Goal: Task Accomplishment & Management: Complete application form

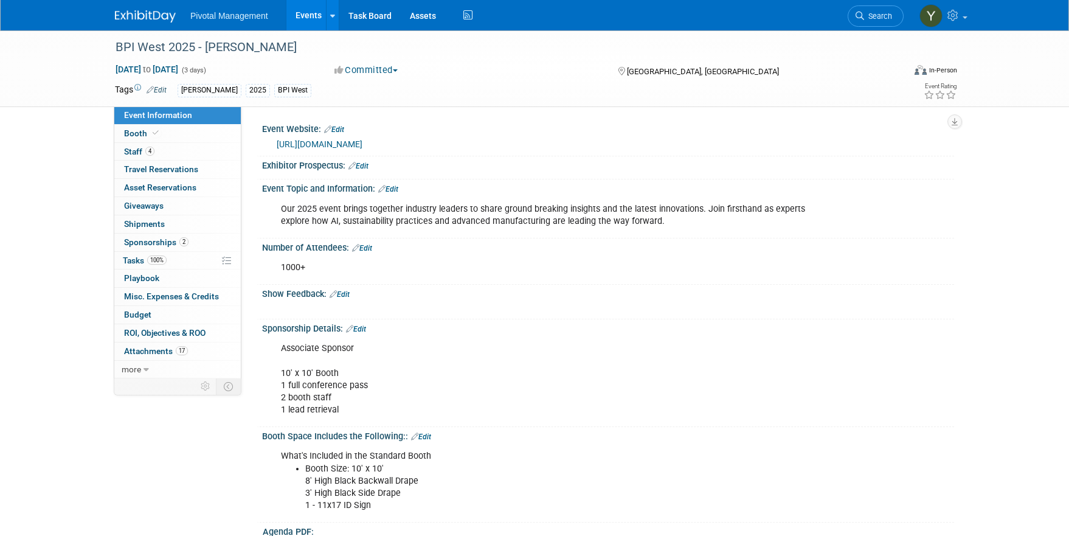
click at [310, 15] on link "Events" at bounding box center [308, 15] width 44 height 30
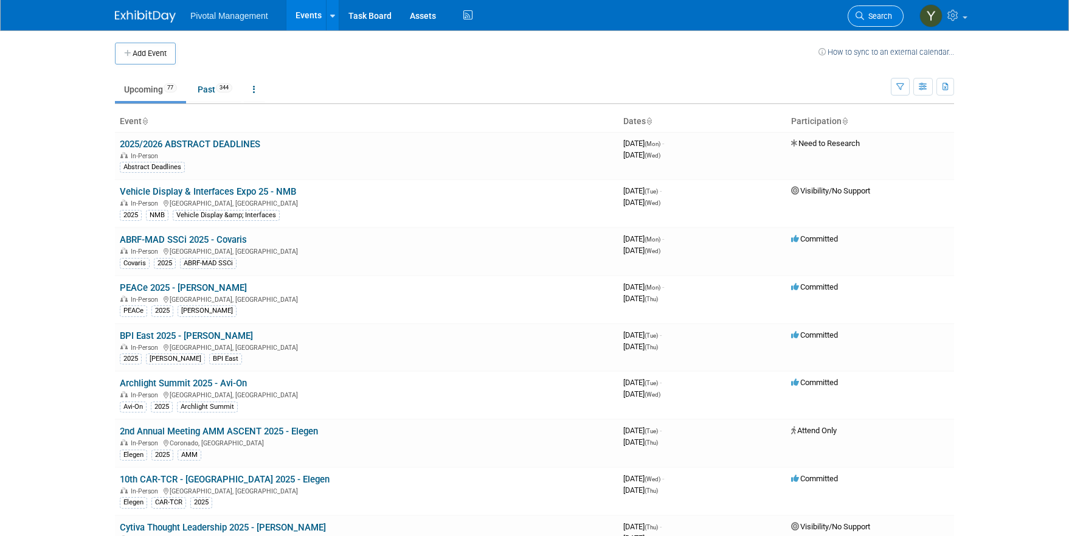
click at [863, 15] on icon at bounding box center [860, 16] width 9 height 9
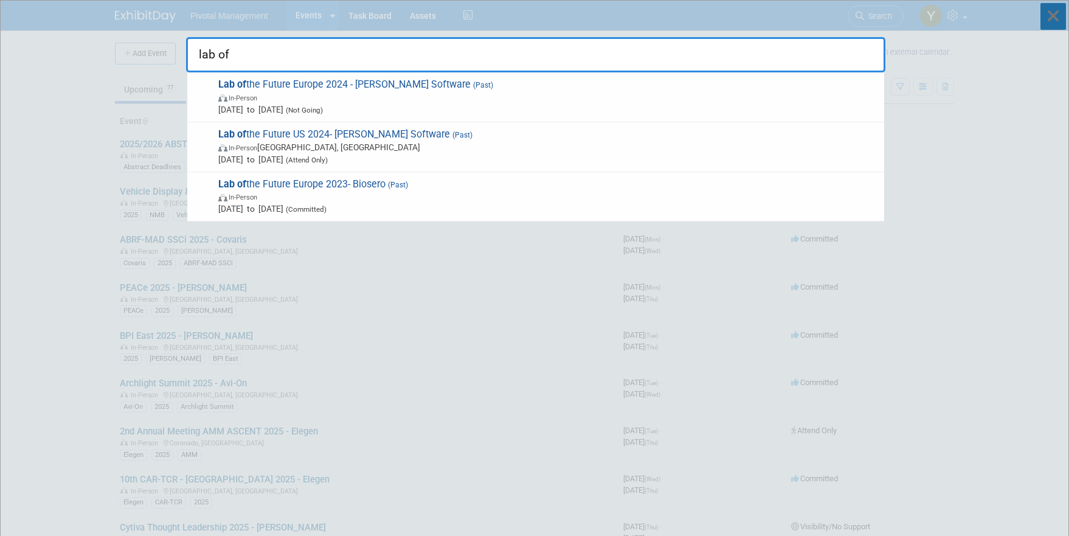
click at [1061, 12] on icon at bounding box center [1053, 16] width 26 height 27
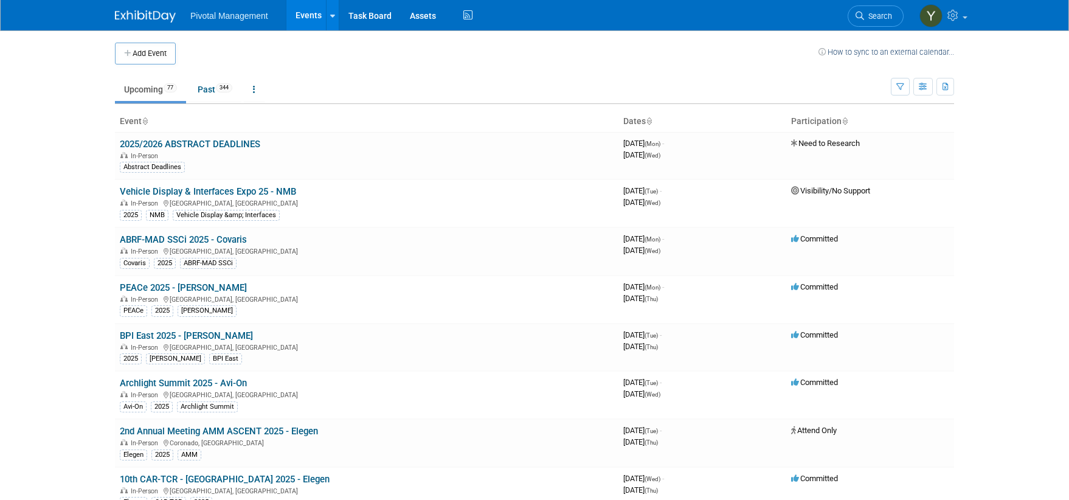
click at [59, 190] on body "Pivotal Management Events Add Event Bulk Upload Events Shareable Event Boards R…" at bounding box center [534, 250] width 1069 height 500
click at [888, 16] on span "Search" at bounding box center [878, 16] width 28 height 9
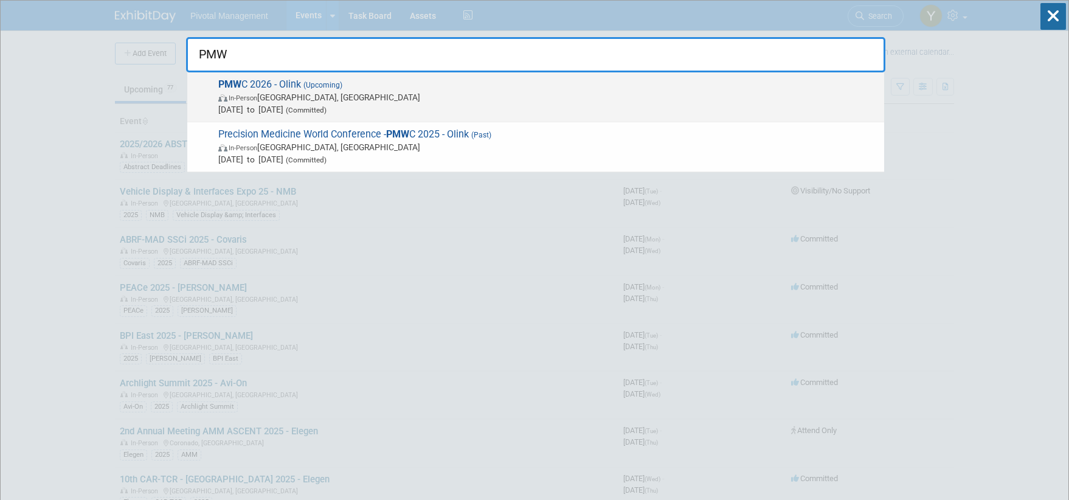
type input "PMW"
click at [324, 99] on span "In-Person Santa Clara, CA" at bounding box center [548, 97] width 660 height 12
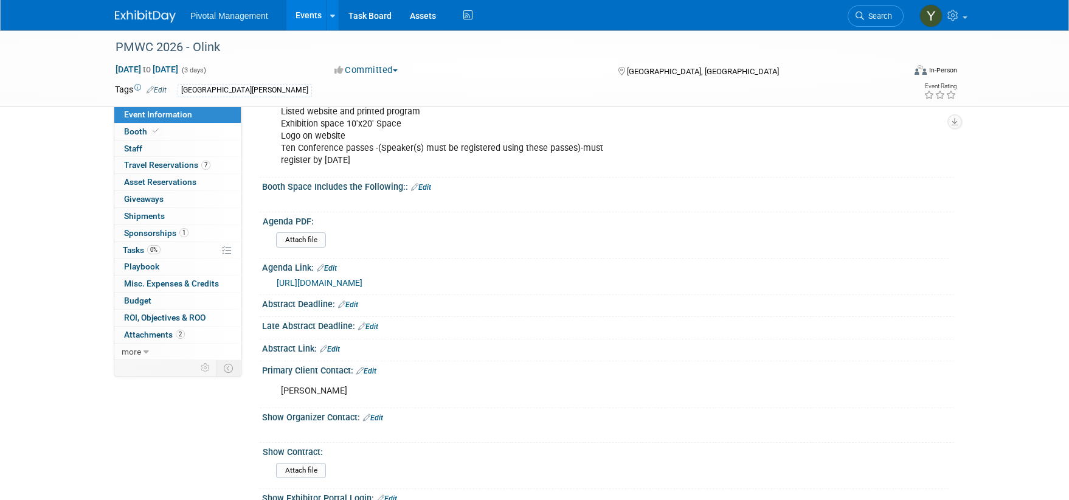
scroll to position [669, 0]
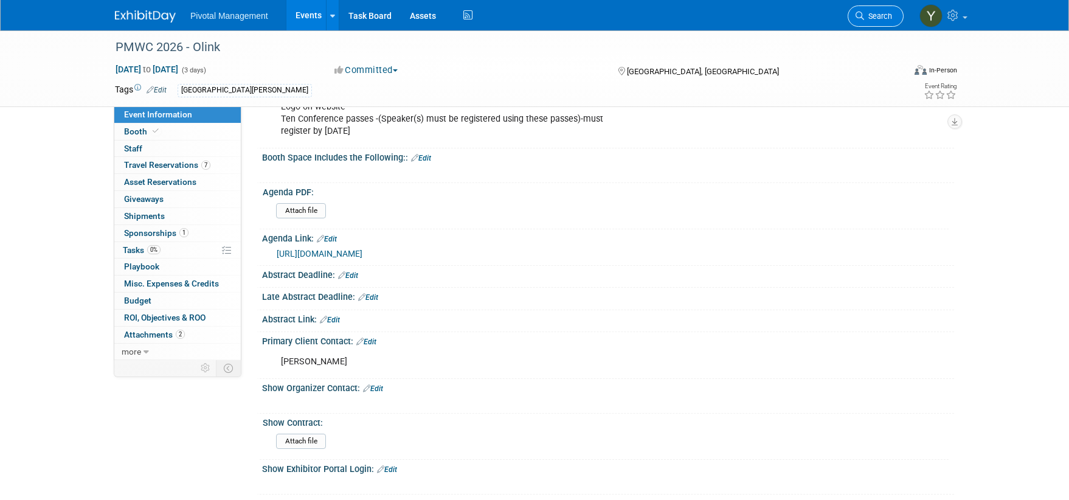
click at [885, 15] on span "Search" at bounding box center [878, 16] width 28 height 9
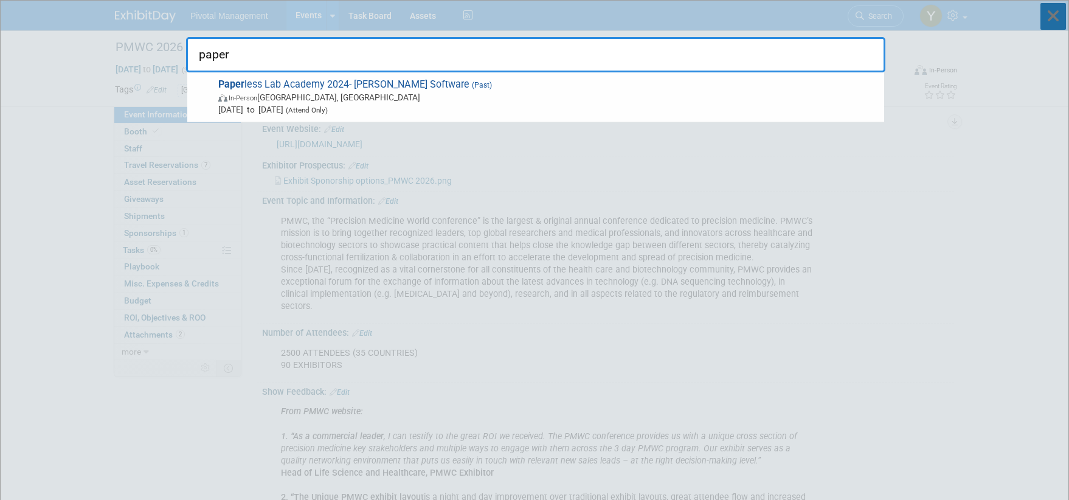
type input "paper"
click at [1057, 15] on icon at bounding box center [1053, 16] width 26 height 27
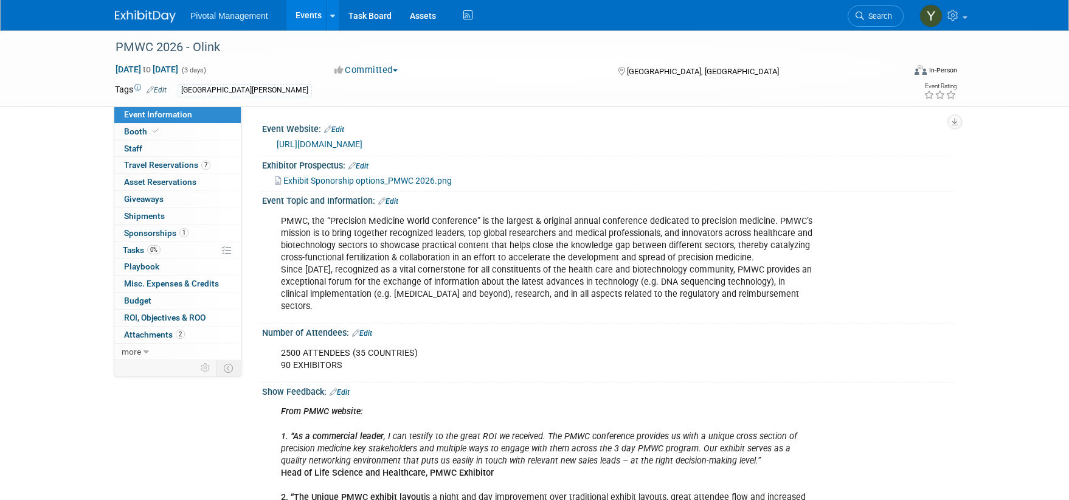
click at [869, 16] on span "Search" at bounding box center [878, 16] width 28 height 9
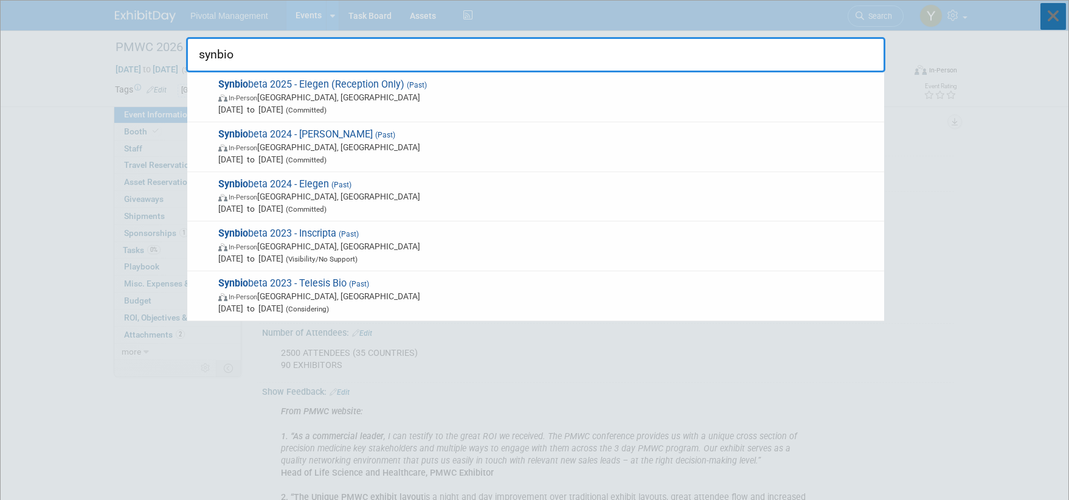
type input "synbio"
click at [1049, 12] on icon at bounding box center [1053, 16] width 26 height 27
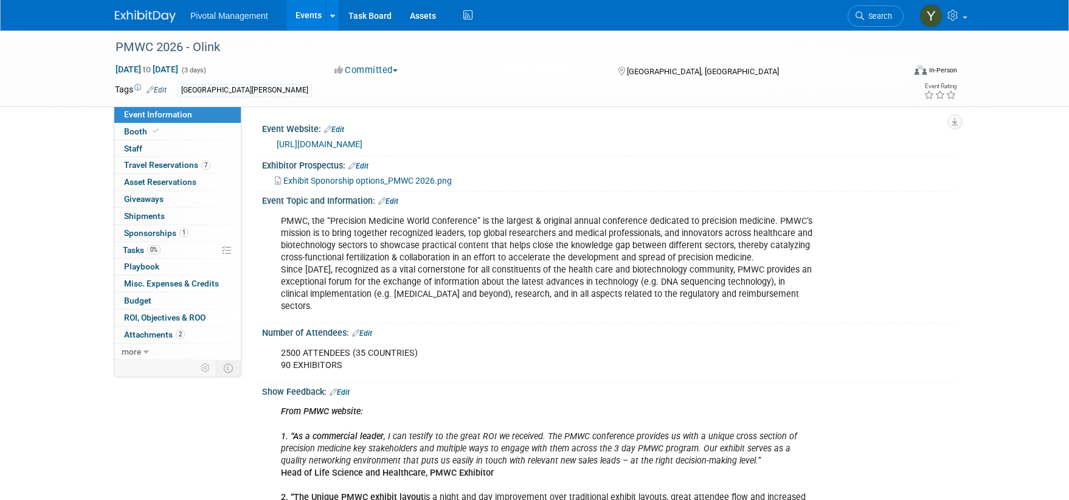
click at [314, 11] on link "Events" at bounding box center [308, 15] width 44 height 30
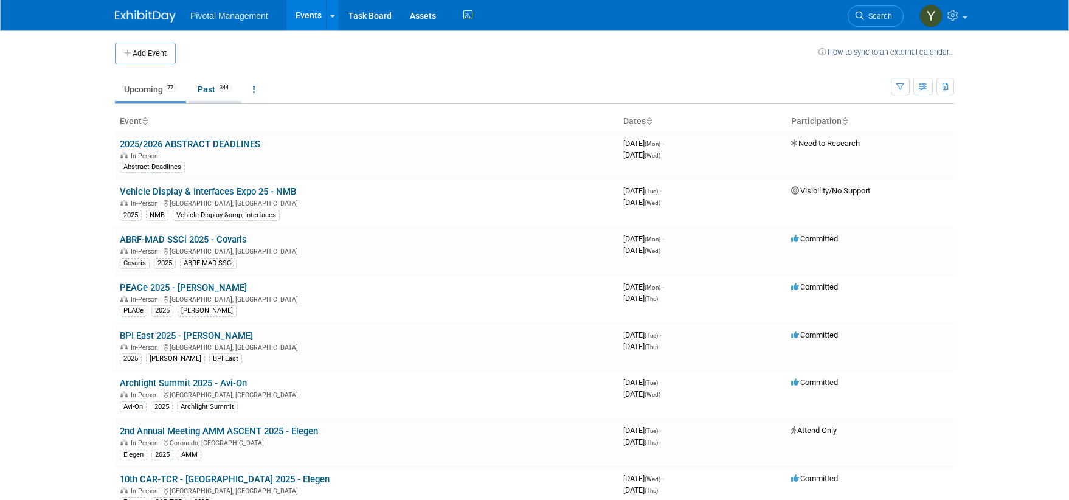
click at [209, 87] on link "Past 344" at bounding box center [215, 89] width 53 height 23
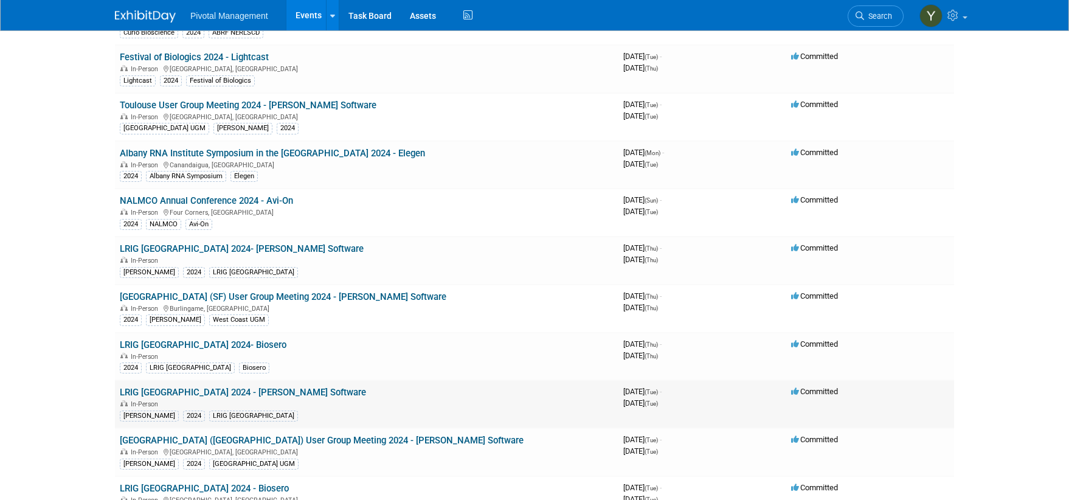
scroll to position [4561, 0]
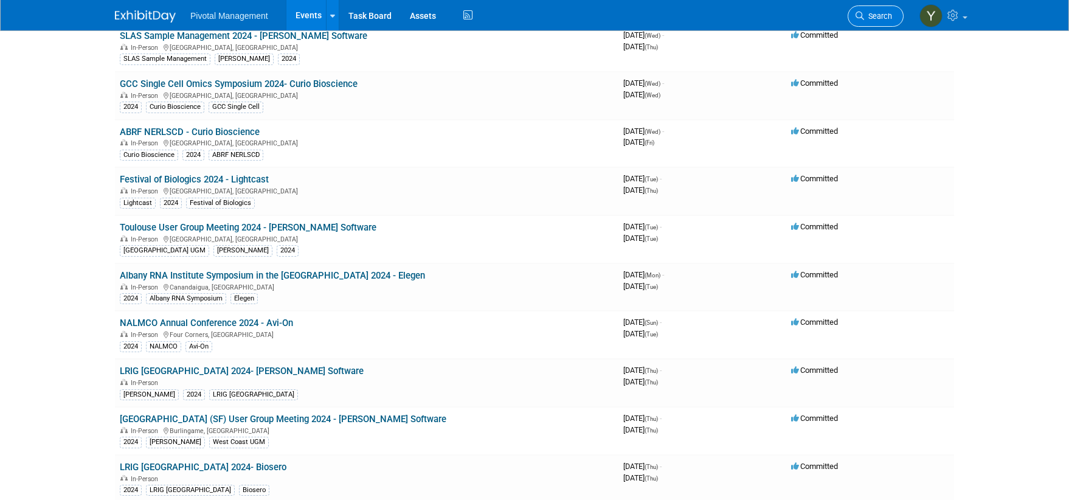
click at [886, 15] on span "Search" at bounding box center [878, 16] width 28 height 9
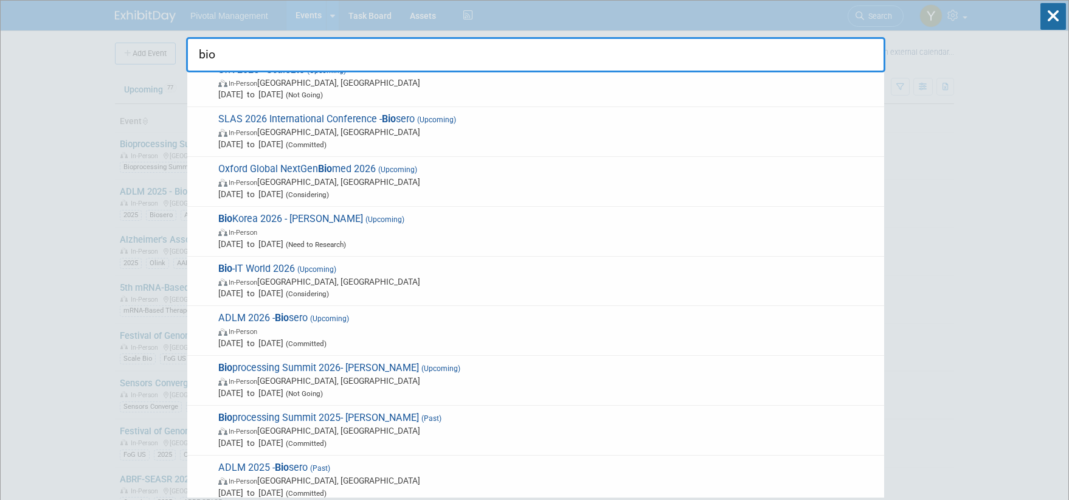
scroll to position [365, 0]
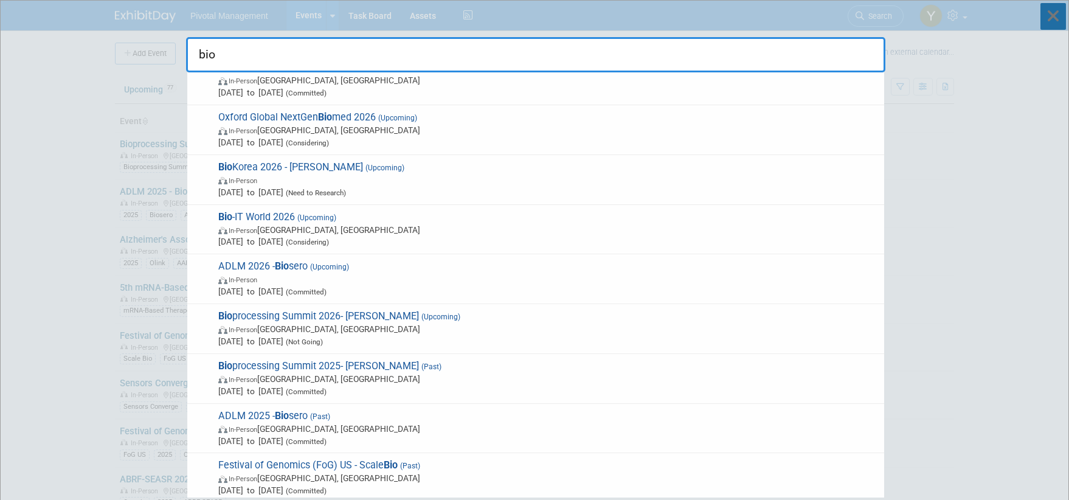
type input "bio"
click at [1059, 15] on icon at bounding box center [1053, 16] width 26 height 27
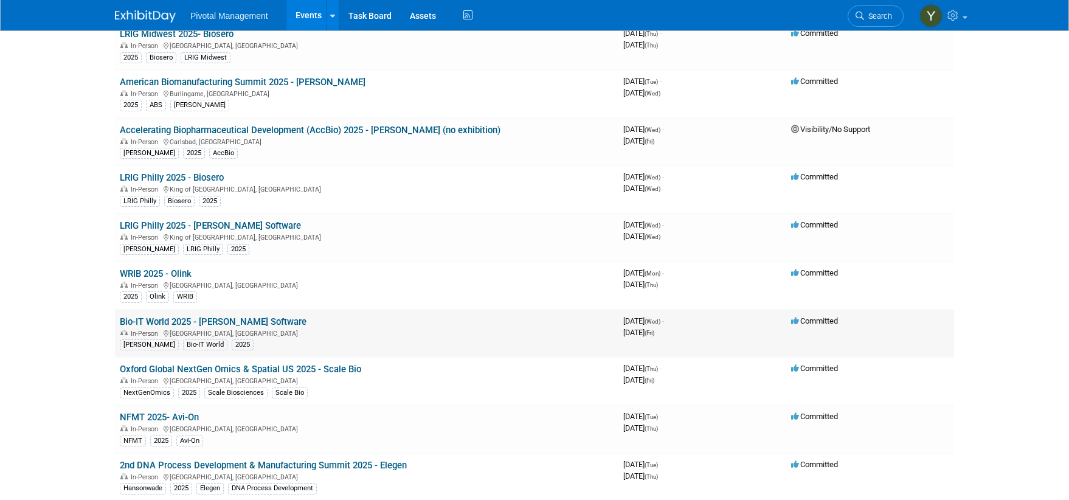
scroll to position [1581, 0]
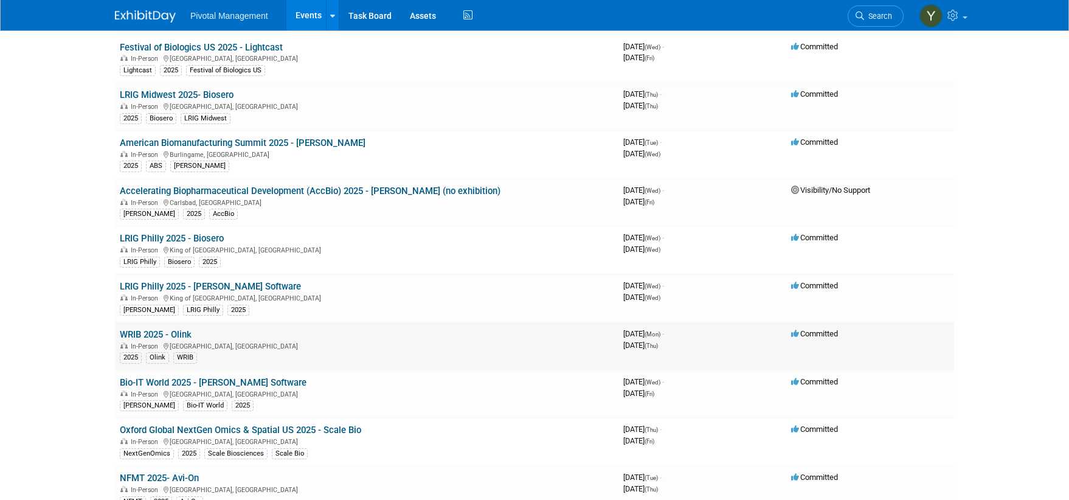
click at [184, 333] on link "WRIB 2025 - Olink" at bounding box center [156, 334] width 72 height 11
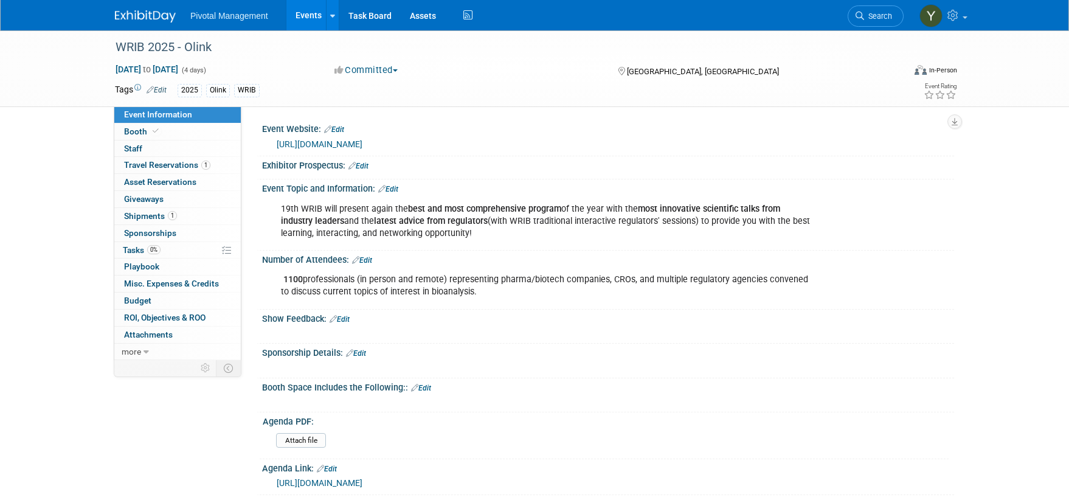
click at [362, 142] on link "[URL][DOMAIN_NAME]" at bounding box center [320, 144] width 86 height 10
click at [313, 11] on link "Events" at bounding box center [308, 15] width 44 height 30
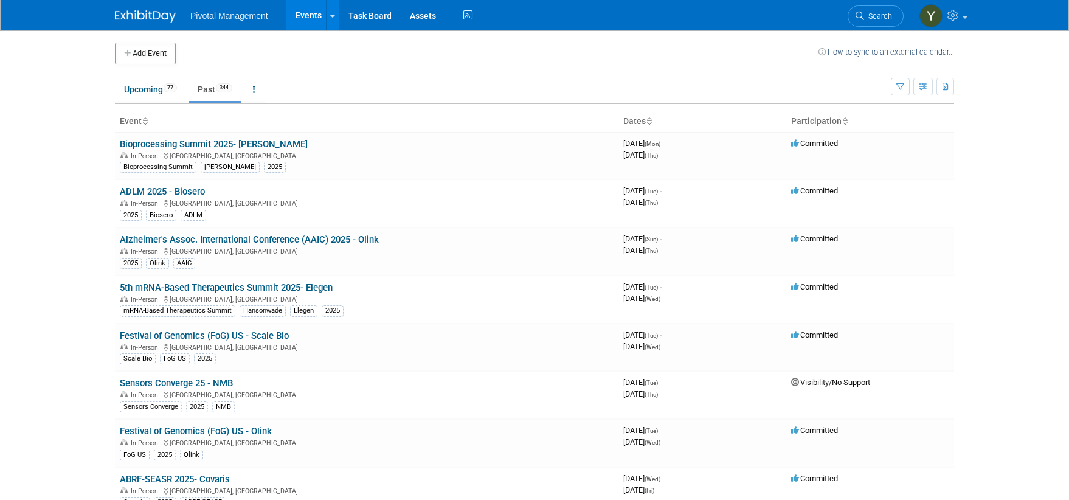
click at [74, 155] on body "Pivotal Management Events Add Event Bulk Upload Events Shareable Event Boards R…" at bounding box center [534, 250] width 1069 height 500
click at [148, 86] on link "Upcoming 77" at bounding box center [150, 89] width 71 height 23
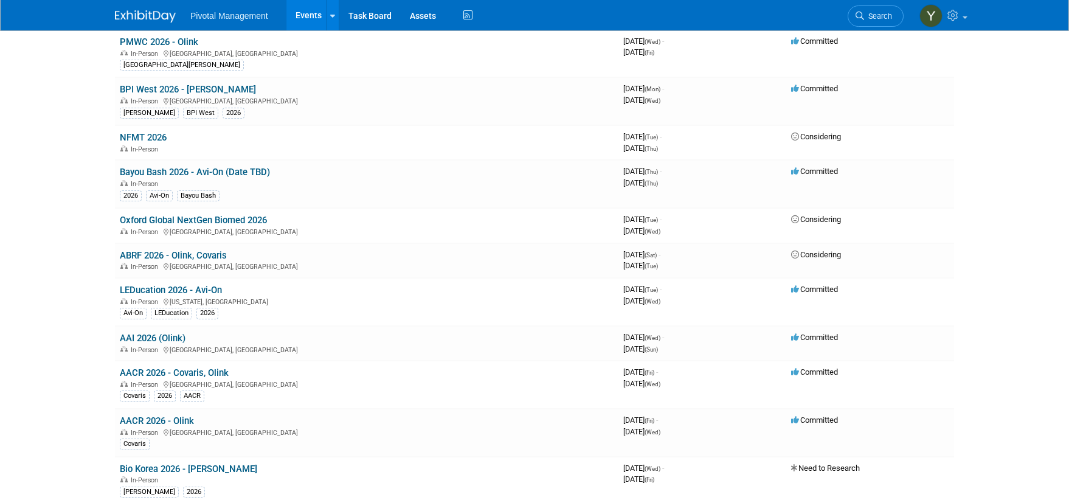
scroll to position [2615, 0]
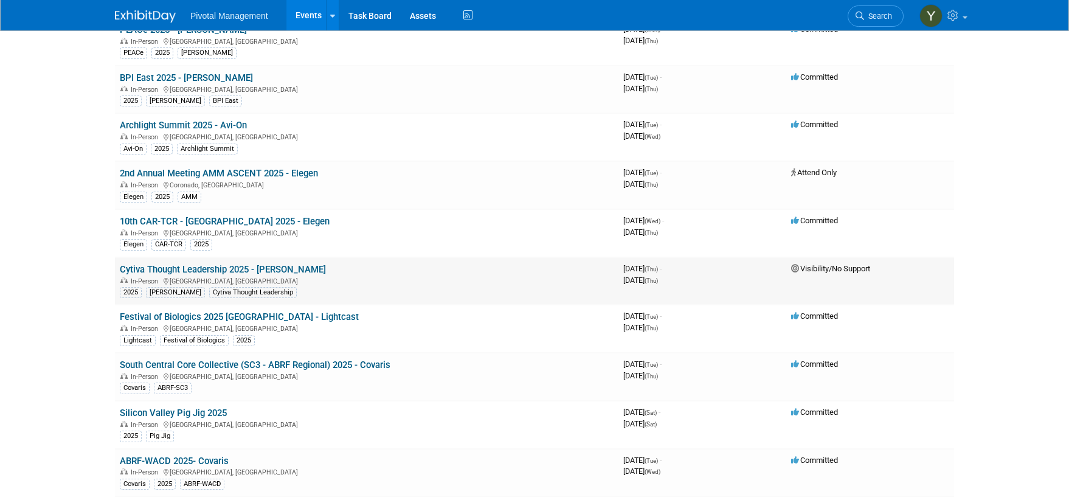
scroll to position [0, 0]
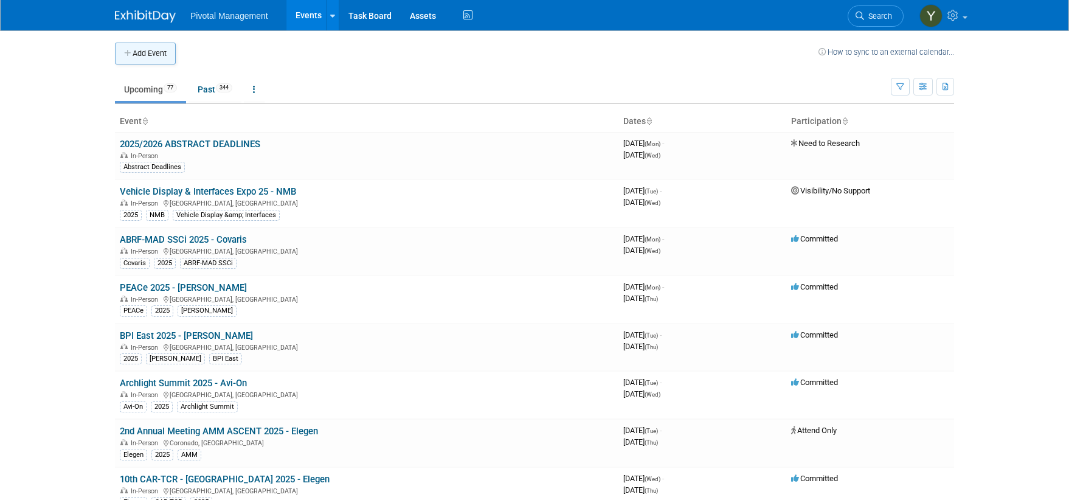
click at [152, 54] on button "Add Event" at bounding box center [145, 54] width 61 height 22
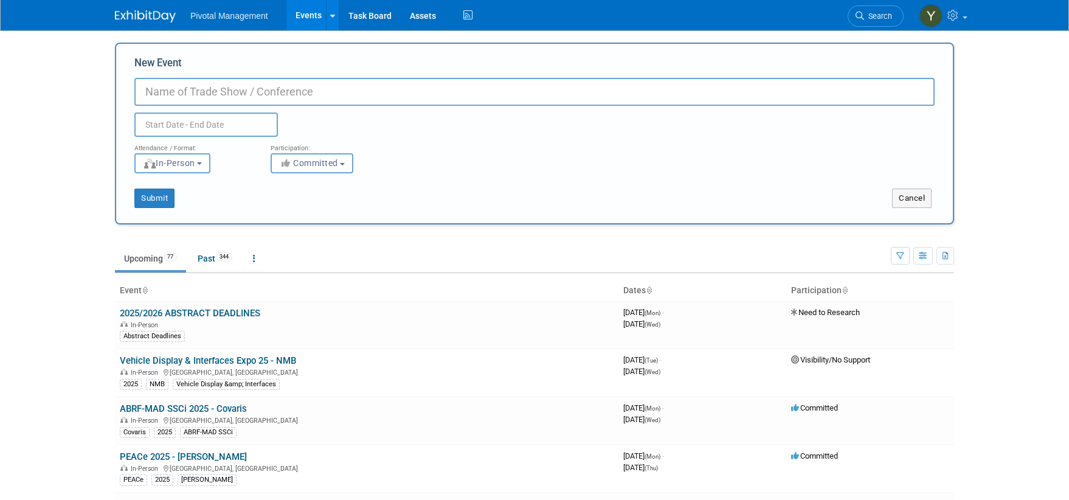
click at [206, 91] on input "New Event" at bounding box center [534, 92] width 800 height 28
type input "WRIB"
click at [48, 272] on body "Pivotal Management Events Add Event Bulk Upload Events Shareable Event Boards R…" at bounding box center [534, 250] width 1069 height 500
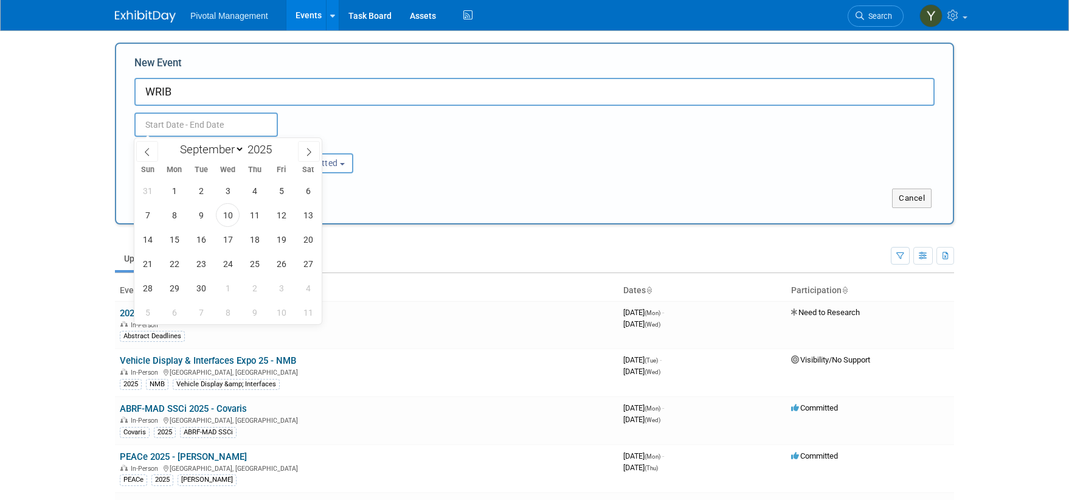
click at [201, 125] on input "text" at bounding box center [206, 124] width 144 height 24
click at [306, 146] on span at bounding box center [309, 151] width 22 height 21
select select "11"
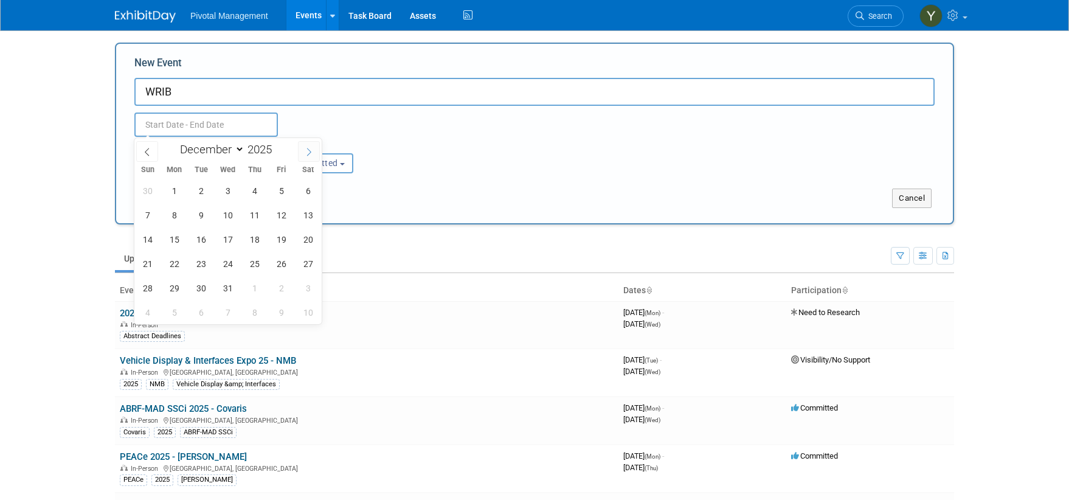
click at [306, 146] on span at bounding box center [309, 151] width 22 height 21
type input "2026"
click at [306, 146] on span at bounding box center [309, 151] width 22 height 21
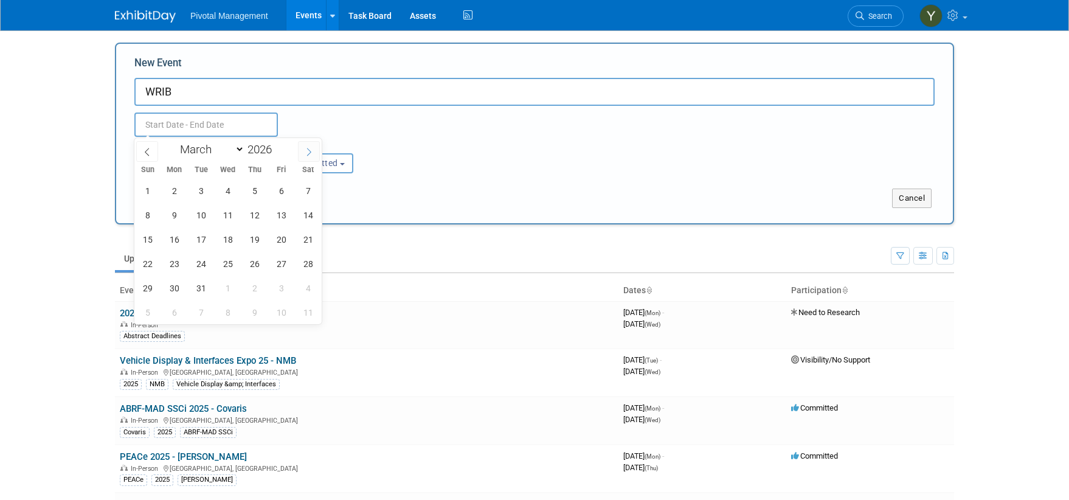
select select "3"
click at [170, 236] on span "13" at bounding box center [174, 239] width 24 height 24
click at [273, 238] on span "17" at bounding box center [281, 239] width 24 height 24
type input "[DATE] to [DATE]"
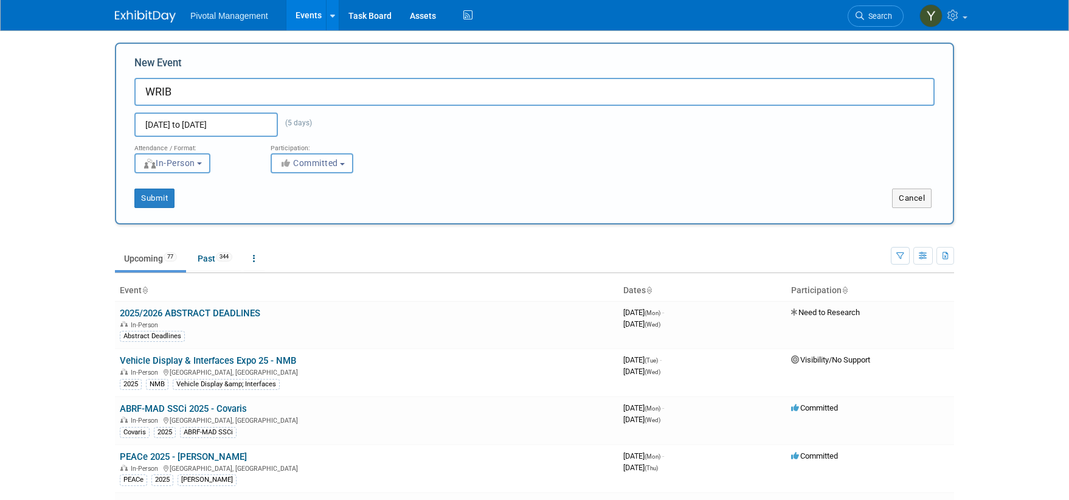
click at [203, 165] on button "In-Person" at bounding box center [172, 163] width 76 height 20
click at [198, 187] on label "In-Person" at bounding box center [176, 189] width 71 height 16
click at [146, 187] on input "In-Person" at bounding box center [142, 189] width 8 height 8
click at [350, 157] on button "Committed" at bounding box center [312, 163] width 83 height 20
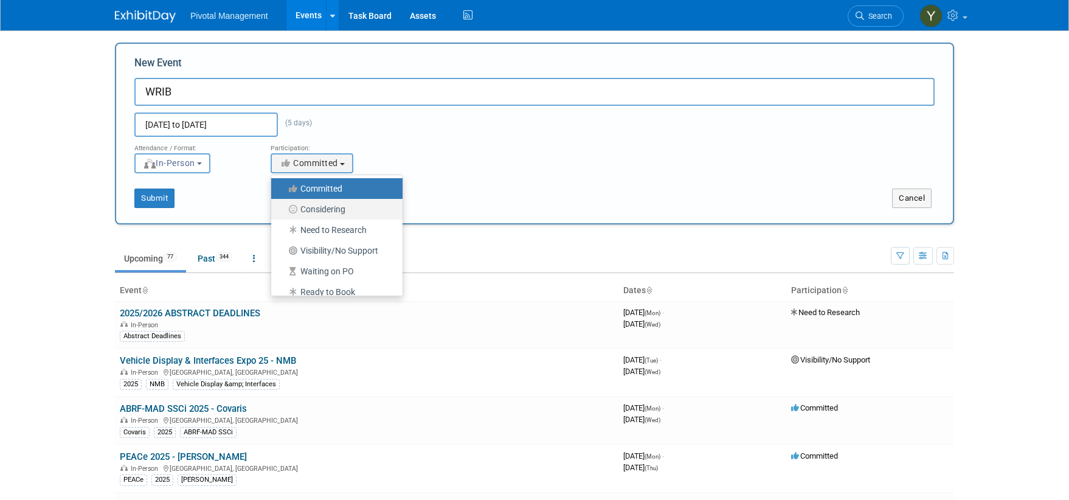
click at [344, 206] on label "Considering" at bounding box center [333, 209] width 113 height 16
click at [282, 206] on input "Considering" at bounding box center [278, 210] width 8 height 8
select select "2"
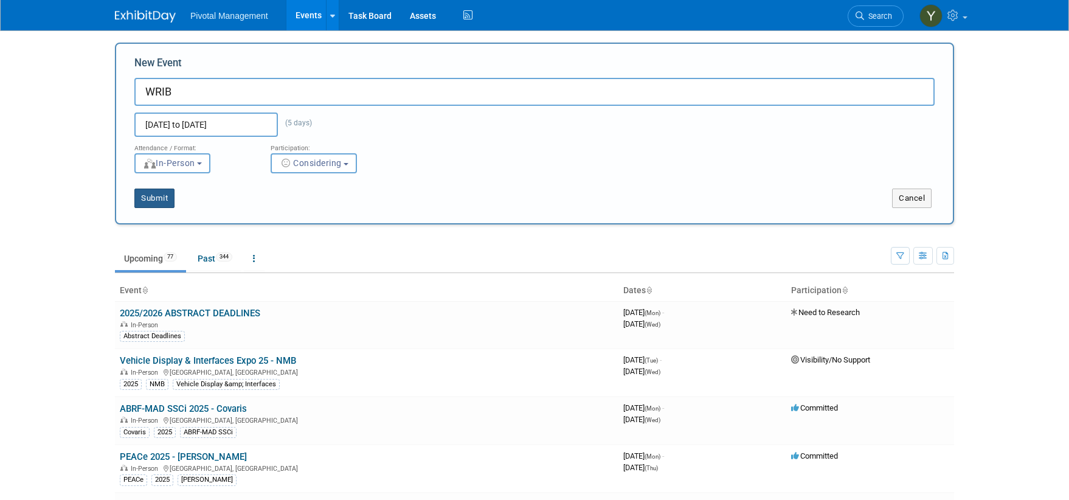
click at [161, 199] on button "Submit" at bounding box center [154, 198] width 40 height 19
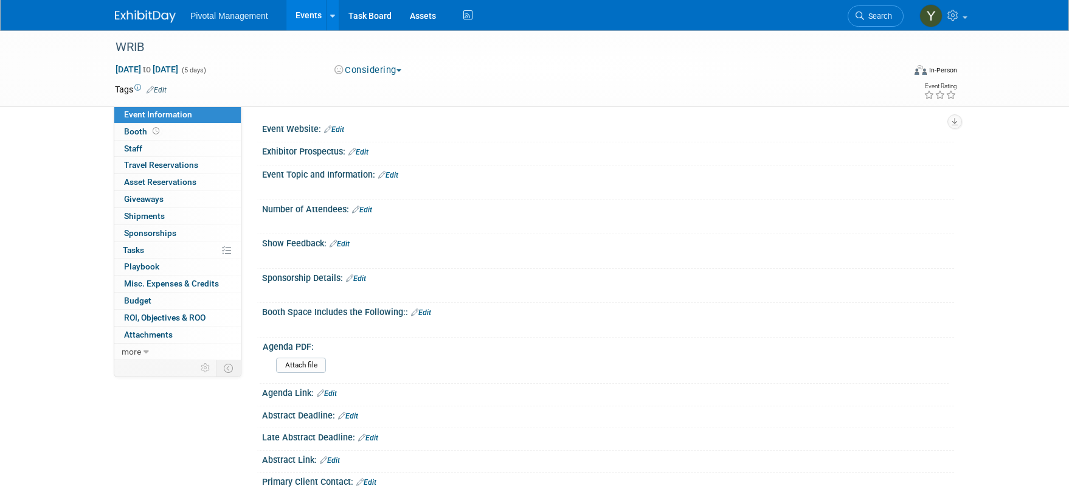
click at [342, 130] on link "Edit" at bounding box center [334, 129] width 20 height 9
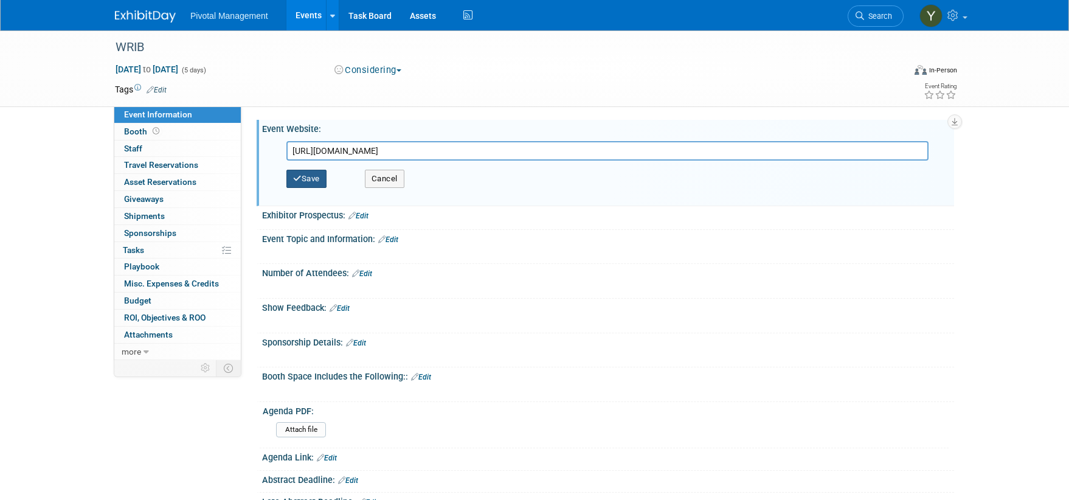
type input "[URL][DOMAIN_NAME]"
click at [320, 180] on button "Save" at bounding box center [306, 179] width 40 height 18
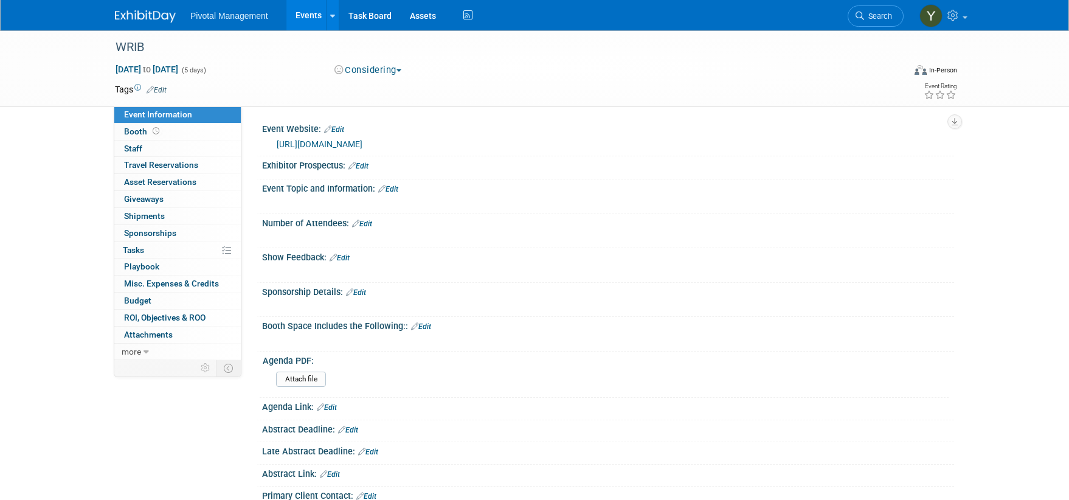
drag, startPoint x: 85, startPoint y: 212, endPoint x: 113, endPoint y: 210, distance: 28.1
click at [396, 187] on link "Edit" at bounding box center [388, 189] width 20 height 9
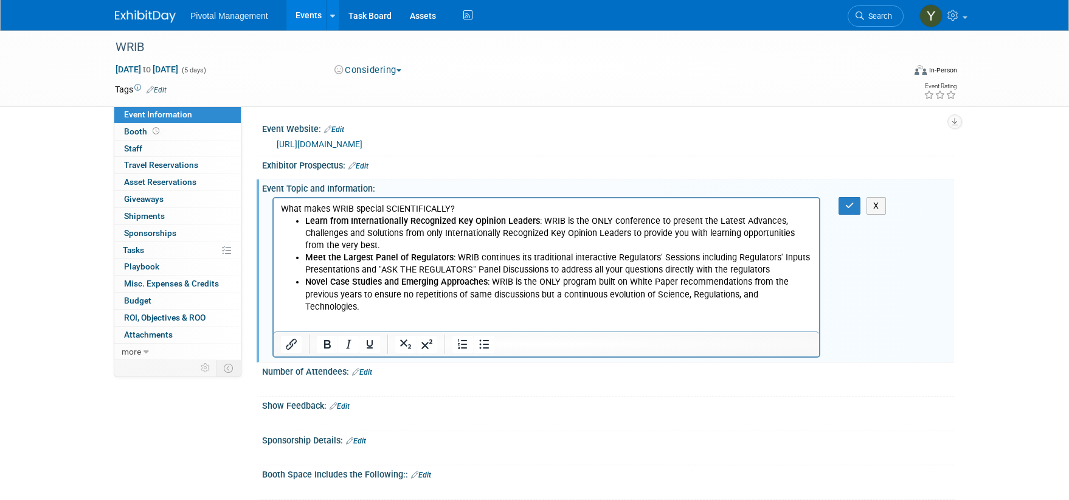
click at [661, 313] on html "What makes WRIB special SCIENTIFICALLY? Learn from Internationally Recognized K…" at bounding box center [546, 255] width 545 height 115
click at [854, 204] on button "button" at bounding box center [850, 206] width 22 height 18
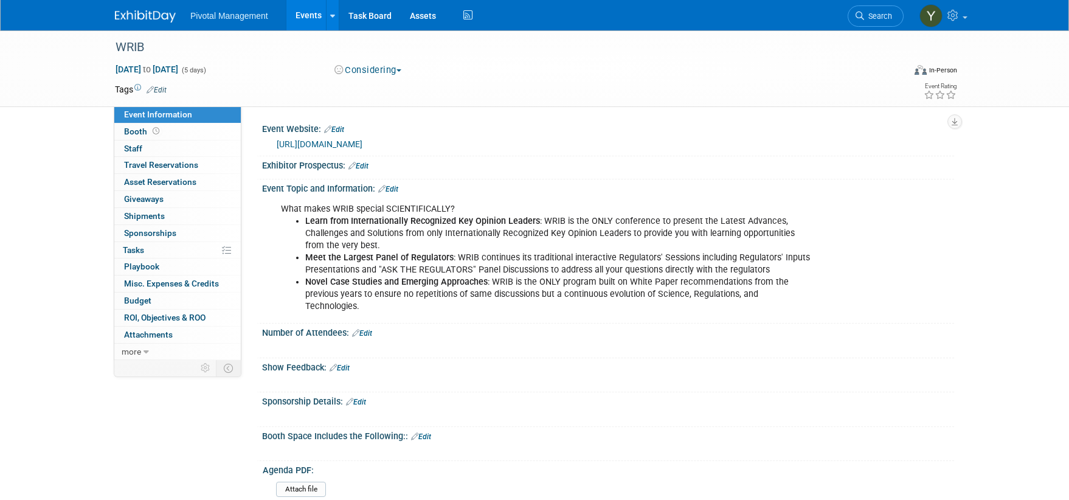
click at [367, 329] on link "Edit" at bounding box center [362, 333] width 20 height 9
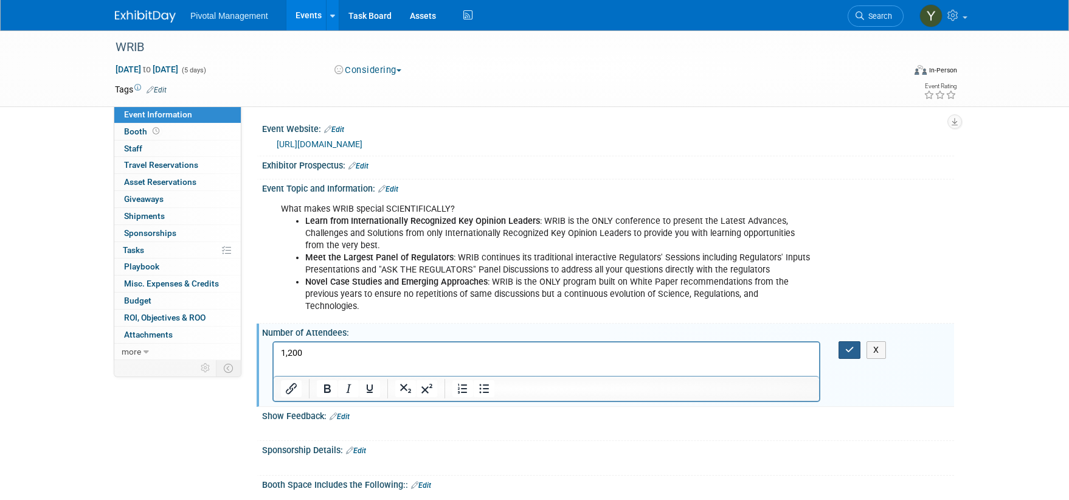
click at [848, 345] on icon "button" at bounding box center [849, 349] width 9 height 9
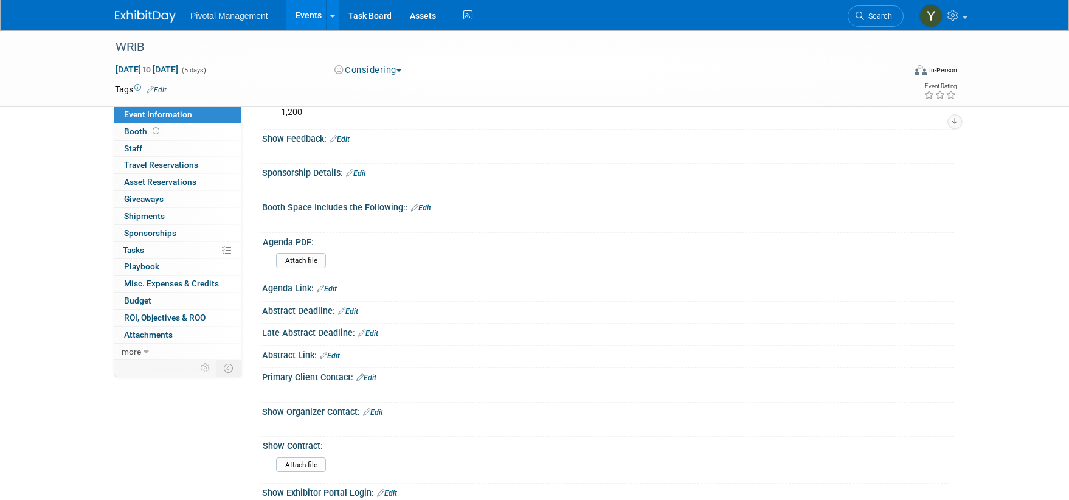
scroll to position [243, 0]
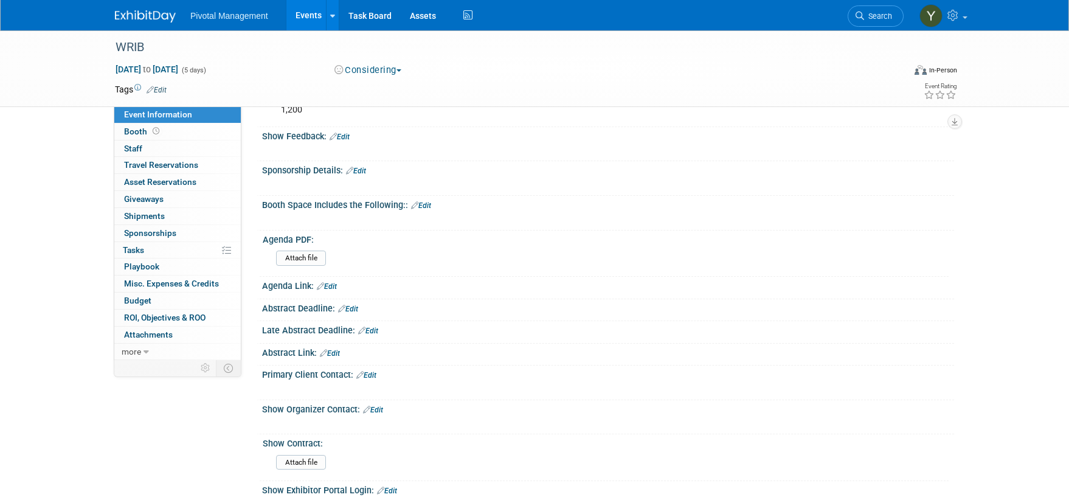
click at [84, 328] on div "WRIB [DATE] to [DATE] (5 days) [DATE] to [DATE] Considering Committed Consideri…" at bounding box center [534, 500] width 1069 height 1426
click at [352, 305] on link "Edit" at bounding box center [348, 309] width 20 height 9
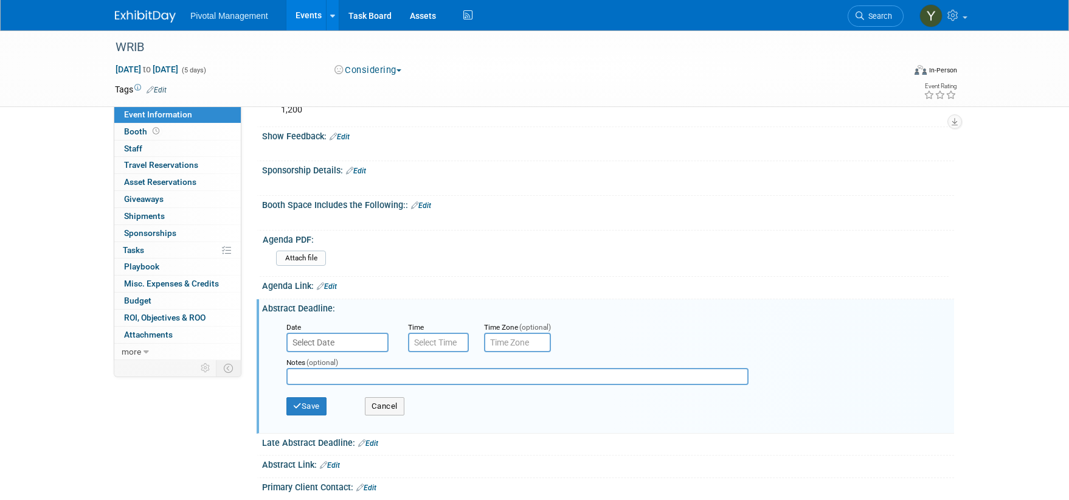
click at [339, 461] on link "Edit" at bounding box center [330, 465] width 20 height 9
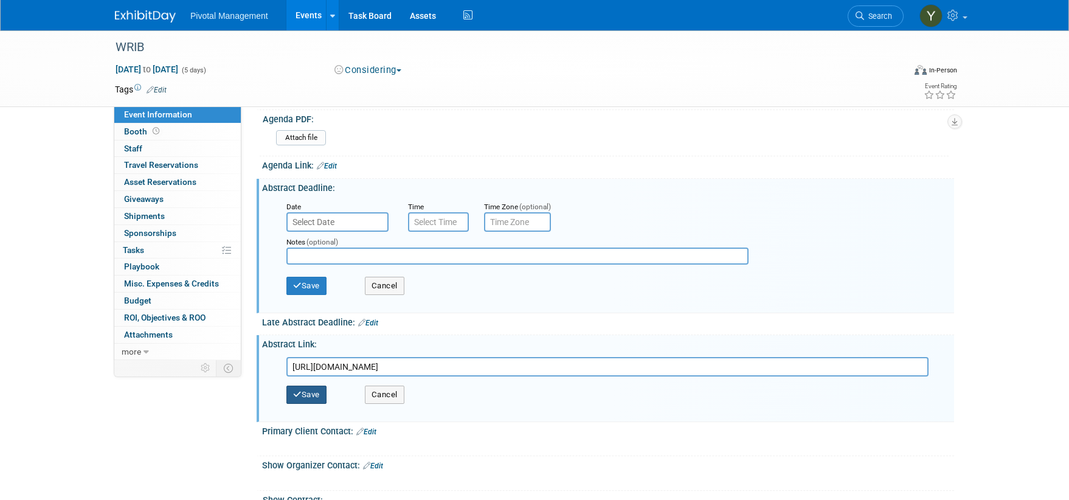
scroll to position [365, 0]
type input "https://www.wrib.org/posters-abstracts.php"
click at [316, 386] on button "Save" at bounding box center [306, 393] width 40 height 18
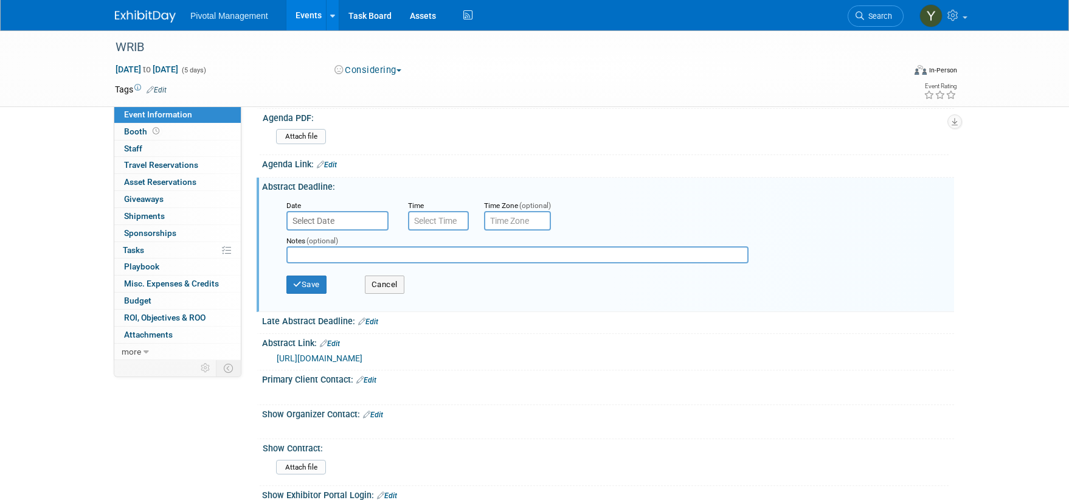
click at [54, 253] on div "WRIB Apr 13, 2026 to Apr 17, 2026 (5 days) Apr 13, 2026 to Apr 17, 2026 Conside…" at bounding box center [534, 442] width 1069 height 1552
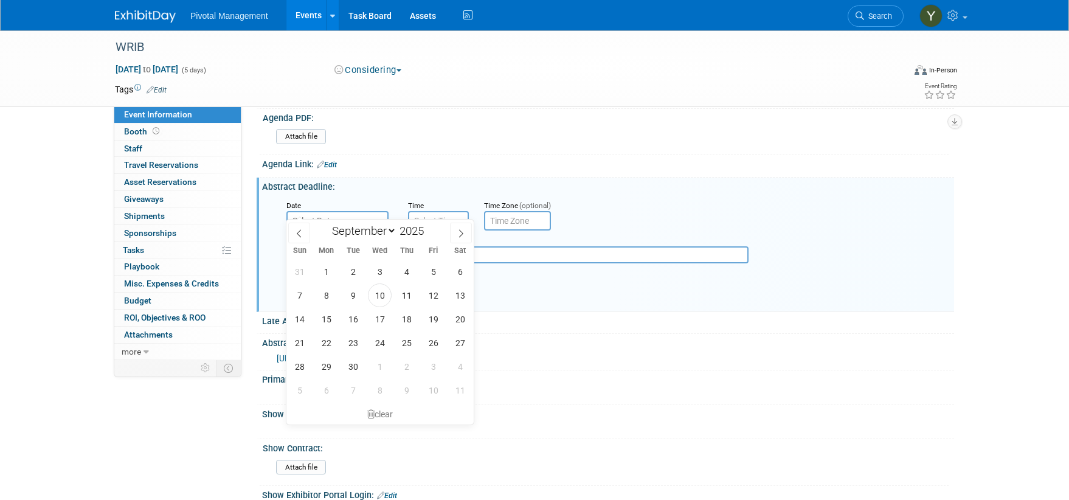
click at [326, 211] on input "text" at bounding box center [337, 220] width 102 height 19
click at [461, 232] on icon at bounding box center [461, 233] width 9 height 9
click at [460, 232] on icon at bounding box center [461, 233] width 9 height 9
select select "11"
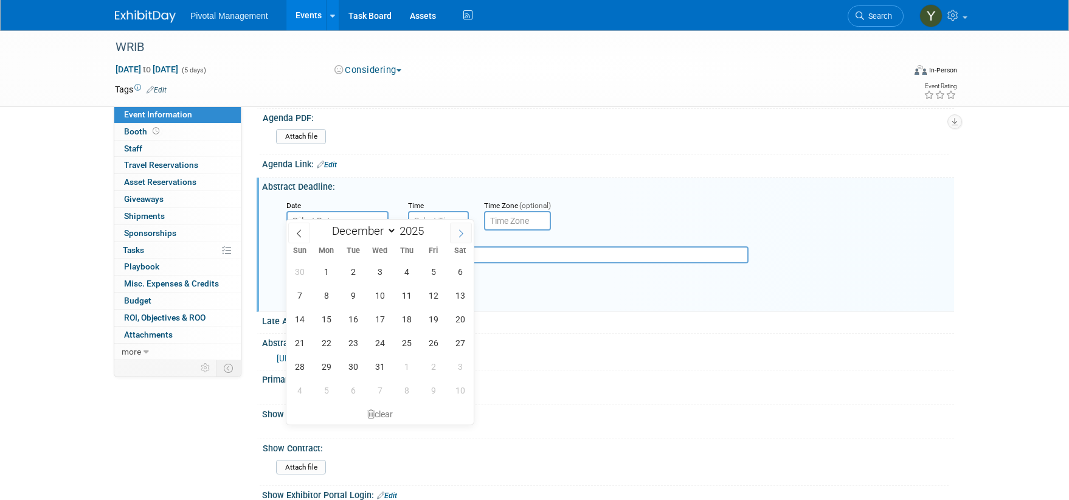
click at [460, 232] on icon at bounding box center [461, 233] width 9 height 9
type input "2026"
click at [460, 232] on icon at bounding box center [461, 233] width 9 height 9
select select "1"
click at [432, 270] on span "6" at bounding box center [433, 272] width 24 height 24
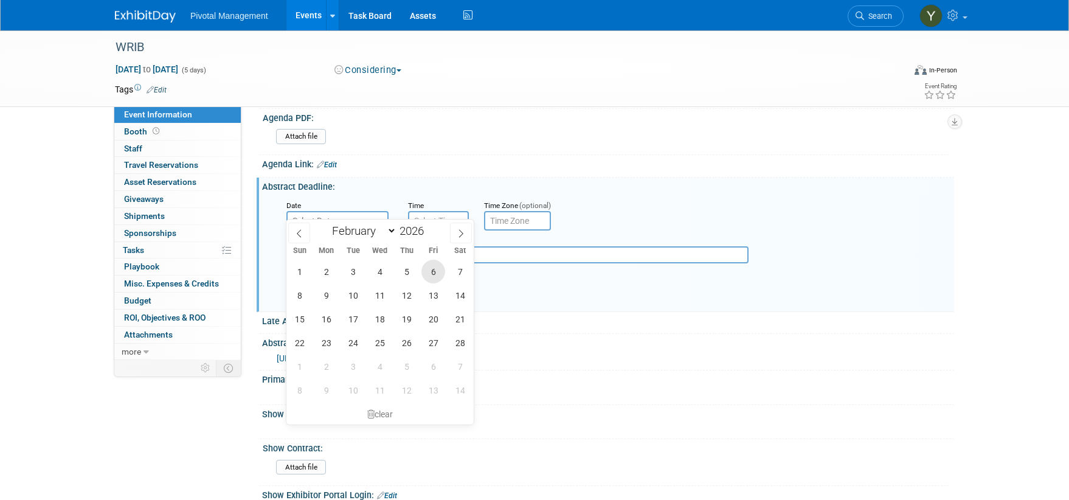
type input "Feb 6, 2026"
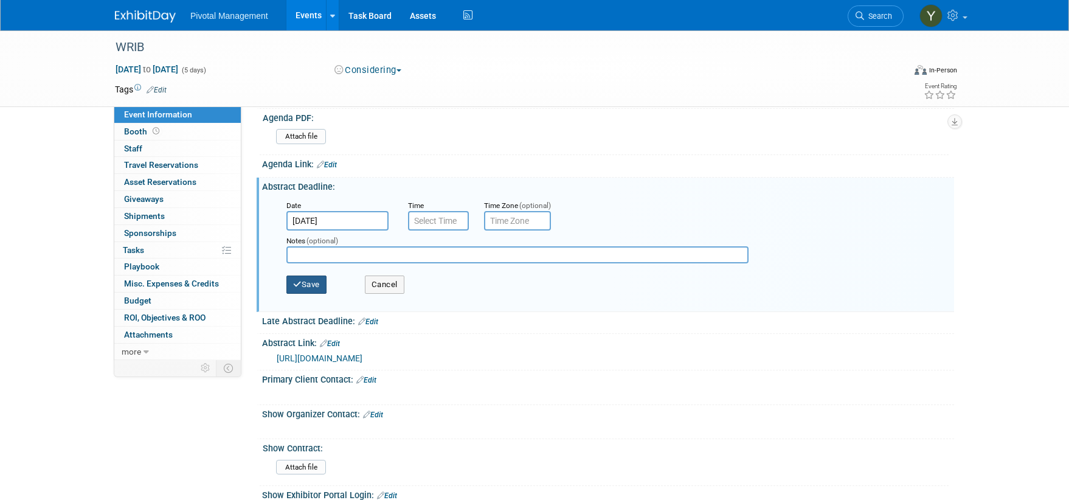
click at [299, 275] on button "Save" at bounding box center [306, 284] width 40 height 18
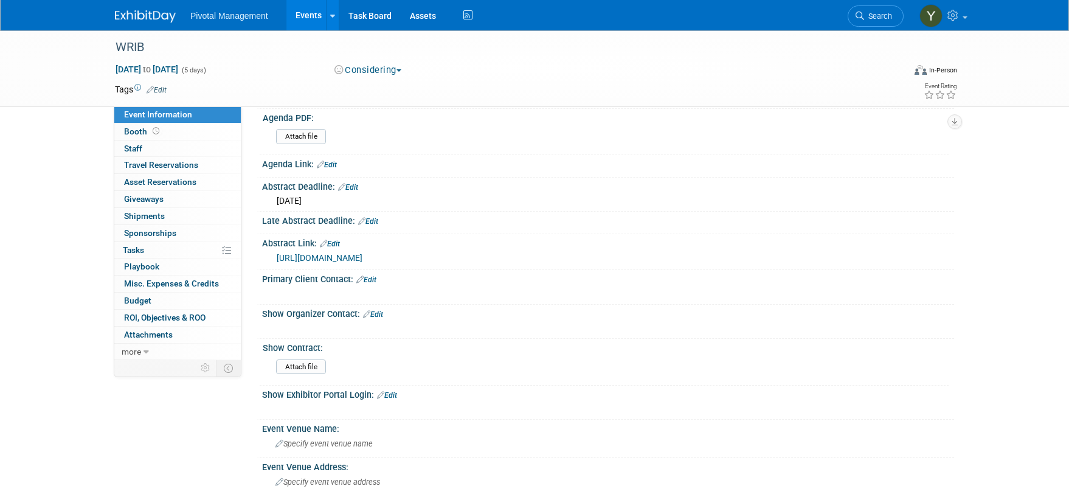
click at [82, 210] on div "WRIB Apr 13, 2026 to Apr 17, 2026 (5 days) Apr 13, 2026 to Apr 17, 2026 Conside…" at bounding box center [534, 392] width 1069 height 1452
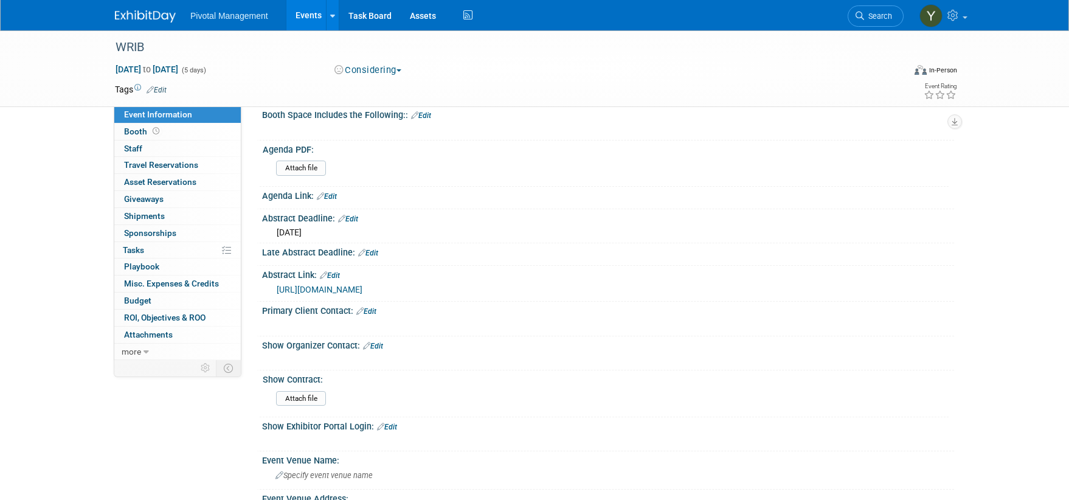
scroll to position [304, 0]
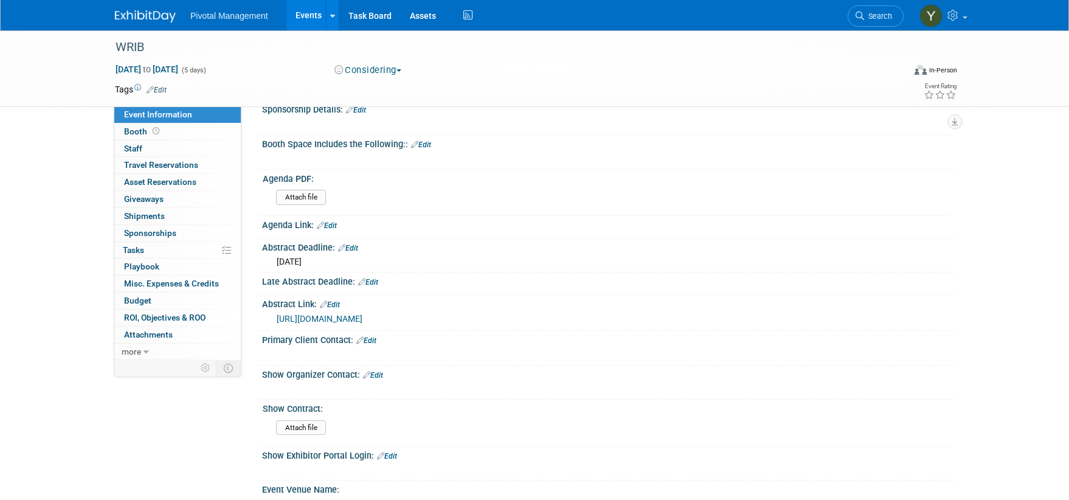
click at [333, 221] on link "Edit" at bounding box center [327, 225] width 20 height 9
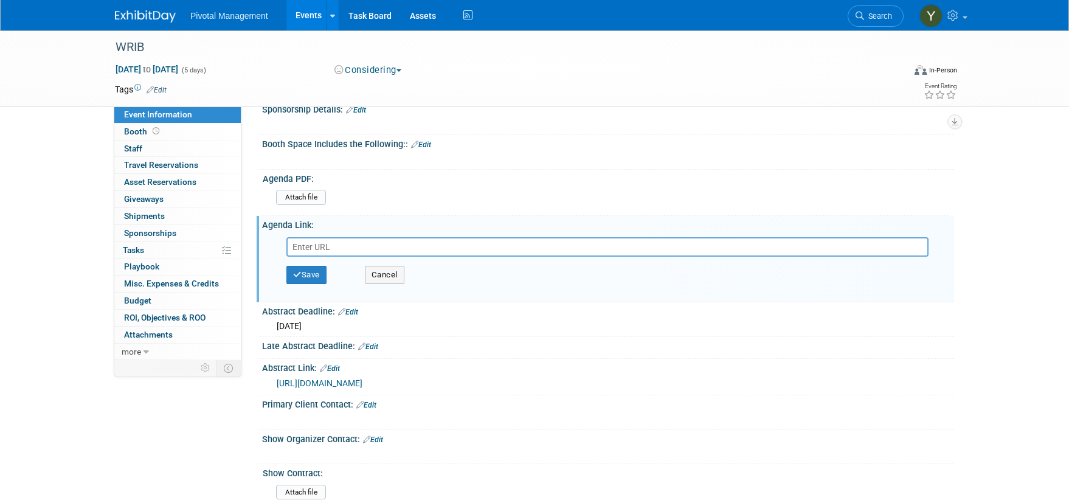
click at [378, 237] on input "text" at bounding box center [607, 246] width 642 height 19
type input "https://www.wrib.org/agenda.php"
click at [316, 266] on button "Save" at bounding box center [306, 275] width 40 height 18
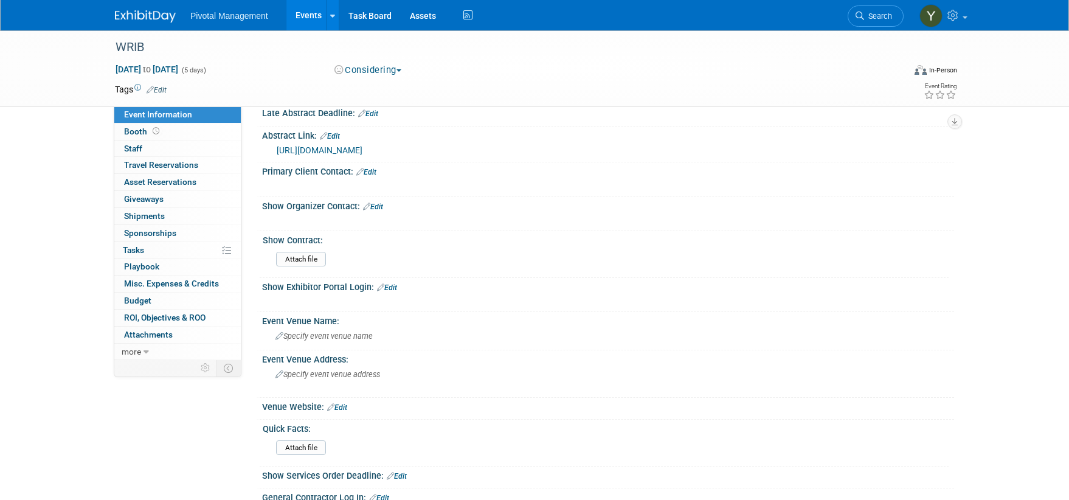
scroll to position [547, 0]
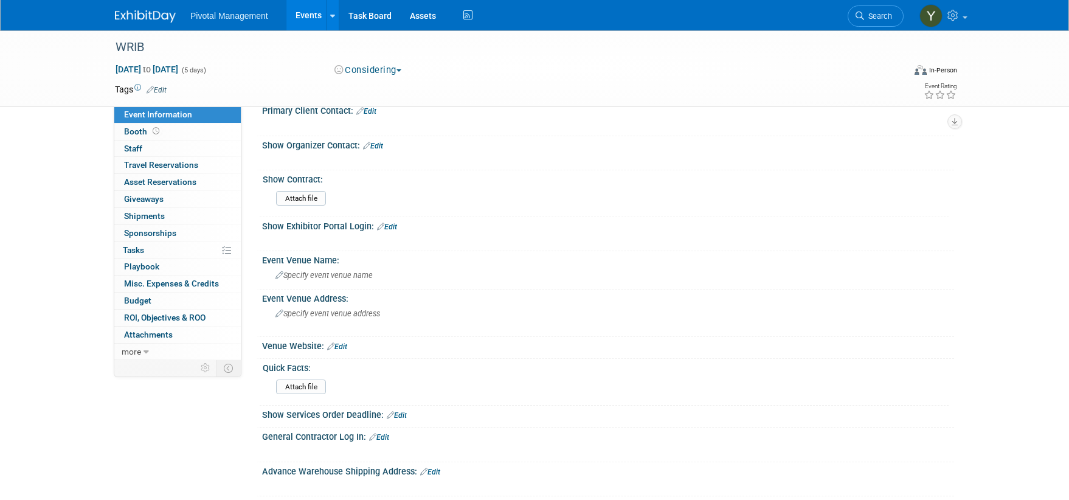
click at [63, 291] on div "WRIB Apr 13, 2026 to Apr 17, 2026 (5 days) Apr 13, 2026 to Apr 17, 2026 Conside…" at bounding box center [534, 216] width 1069 height 1466
click at [321, 271] on span "Specify event venue name" at bounding box center [323, 275] width 97 height 9
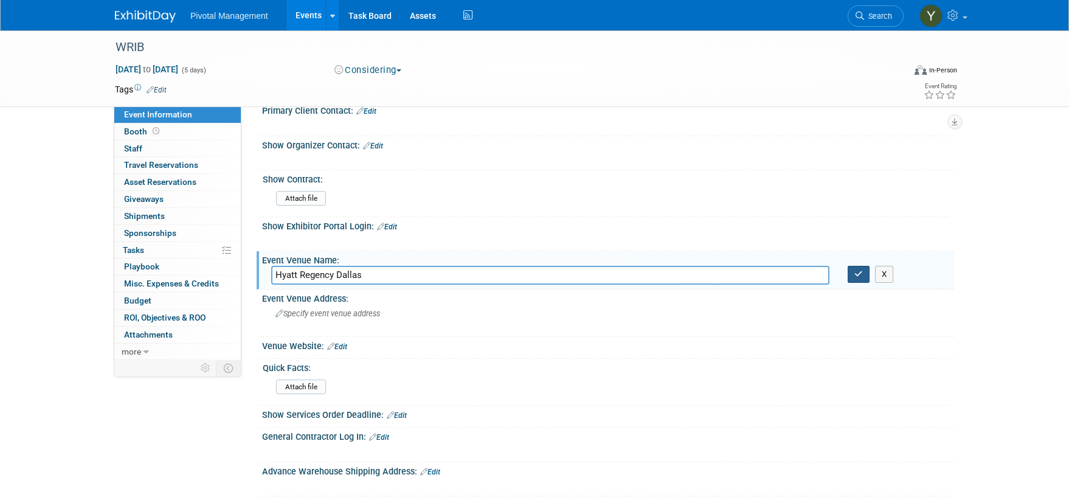
type input "Hyatt Regency Dallas"
click at [860, 266] on button "button" at bounding box center [859, 274] width 22 height 17
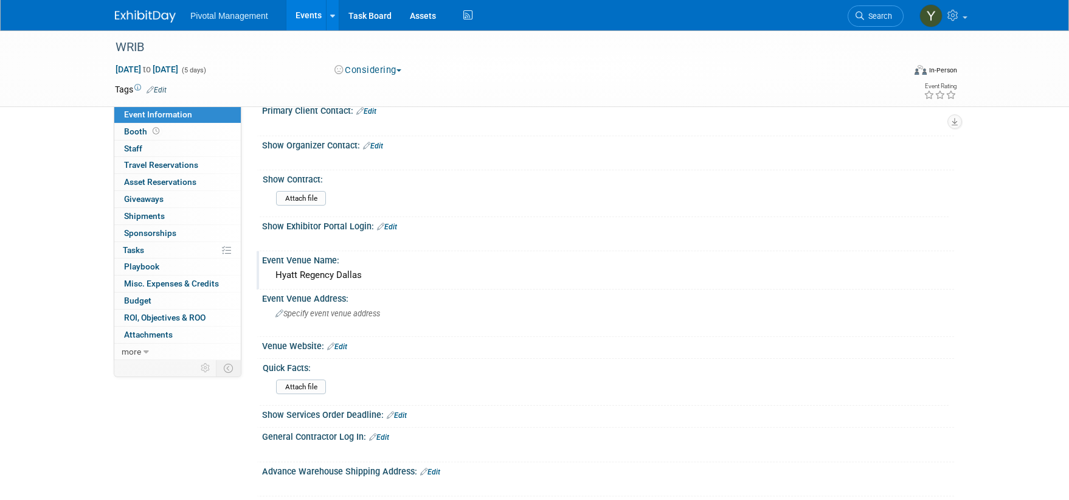
drag, startPoint x: 80, startPoint y: 239, endPoint x: 92, endPoint y: 241, distance: 12.4
click at [80, 239] on div "WRIB Apr 13, 2026 to Apr 17, 2026 (5 days) Apr 13, 2026 to Apr 17, 2026 Conside…" at bounding box center [534, 216] width 1069 height 1466
click at [320, 309] on span "Specify event venue address" at bounding box center [327, 313] width 105 height 9
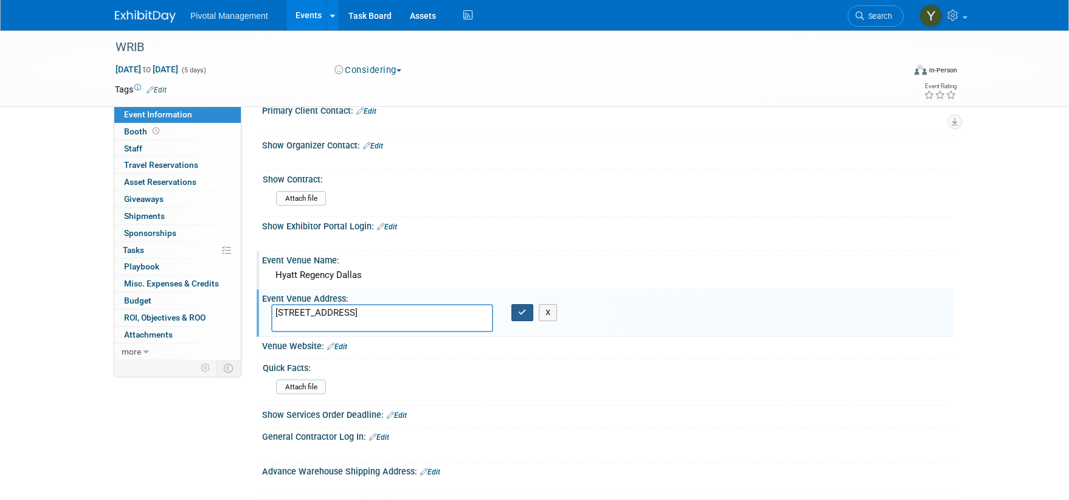
type textarea "300 Reunion Blvd, Dallas, TX, USA 75207"
click at [522, 308] on icon "button" at bounding box center [522, 312] width 9 height 8
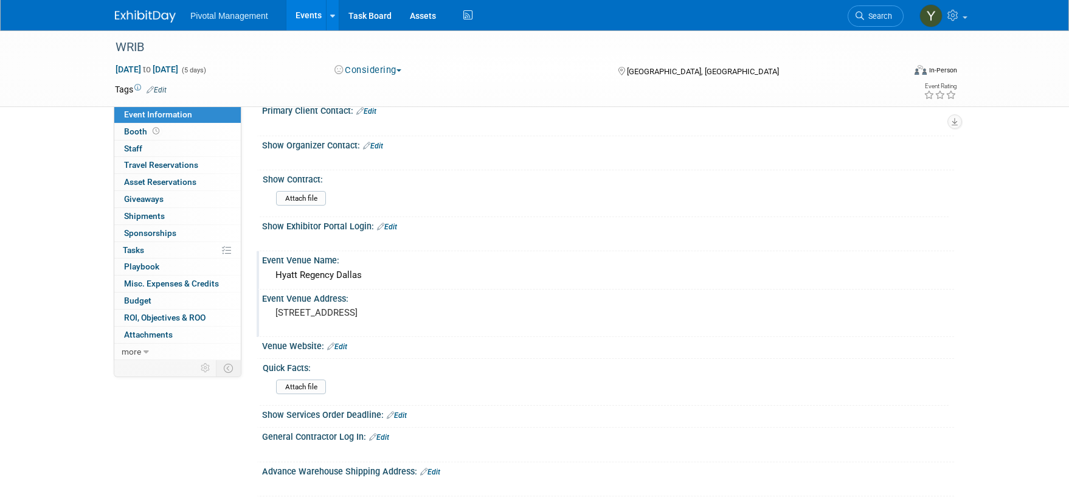
drag, startPoint x: 70, startPoint y: 209, endPoint x: 83, endPoint y: 222, distance: 18.5
click at [70, 209] on div "WRIB Apr 13, 2026 to Apr 17, 2026 (5 days) Apr 13, 2026 to Apr 17, 2026 Conside…" at bounding box center [534, 216] width 1069 height 1466
click at [345, 342] on link "Edit" at bounding box center [337, 346] width 20 height 9
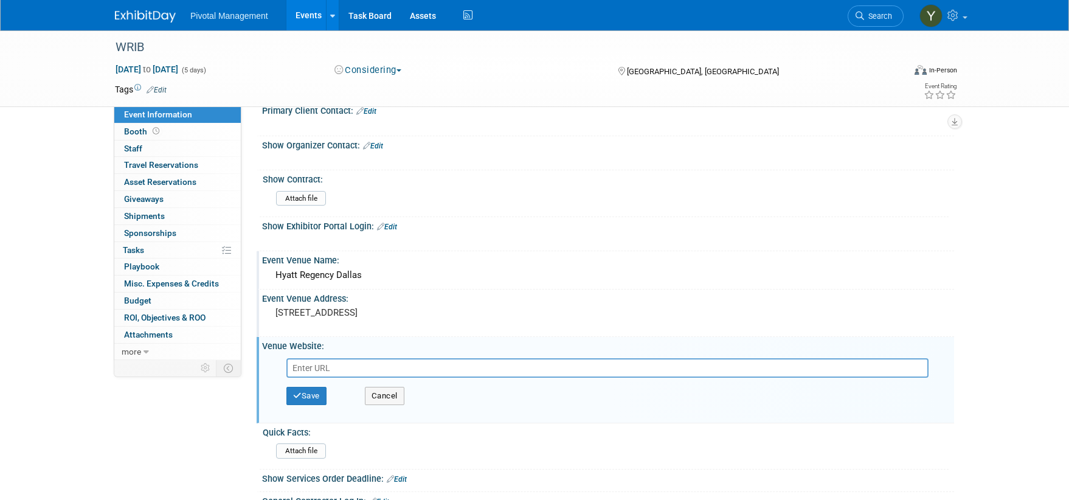
click at [313, 358] on input "text" at bounding box center [607, 367] width 642 height 19
type input "https://www.hyatt.com/hyatt-regency/en-US/dfwrd-hyatt-regency-dallas?src=corp_l…"
click at [306, 387] on button "Save" at bounding box center [306, 396] width 40 height 18
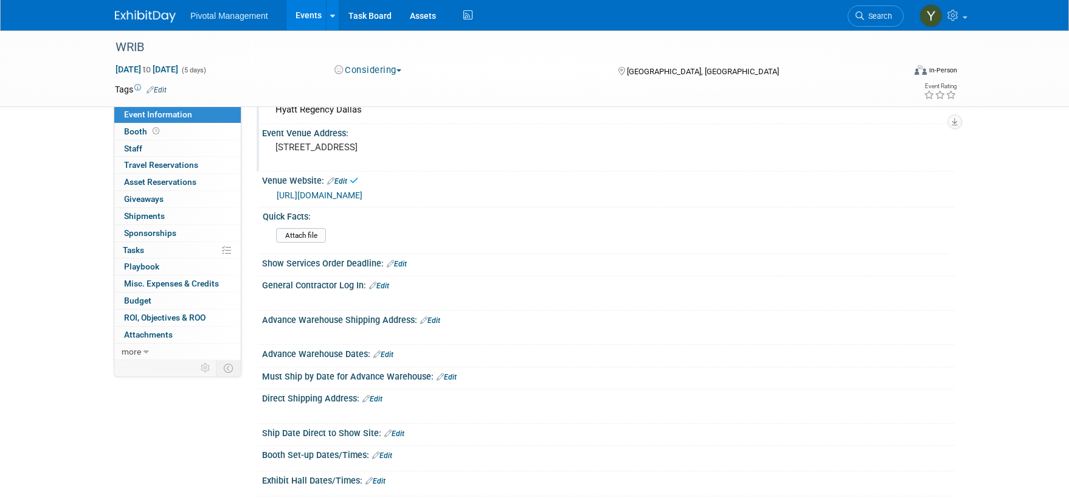
scroll to position [730, 0]
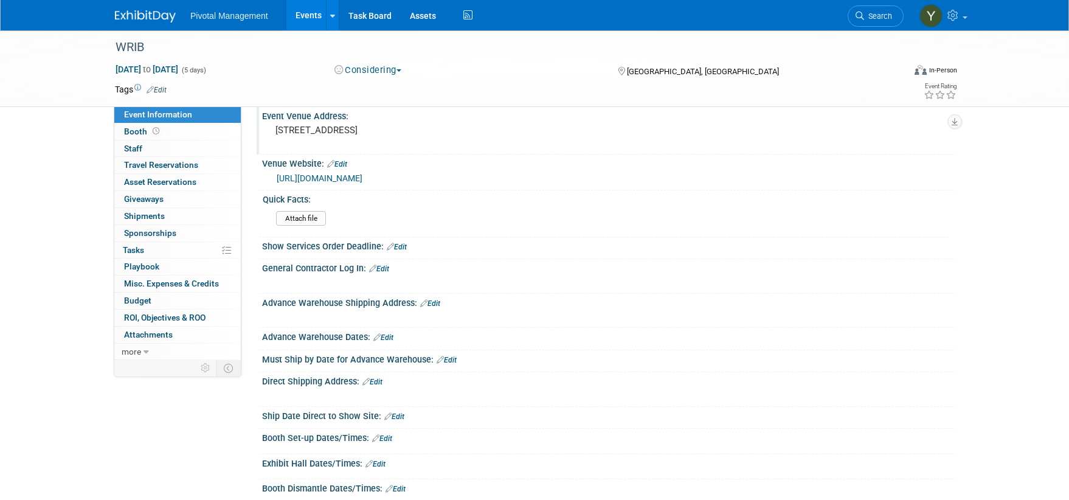
click at [78, 206] on div "WRIB Apr 13, 2026 to Apr 17, 2026 (5 days) Apr 13, 2026 to Apr 17, 2026 Conside…" at bounding box center [534, 41] width 1069 height 1480
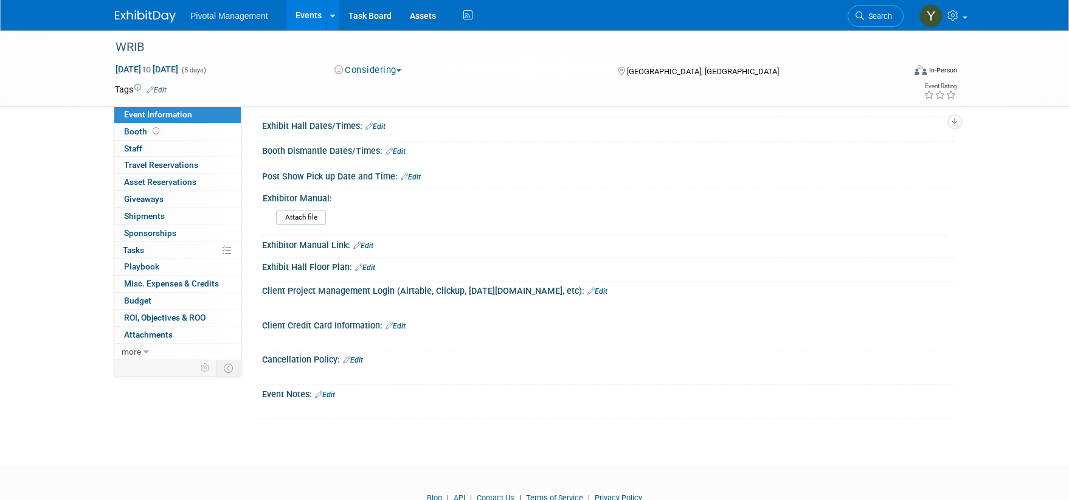
scroll to position [1095, 0]
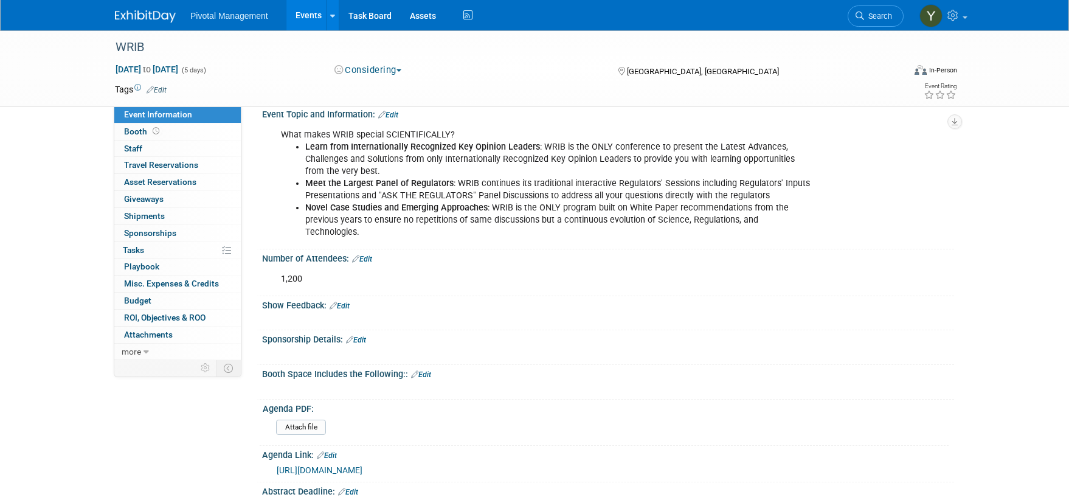
scroll to position [0, 0]
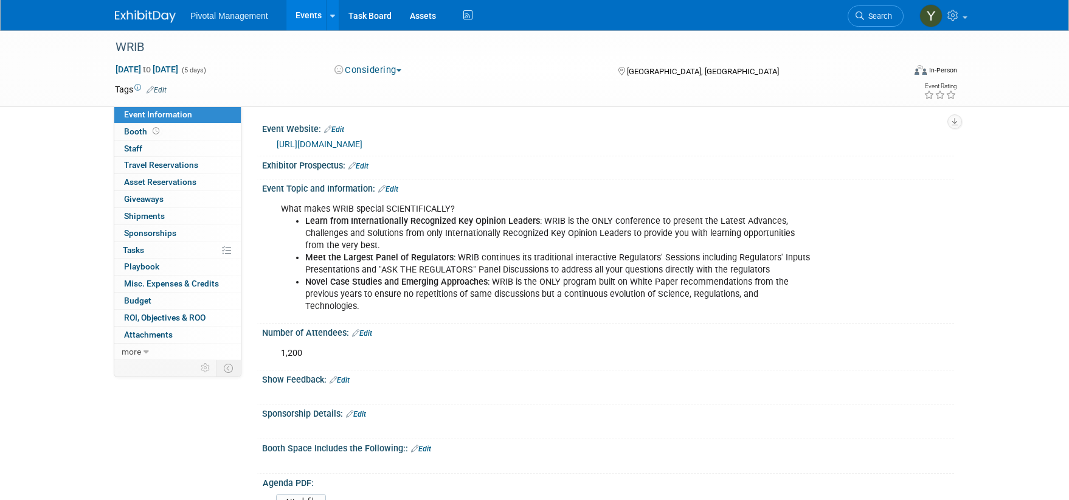
click at [304, 7] on link "Events" at bounding box center [308, 15] width 44 height 30
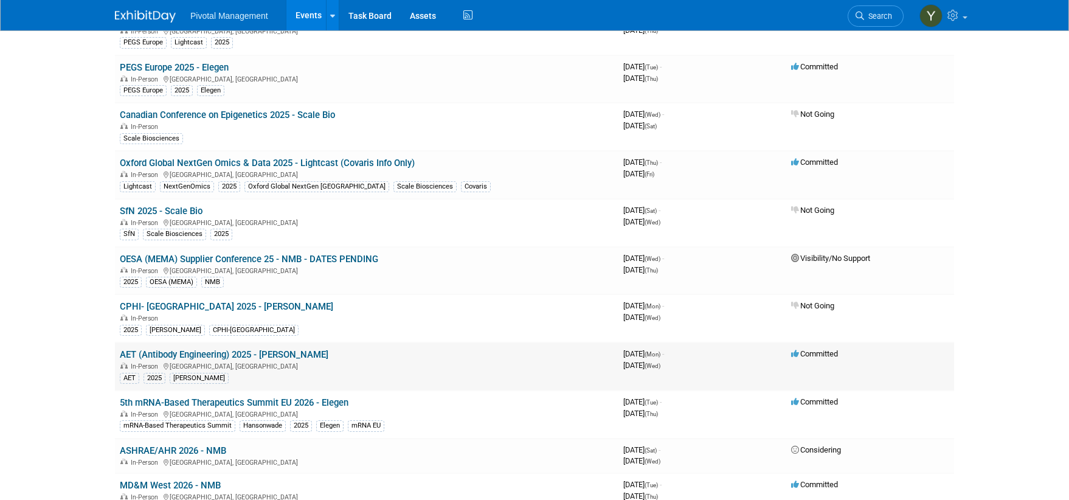
scroll to position [1459, 0]
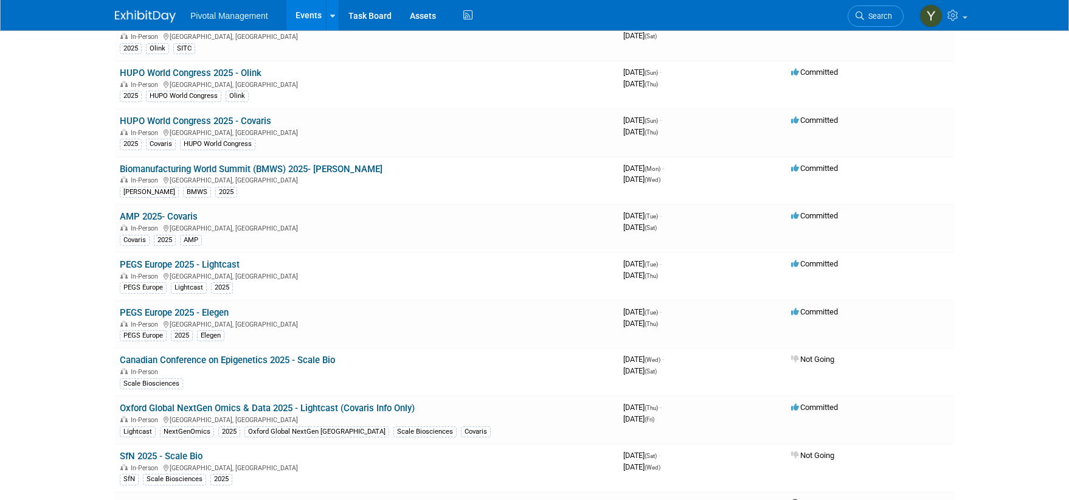
click at [877, 9] on link "Search" at bounding box center [876, 15] width 56 height 21
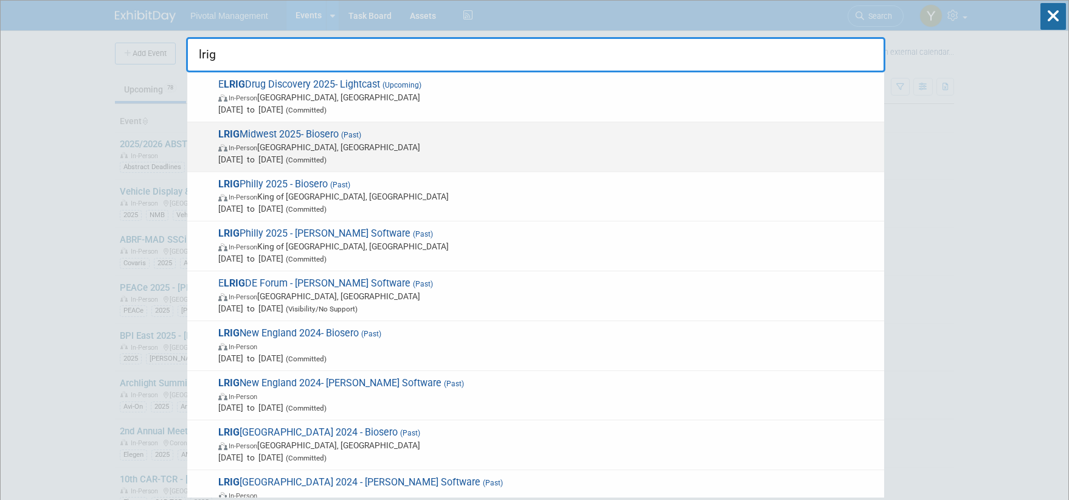
type input "lrig"
click at [324, 138] on span "LRIG Midwest 2025- Biosero (Past) In-Person [GEOGRAPHIC_DATA], IN [DATE] to [DA…" at bounding box center [546, 146] width 663 height 37
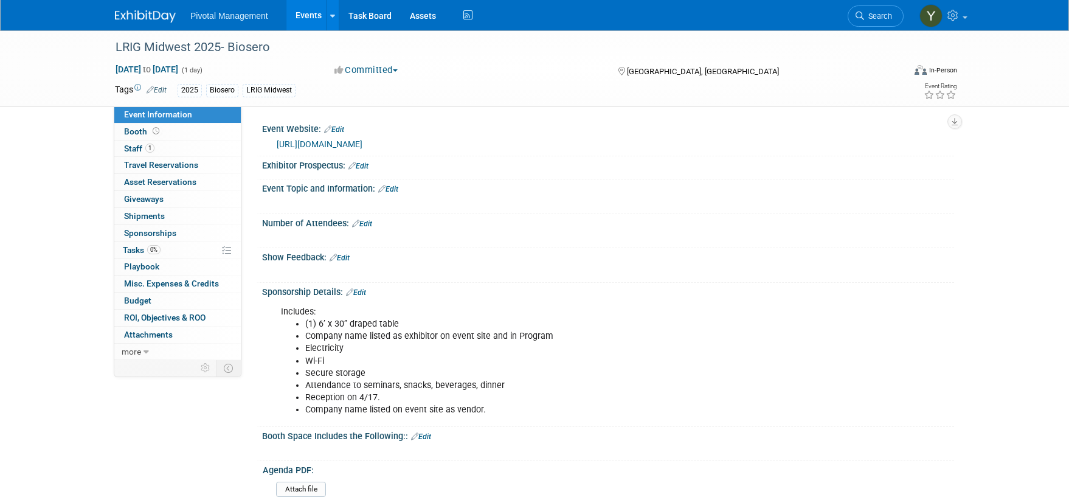
click at [362, 140] on link "[URL][DOMAIN_NAME]" at bounding box center [320, 144] width 86 height 10
click at [297, 12] on link "Events" at bounding box center [308, 15] width 44 height 30
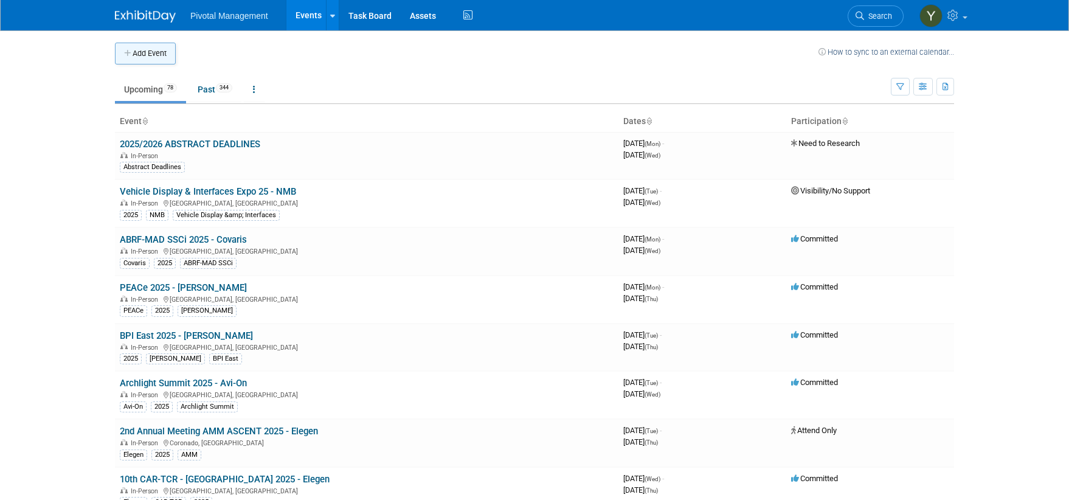
click at [154, 49] on button "Add Event" at bounding box center [145, 54] width 61 height 22
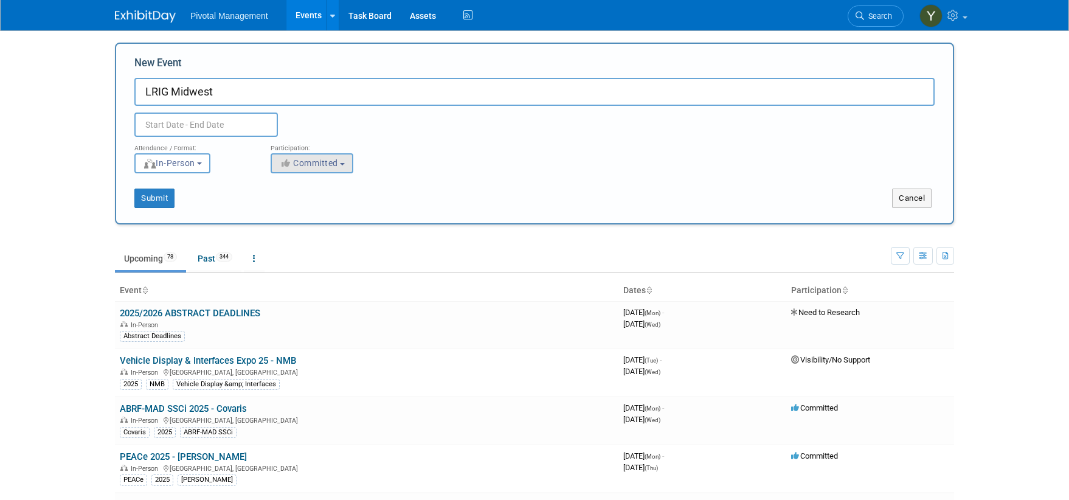
type input "LRIG Midwest"
click at [327, 158] on span "Committed" at bounding box center [308, 163] width 59 height 10
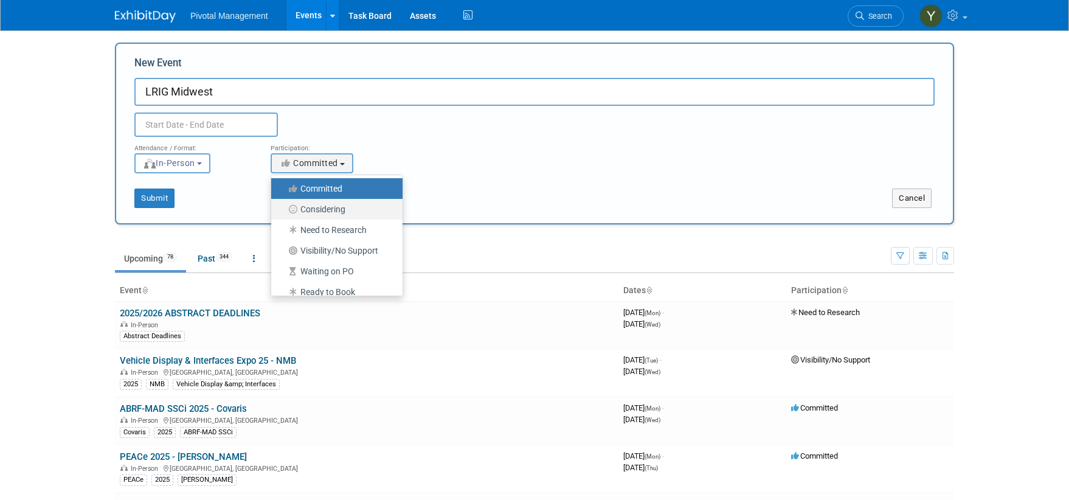
click at [328, 209] on label "Considering" at bounding box center [333, 209] width 113 height 16
click at [282, 209] on input "Considering" at bounding box center [278, 210] width 8 height 8
select select "2"
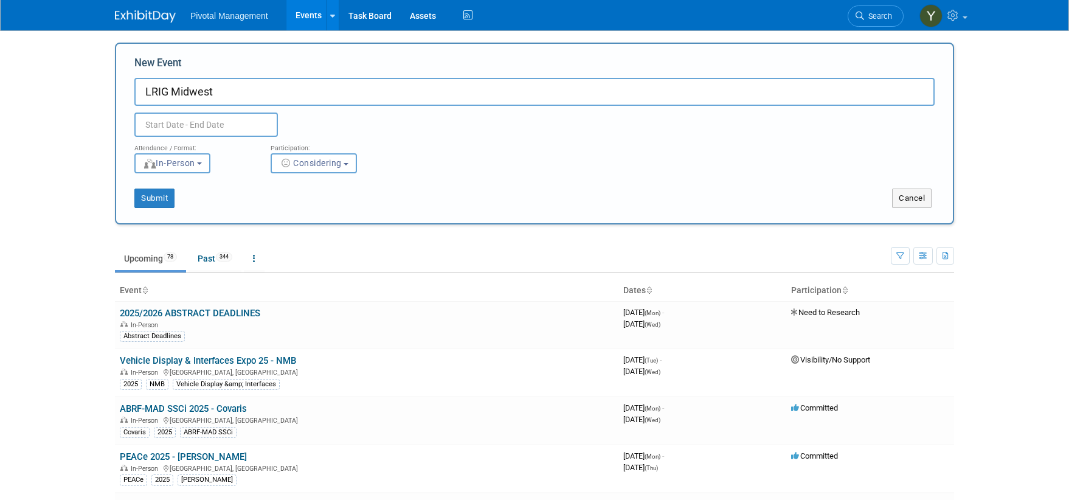
click at [49, 130] on body "Pivotal Management Events Add Event Bulk Upload Events Shareable Event Boards R…" at bounding box center [534, 250] width 1069 height 500
click at [182, 114] on input "text" at bounding box center [206, 124] width 144 height 24
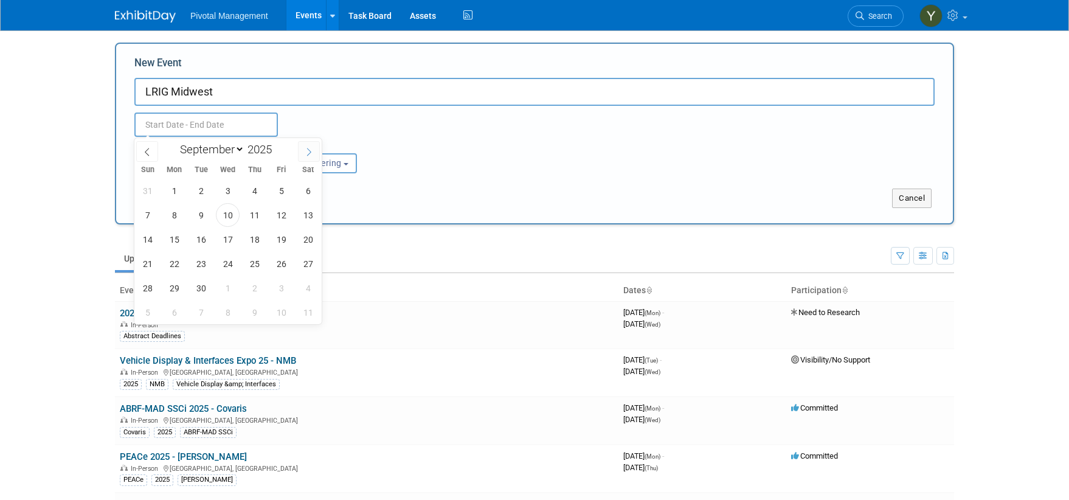
click at [312, 156] on span at bounding box center [309, 151] width 22 height 21
select select "11"
click at [312, 156] on span at bounding box center [309, 151] width 22 height 21
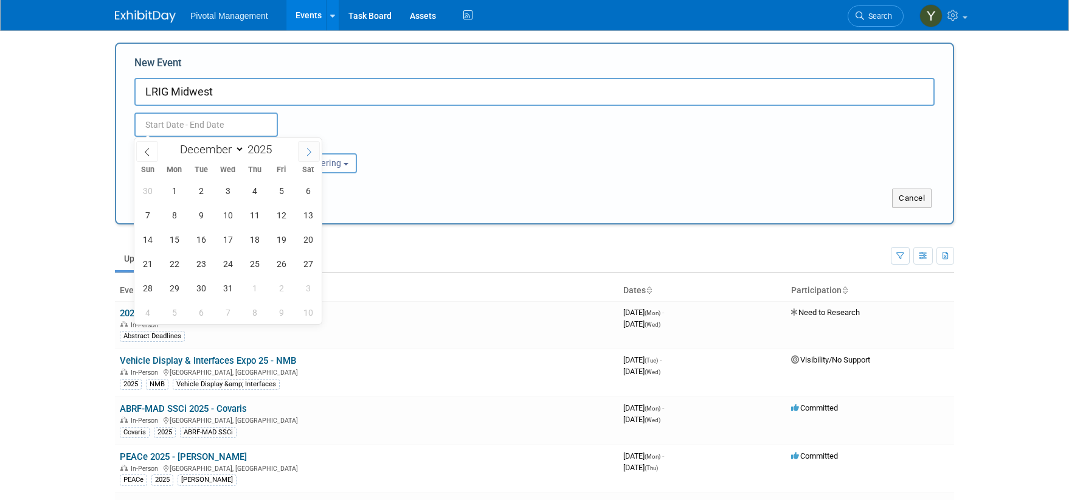
type input "2026"
click at [312, 156] on span at bounding box center [309, 151] width 22 height 21
select select "3"
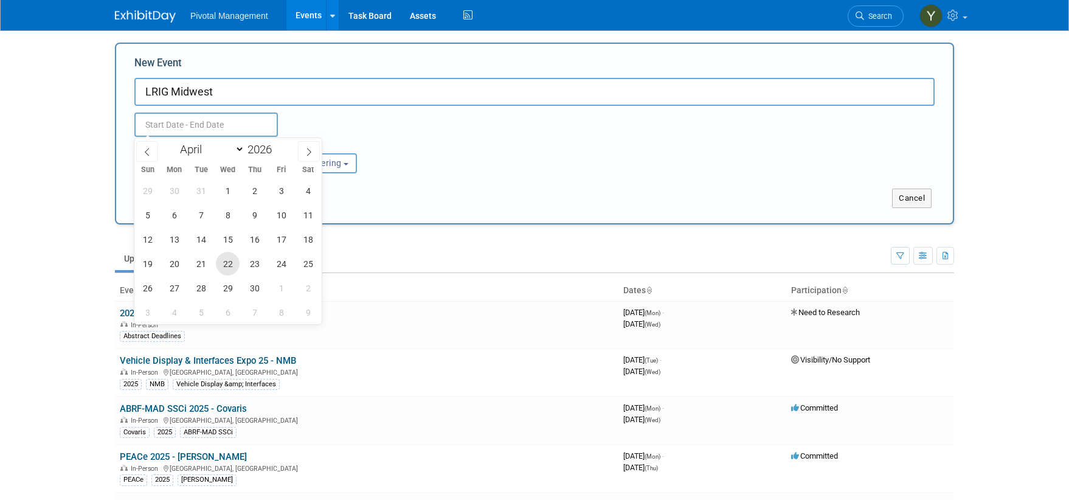
click at [234, 262] on span "22" at bounding box center [228, 264] width 24 height 24
click at [279, 261] on span "24" at bounding box center [281, 264] width 24 height 24
type input "[DATE] to [DATE]"
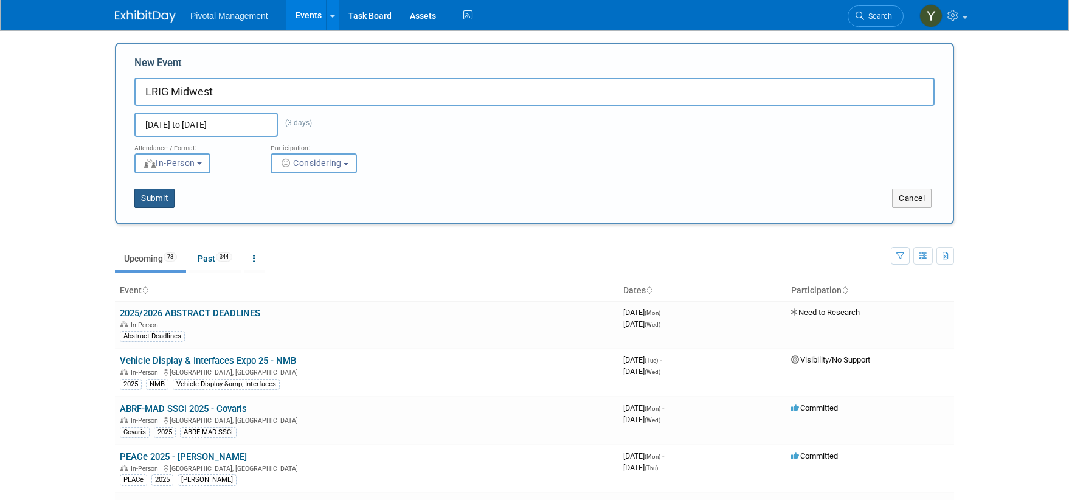
click at [158, 198] on button "Submit" at bounding box center [154, 198] width 40 height 19
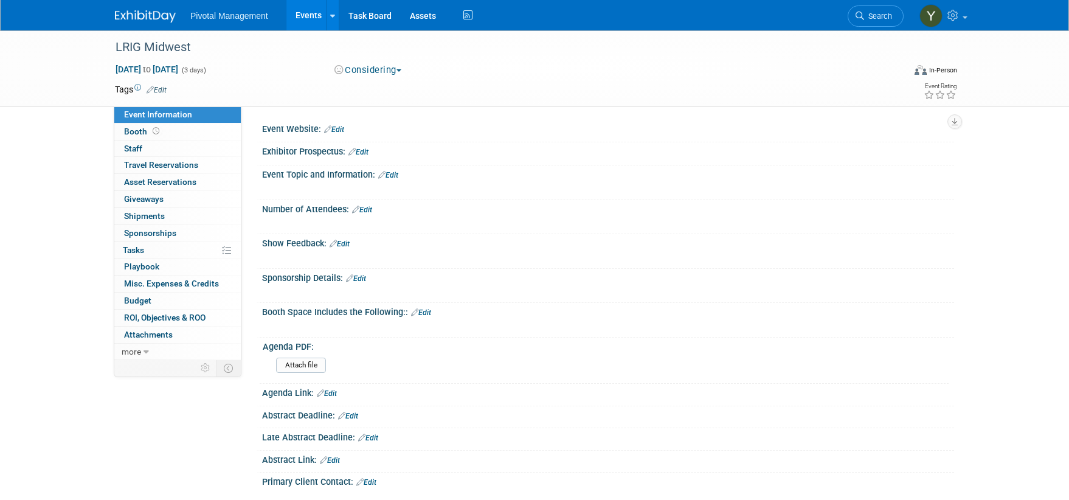
click at [340, 128] on link "Edit" at bounding box center [334, 129] width 20 height 9
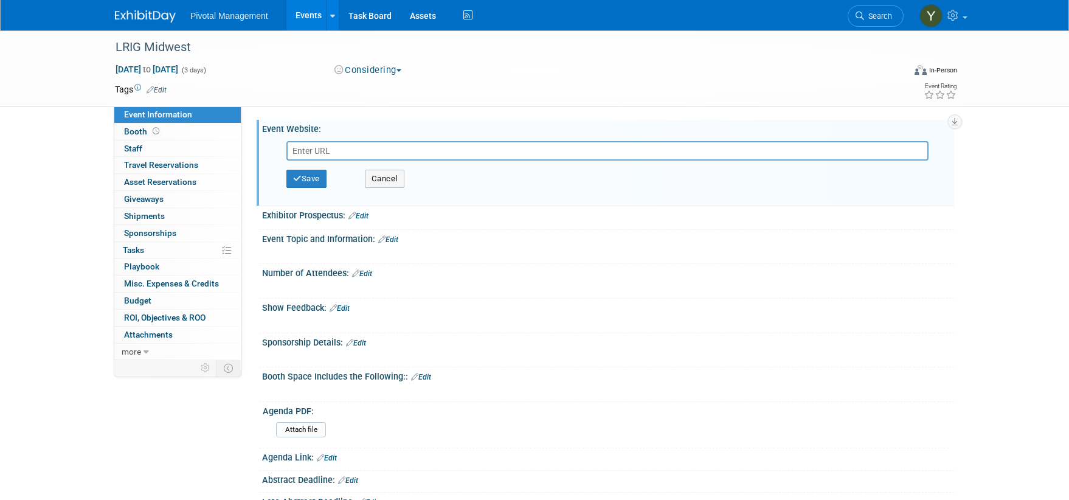
drag, startPoint x: 63, startPoint y: 216, endPoint x: 110, endPoint y: 209, distance: 47.4
click at [339, 148] on input "text" at bounding box center [607, 150] width 642 height 19
paste input "[URL][DOMAIN_NAME]"
type input "[URL][DOMAIN_NAME]"
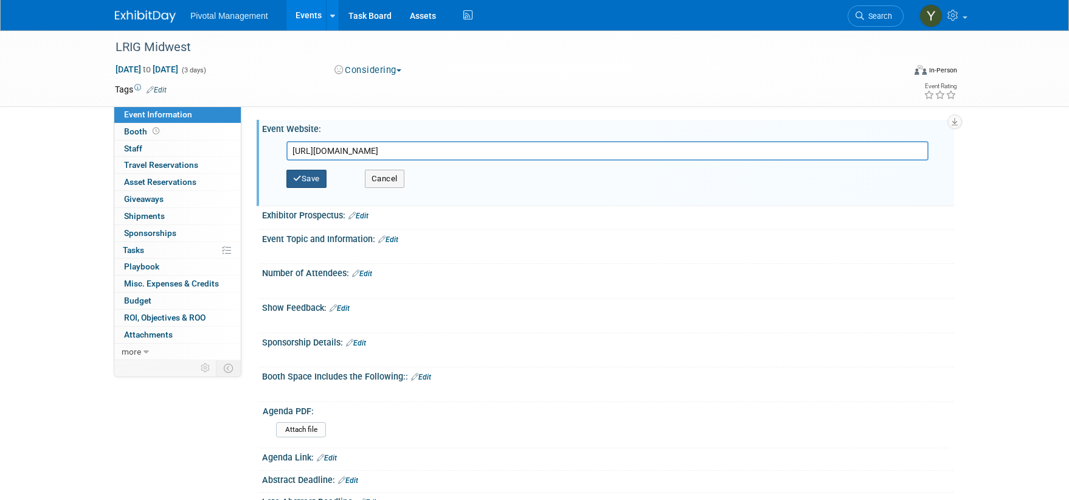
click at [324, 178] on button "Save" at bounding box center [306, 179] width 40 height 18
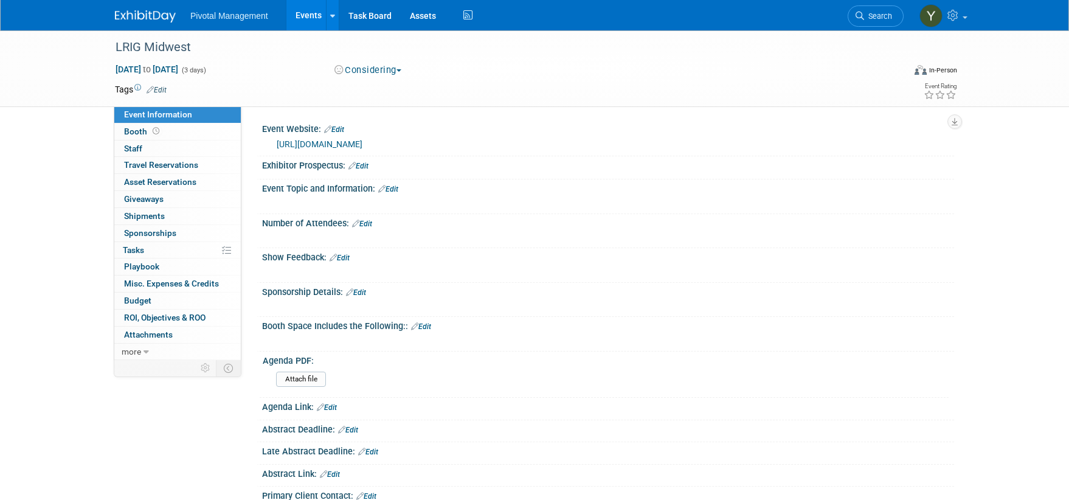
click at [395, 190] on link "Edit" at bounding box center [388, 189] width 20 height 9
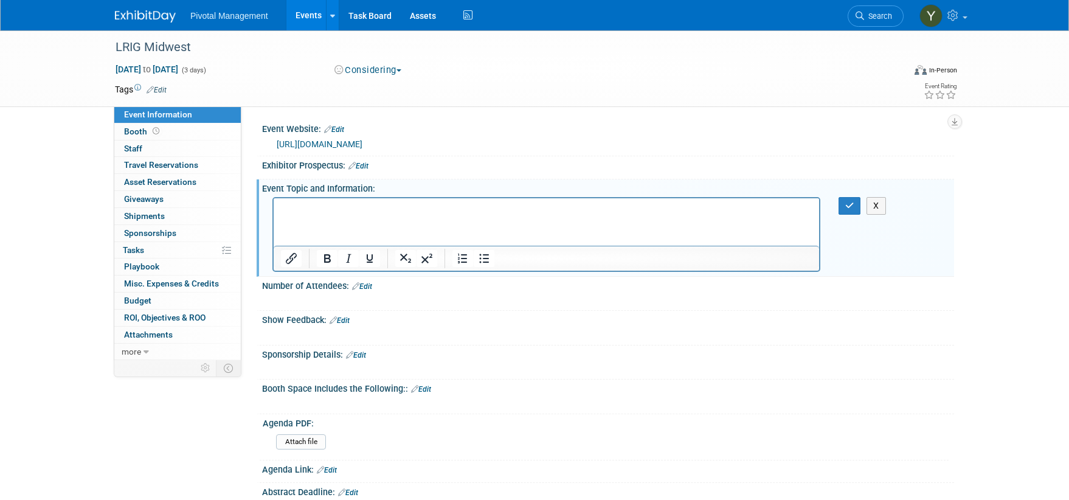
click at [392, 215] on html at bounding box center [546, 206] width 545 height 17
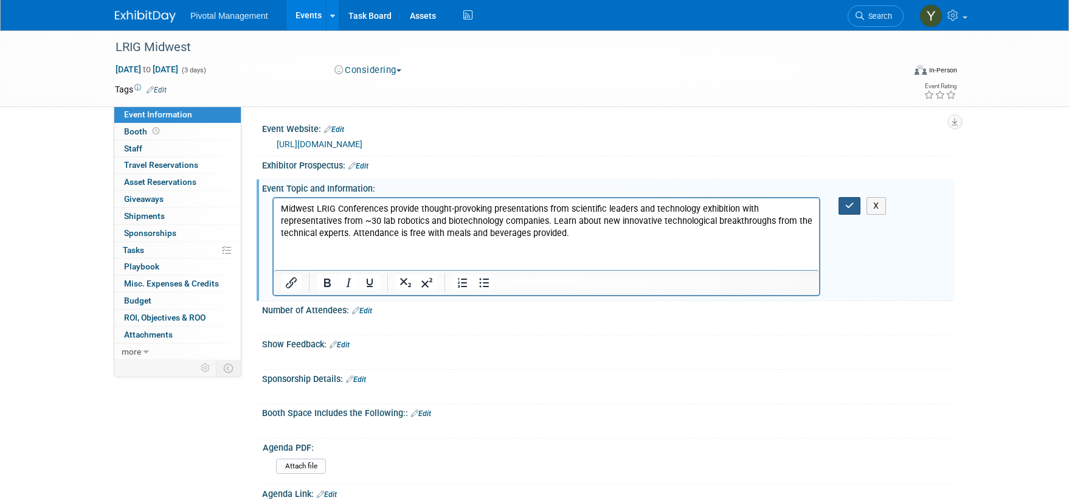
click at [850, 202] on icon "button" at bounding box center [849, 205] width 9 height 9
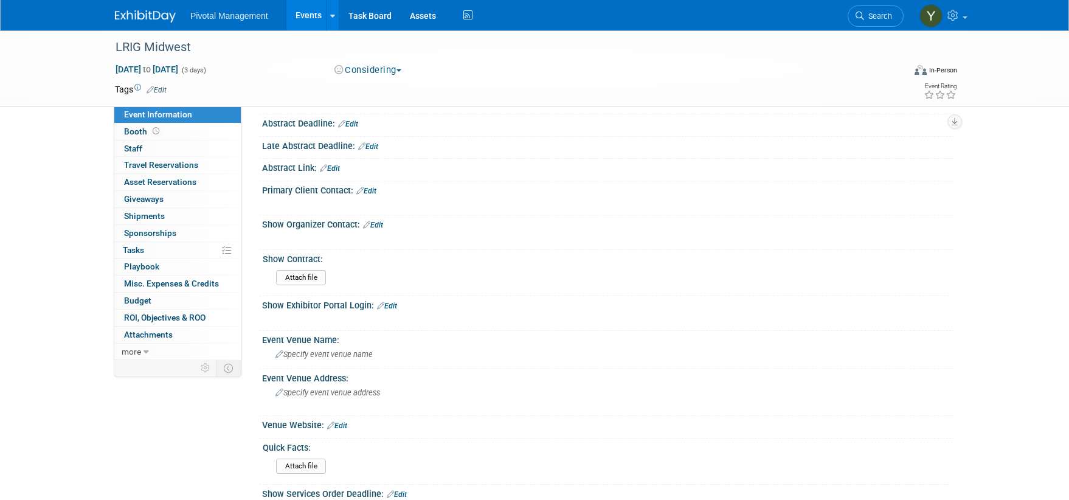
scroll to position [426, 0]
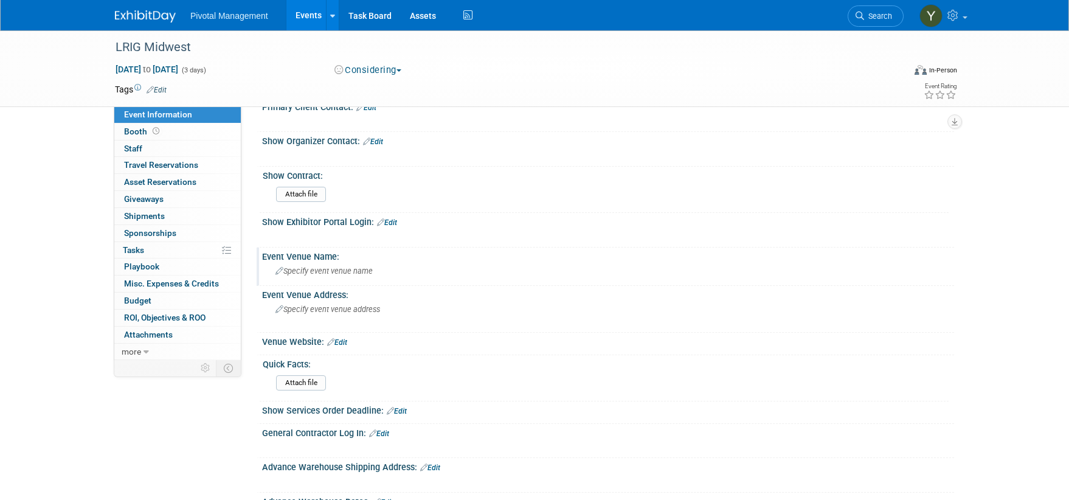
click at [341, 266] on span "Specify event venue name" at bounding box center [323, 270] width 97 height 9
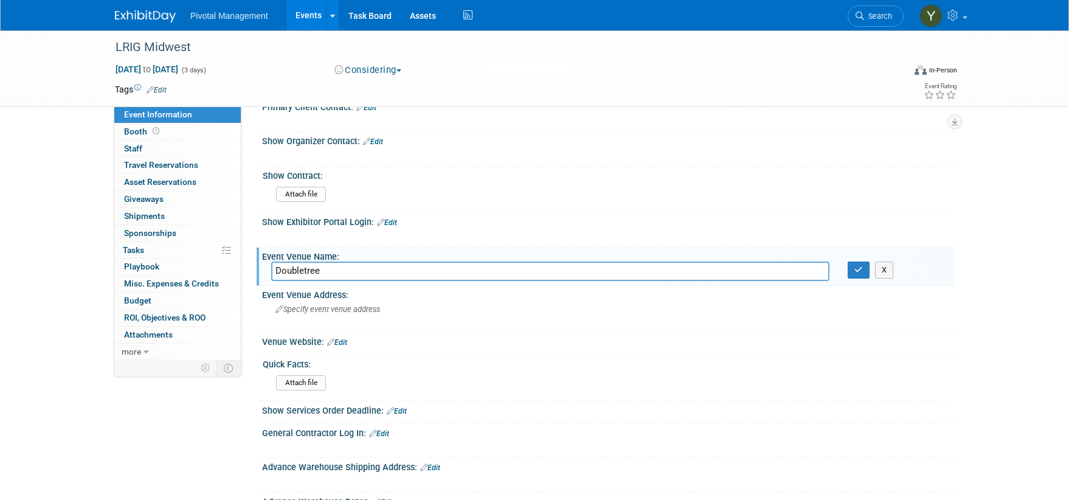
type input "Doubletree"
click at [83, 331] on div "LRIG Midwest [DATE] to [DATE] (3 days) [DATE] to [DATE] Considering Committed C…" at bounding box center [534, 275] width 1069 height 1341
click at [857, 271] on icon "button" at bounding box center [858, 270] width 9 height 8
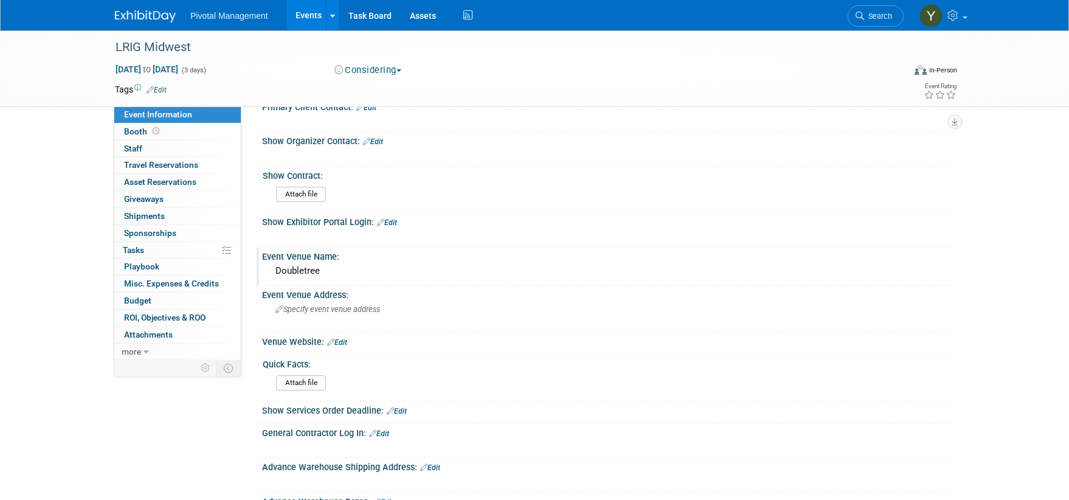
click at [36, 238] on div "LRIG Midwest Apr 22, 2026 to Apr 24, 2026 (3 days) Apr 22, 2026 to Apr 24, 2026…" at bounding box center [534, 275] width 1069 height 1341
click at [78, 209] on div "LRIG Midwest Apr 22, 2026 to Apr 24, 2026 (3 days) Apr 22, 2026 to Apr 24, 2026…" at bounding box center [534, 275] width 1069 height 1341
click at [345, 344] on link "Edit" at bounding box center [337, 342] width 20 height 9
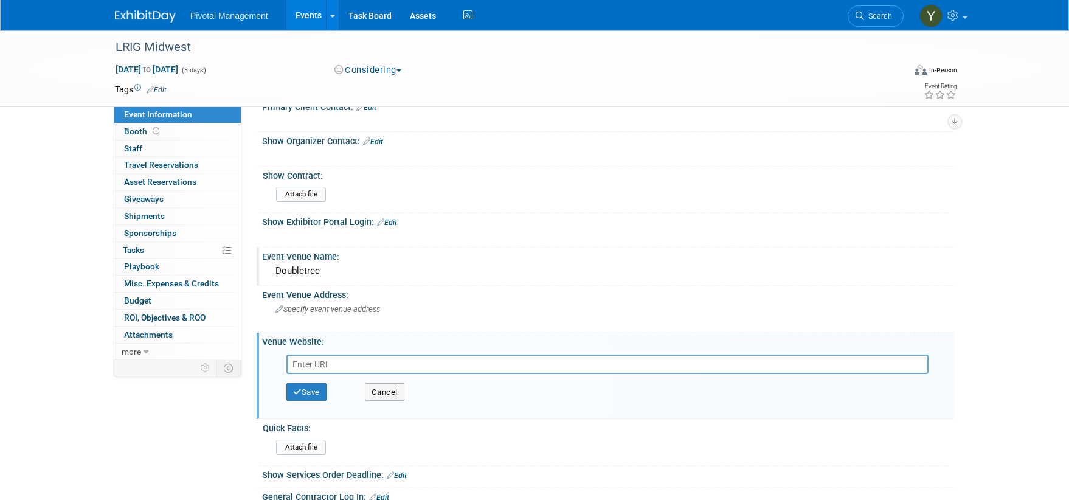
click at [318, 362] on input "text" at bounding box center [607, 364] width 642 height 19
type input "https://www.guestreservations.com/doubletree-by-hilton-st-louis-chesterfield/bo…"
click at [316, 381] on div "Save Cancel" at bounding box center [610, 392] width 649 height 36
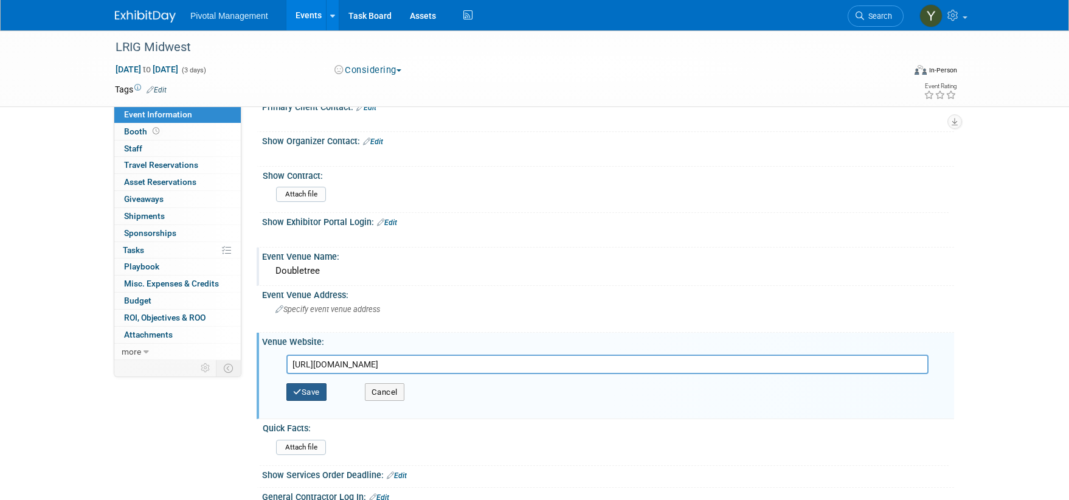
click at [319, 383] on button "Save" at bounding box center [306, 392] width 40 height 18
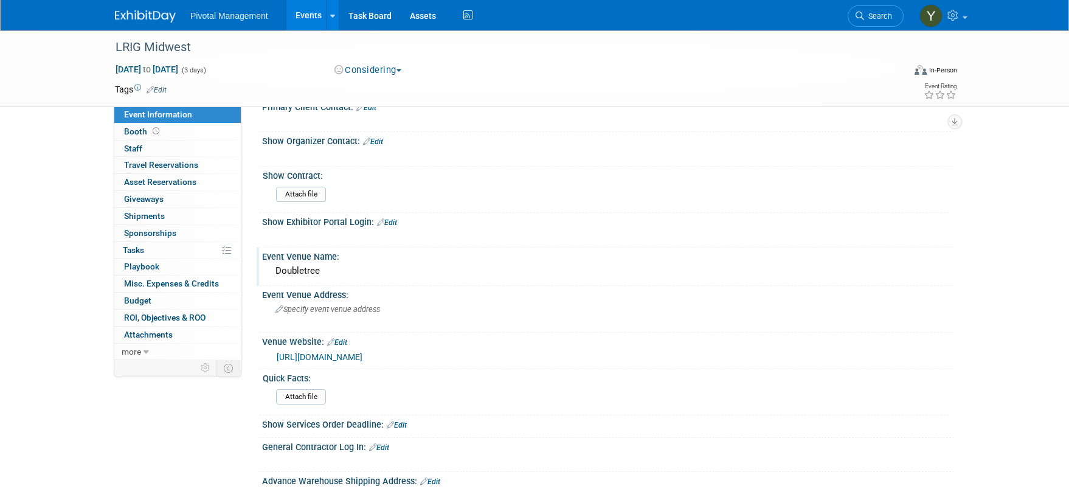
click at [42, 347] on div "LRIG Midwest Apr 22, 2026 to Apr 24, 2026 (3 days) Apr 22, 2026 to Apr 24, 2026…" at bounding box center [534, 282] width 1069 height 1355
click at [348, 311] on span "Specify event venue address" at bounding box center [327, 309] width 105 height 9
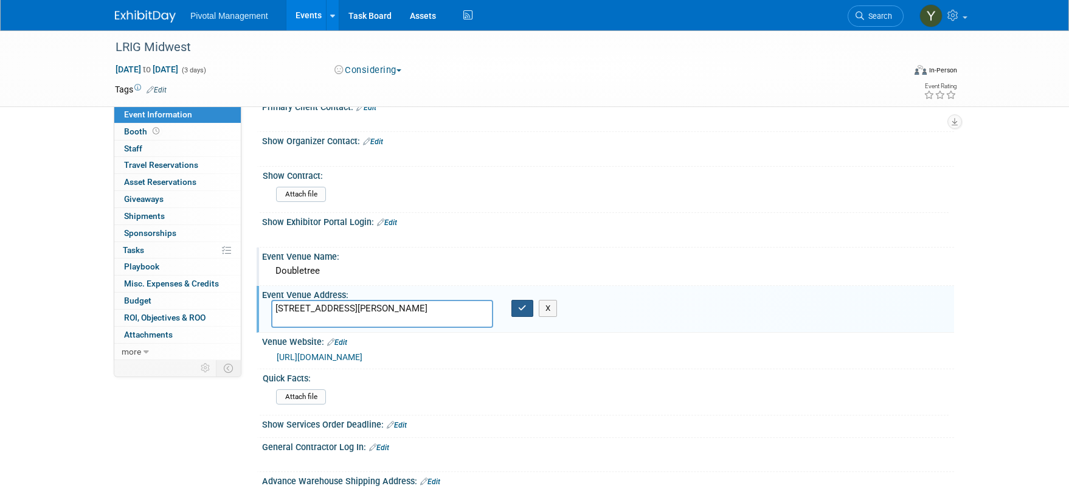
type textarea "16625 Swingley Ridge Rd, Chesterfield, MO, 63017"
click at [524, 306] on icon "button" at bounding box center [522, 308] width 9 height 8
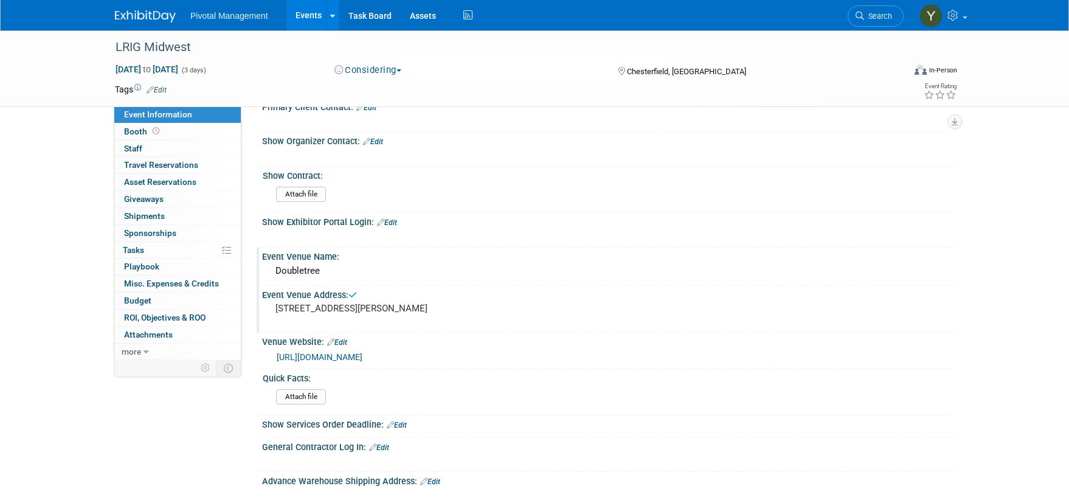
click at [55, 237] on div "LRIG Midwest Apr 22, 2026 to Apr 24, 2026 (3 days) Apr 22, 2026 to Apr 24, 2026…" at bounding box center [534, 282] width 1069 height 1355
drag, startPoint x: 80, startPoint y: 174, endPoint x: 95, endPoint y: 173, distance: 15.3
click at [80, 174] on div "LRIG Midwest Apr 22, 2026 to Apr 24, 2026 (3 days) Apr 22, 2026 to Apr 24, 2026…" at bounding box center [534, 282] width 1069 height 1355
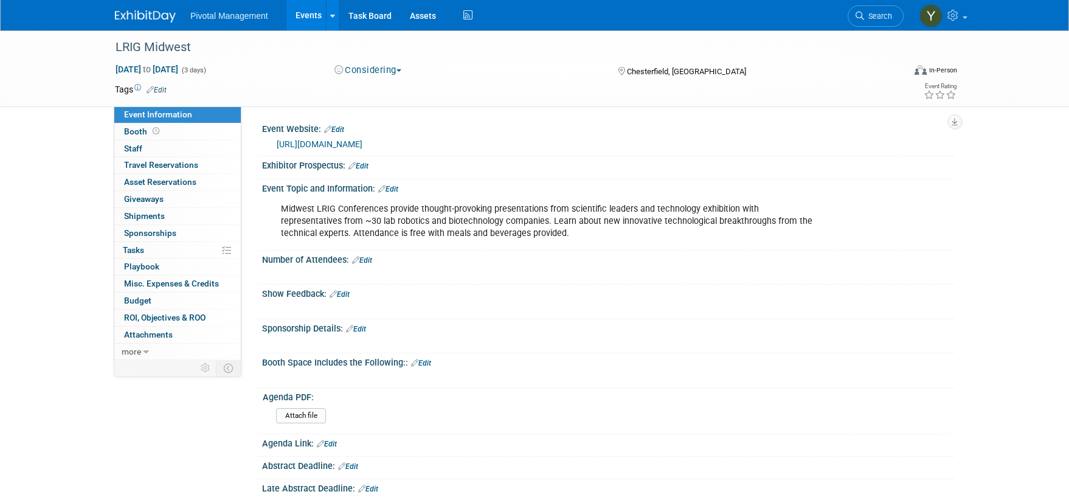
click at [393, 189] on link "Edit" at bounding box center [388, 189] width 20 height 9
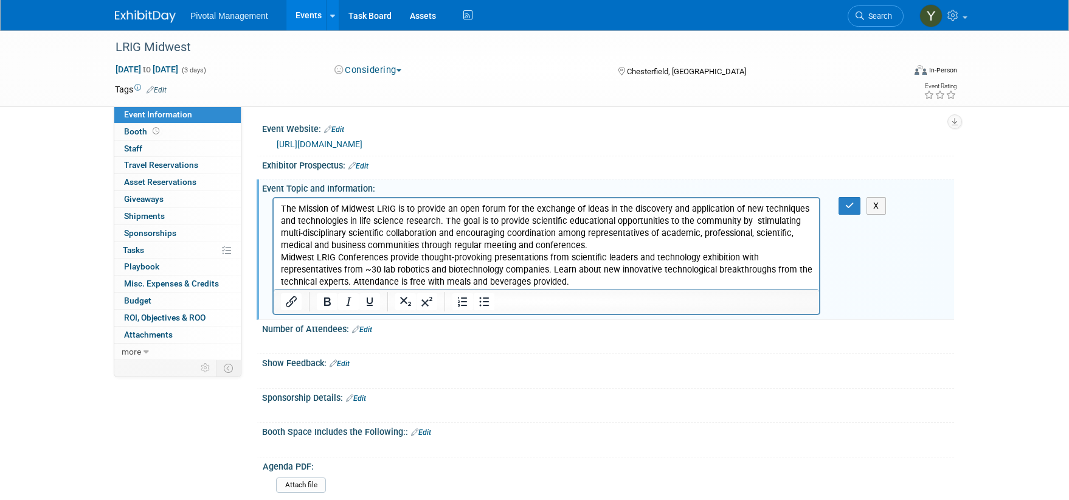
click at [595, 246] on p "The Mission of Midwest LRIG is to provide an open forum for the exchange of ide…" at bounding box center [546, 226] width 531 height 49
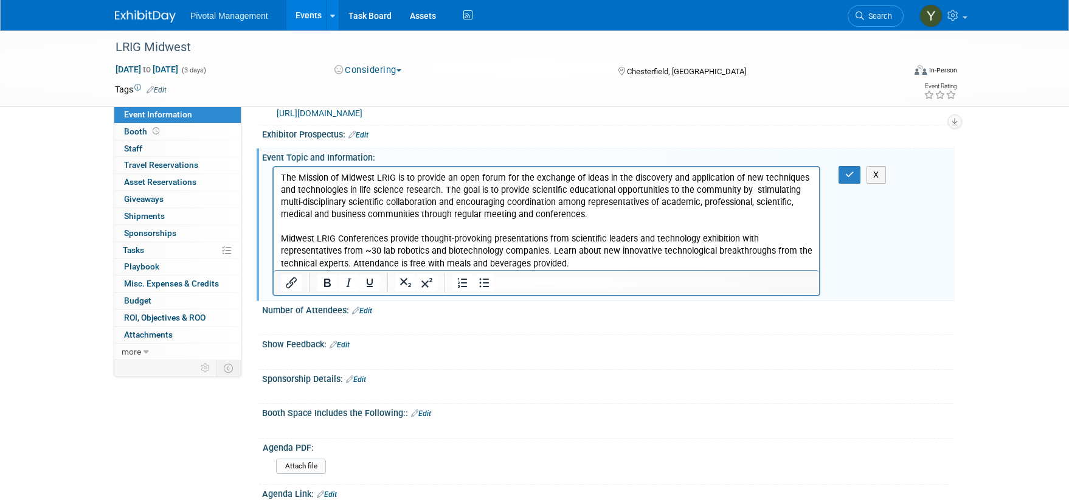
scroll to position [61, 0]
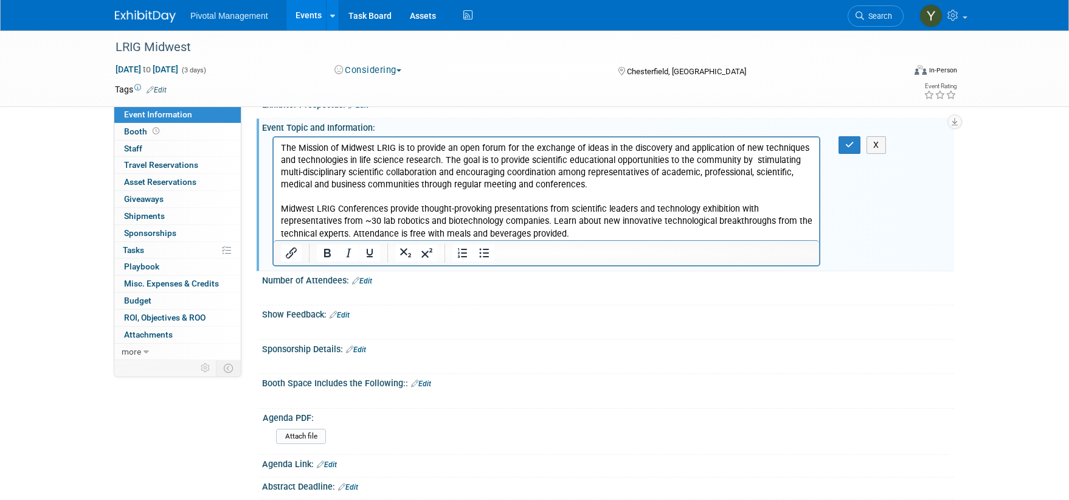
click at [581, 227] on p "Midwest LRIG Conferences provide thought-provoking presentations from scientifi…" at bounding box center [546, 220] width 531 height 36
click at [848, 140] on icon "button" at bounding box center [849, 144] width 9 height 9
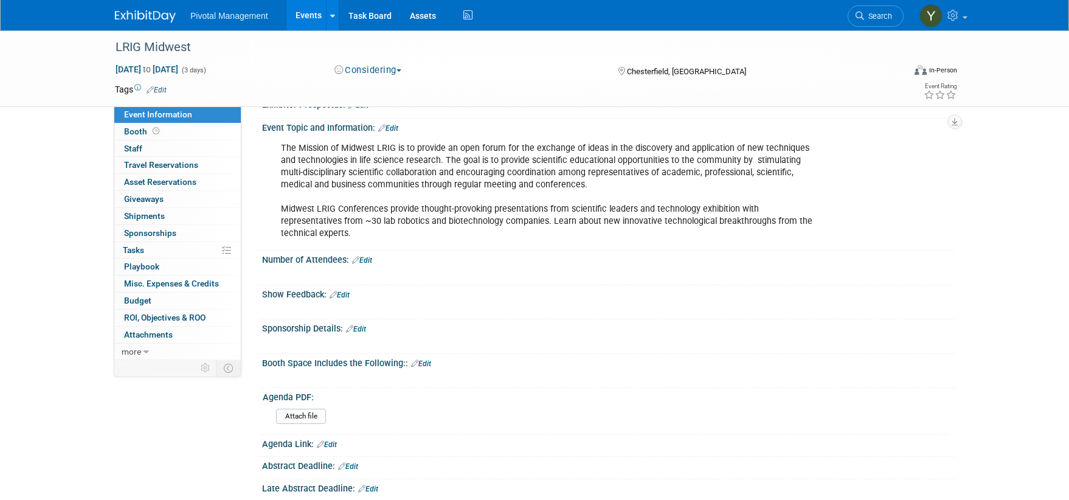
scroll to position [0, 0]
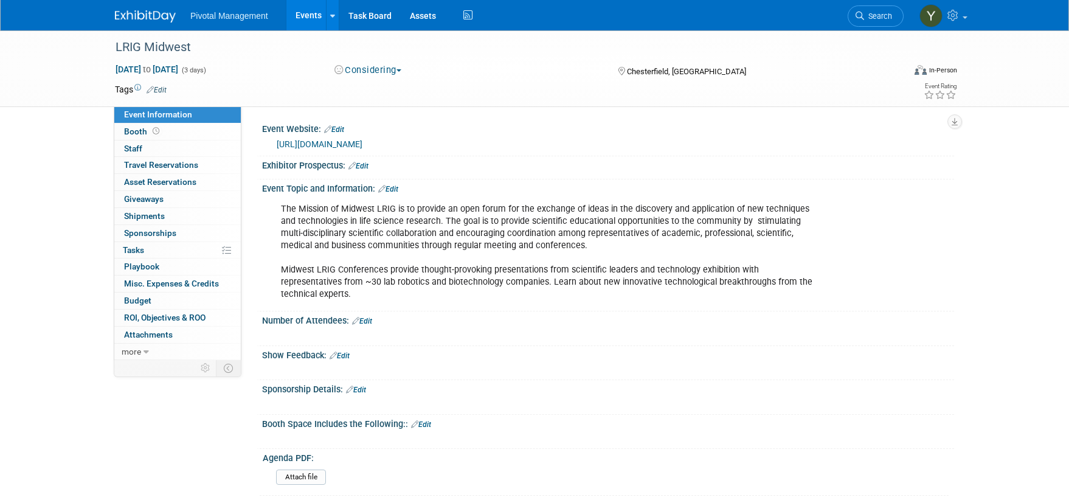
click at [310, 10] on link "Events" at bounding box center [308, 15] width 44 height 30
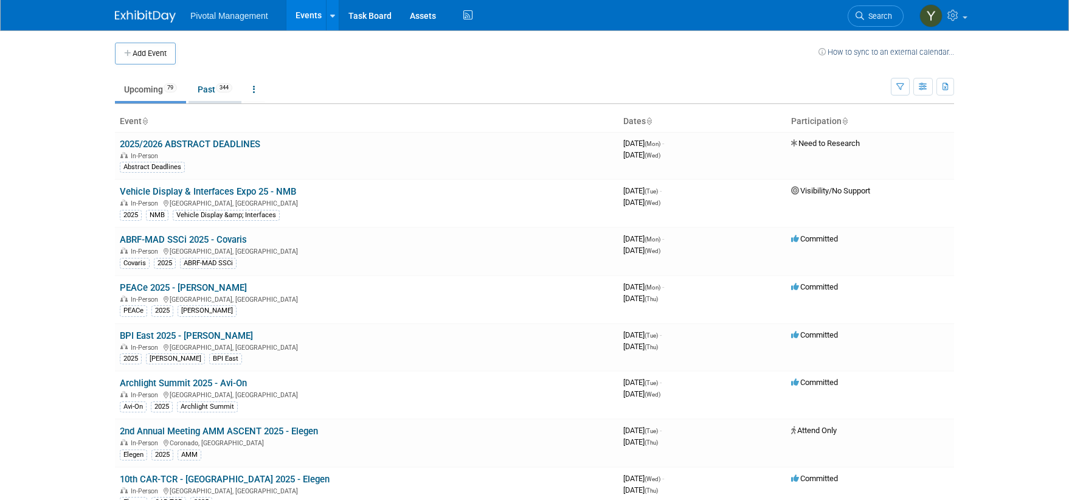
click at [210, 88] on link "Past 344" at bounding box center [215, 89] width 53 height 23
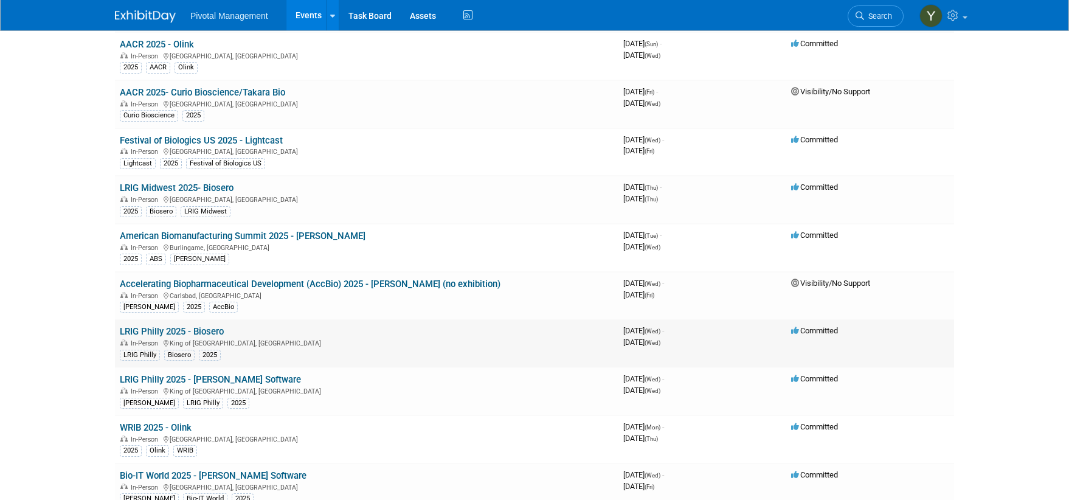
scroll to position [1459, 0]
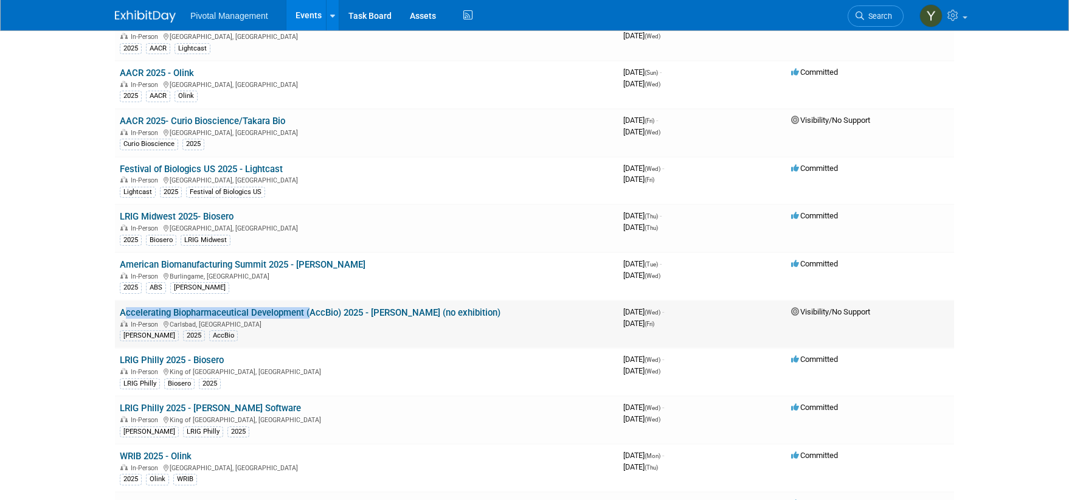
drag, startPoint x: 118, startPoint y: 311, endPoint x: 308, endPoint y: 313, distance: 190.3
click at [308, 313] on td "Accelerating Biopharmaceutical Development (AccBio) 2025 - Asimov (no exhibitio…" at bounding box center [366, 324] width 503 height 48
copy link "Accelerating Biopharmaceutical Development"
click at [882, 15] on span "Search" at bounding box center [878, 16] width 28 height 9
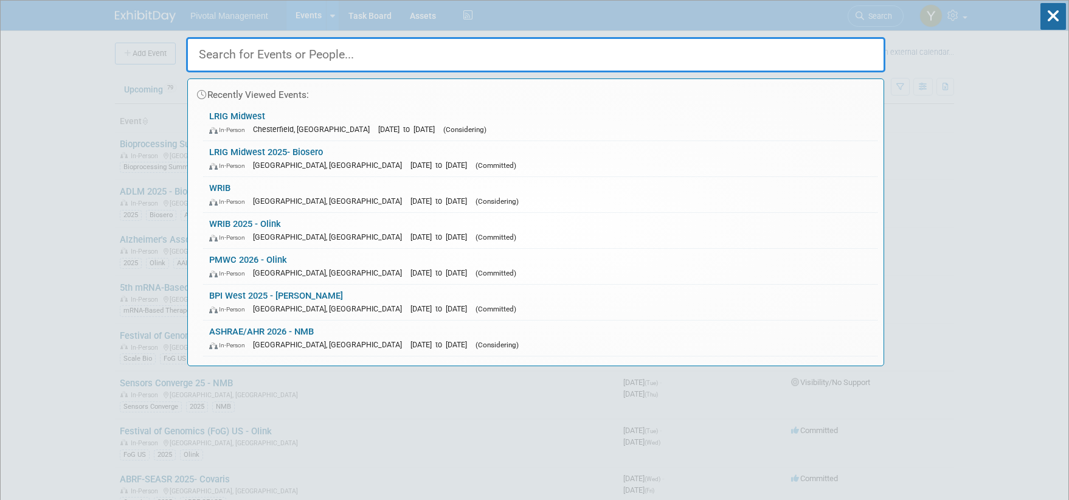
click at [511, 49] on input "text" at bounding box center [535, 54] width 699 height 35
paste input "Accelerating Biopharmaceutical Development"
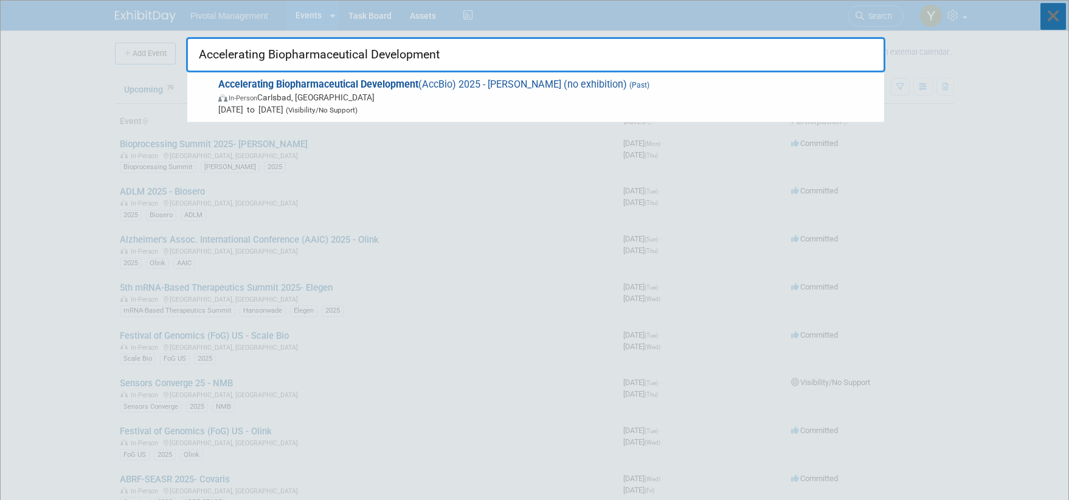
type input "Accelerating Biopharmaceutical Development"
click at [1052, 16] on icon at bounding box center [1053, 16] width 26 height 27
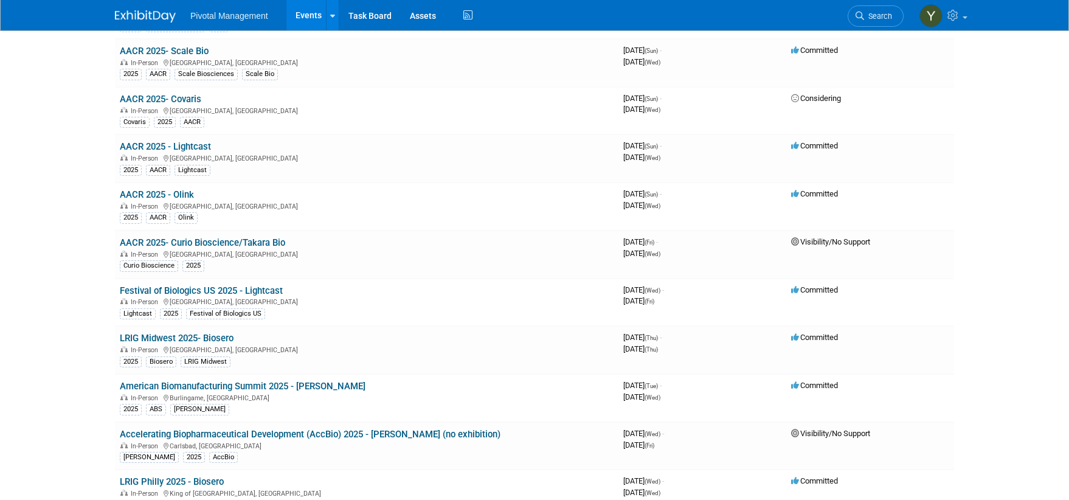
scroll to position [1520, 0]
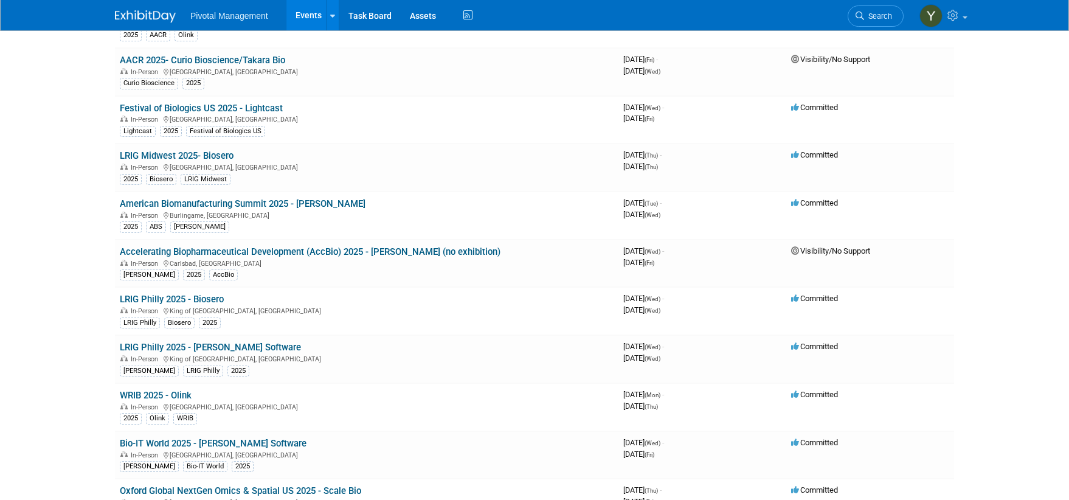
drag, startPoint x: 119, startPoint y: 205, endPoint x: 266, endPoint y: 206, distance: 146.6
click at [266, 206] on td "American Biomanufacturing Summit 2025 - Asimov In-Person Burlingame, CA 2025 AB…" at bounding box center [366, 216] width 503 height 48
copy link "American Biomanufacturing Summi"
click at [888, 16] on span "Search" at bounding box center [878, 16] width 28 height 9
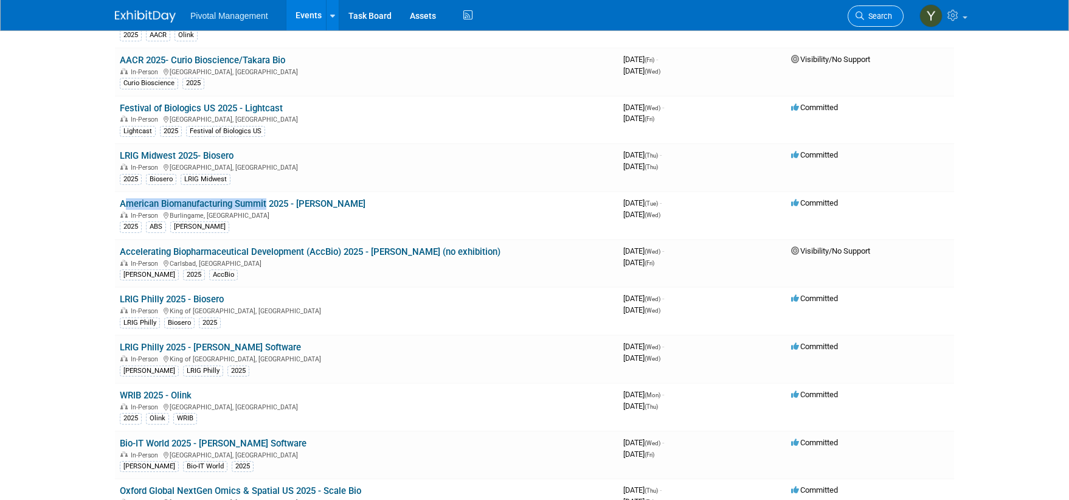
scroll to position [0, 0]
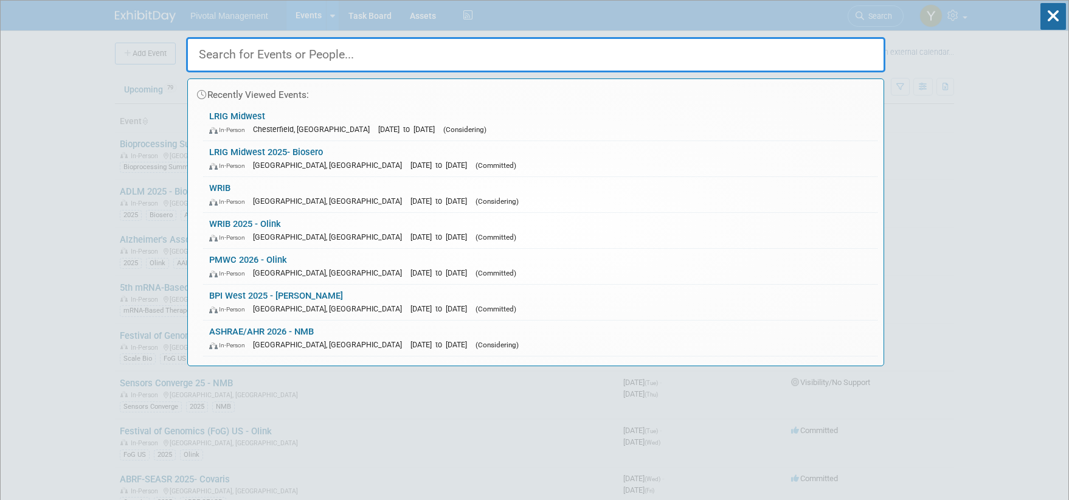
click at [572, 50] on input "text" at bounding box center [535, 54] width 699 height 35
paste input "American Biomanufacturing Summi"
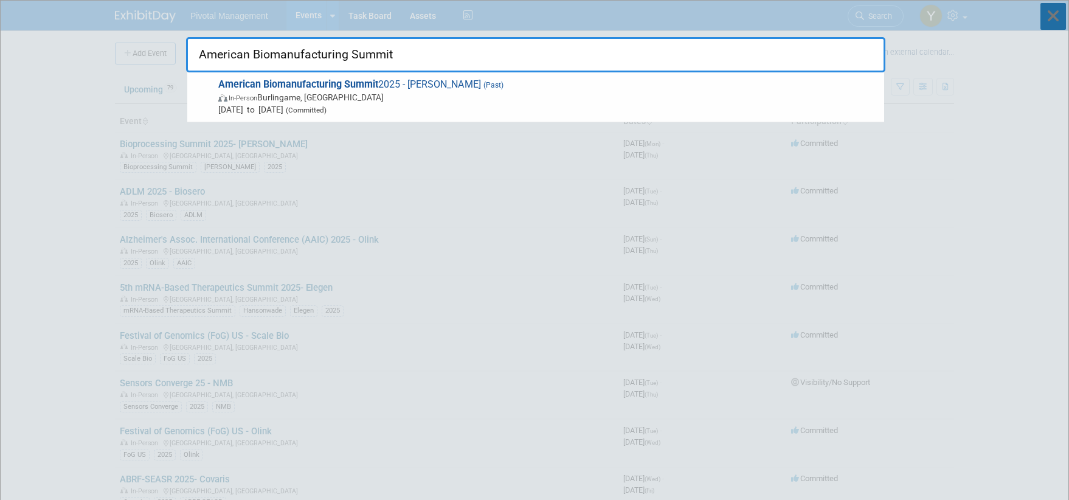
type input "American Biomanufacturing Summit"
click at [1057, 16] on icon at bounding box center [1053, 16] width 26 height 27
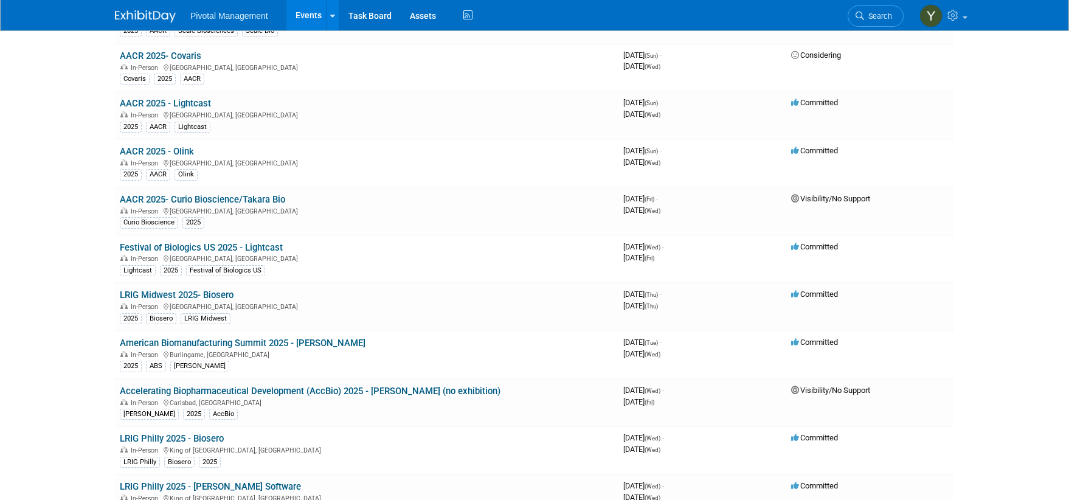
scroll to position [1399, 0]
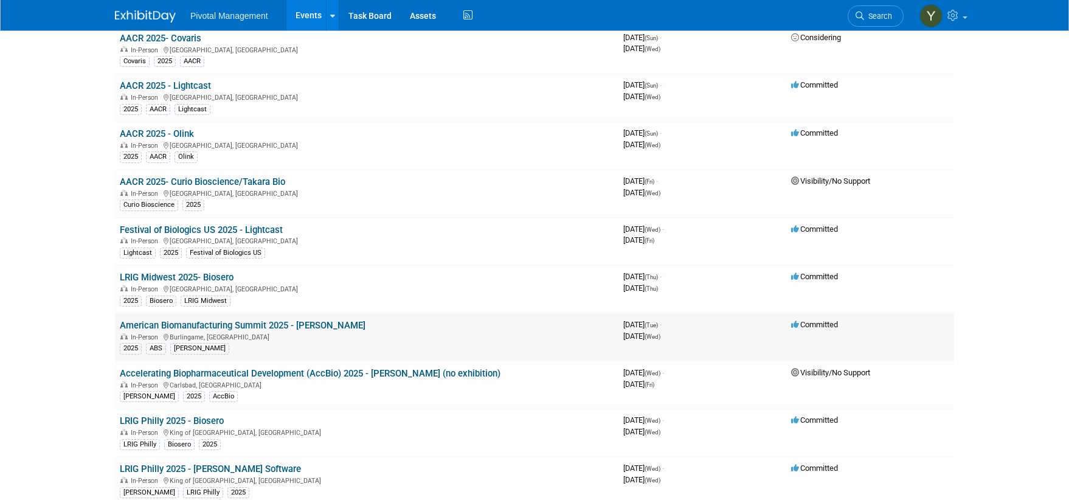
click at [272, 325] on link "American Biomanufacturing Summit 2025 - [PERSON_NAME]" at bounding box center [243, 325] width 246 height 11
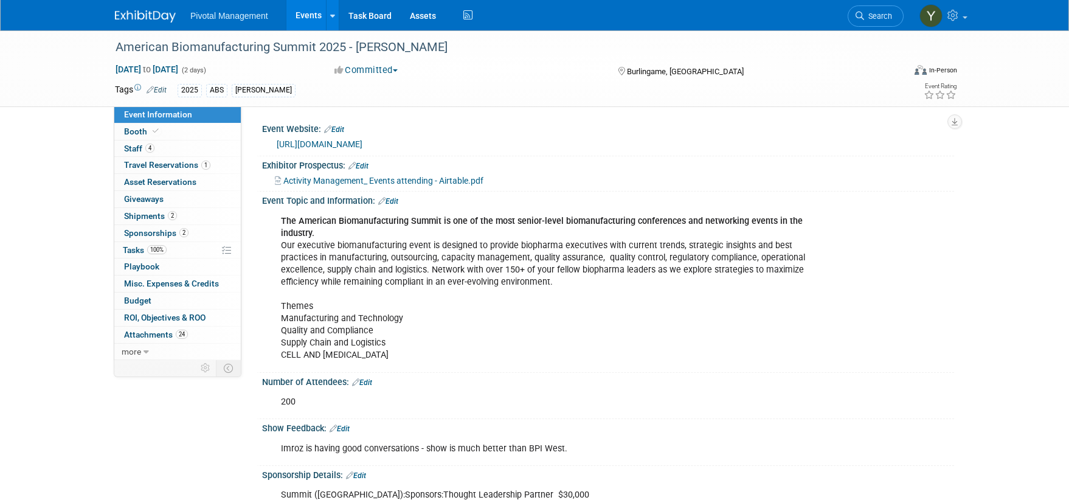
click at [348, 144] on link "[URL][DOMAIN_NAME]" at bounding box center [320, 144] width 86 height 10
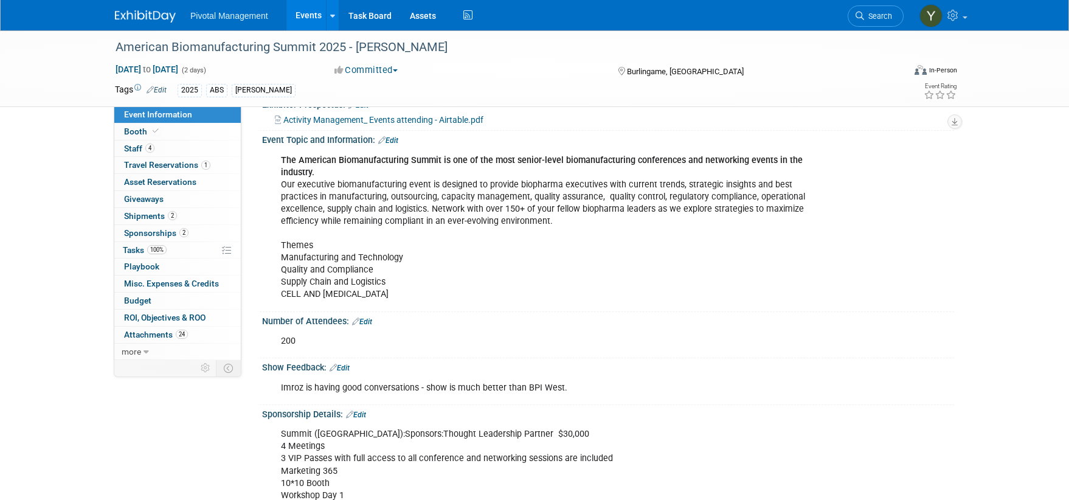
click at [456, 190] on div "The American Biomanufacturing Summit is one of the most senior-level biomanufac…" at bounding box center [546, 227] width 548 height 159
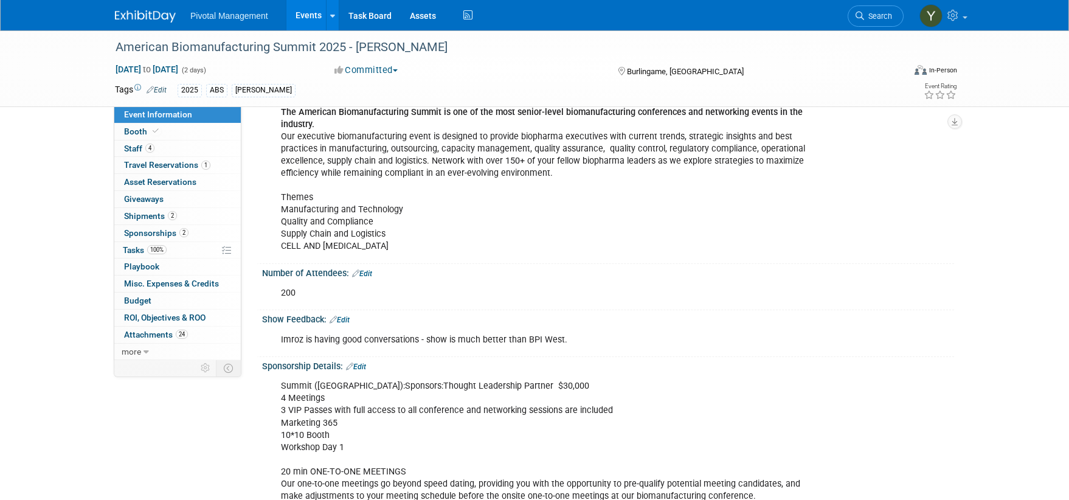
scroll to position [0, 0]
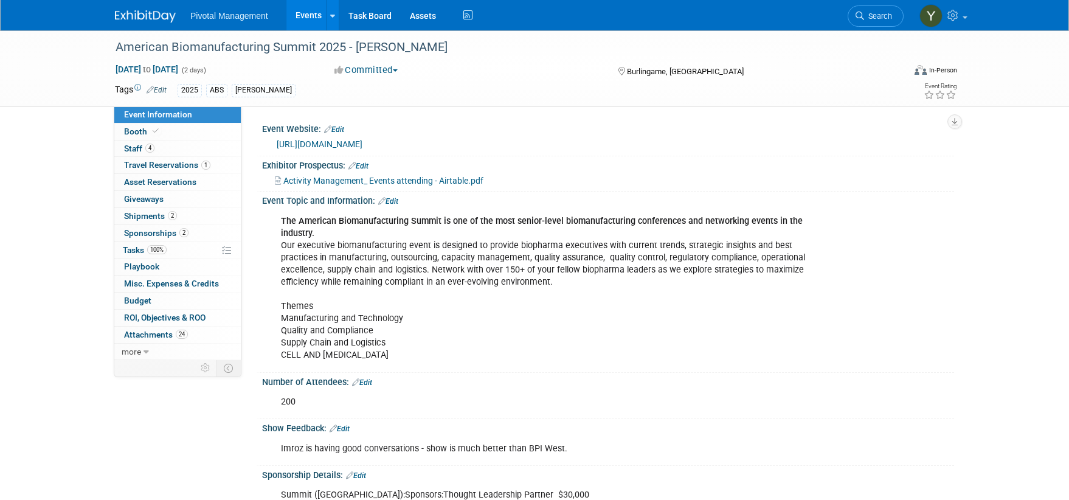
click at [307, 20] on link "Events" at bounding box center [308, 15] width 44 height 30
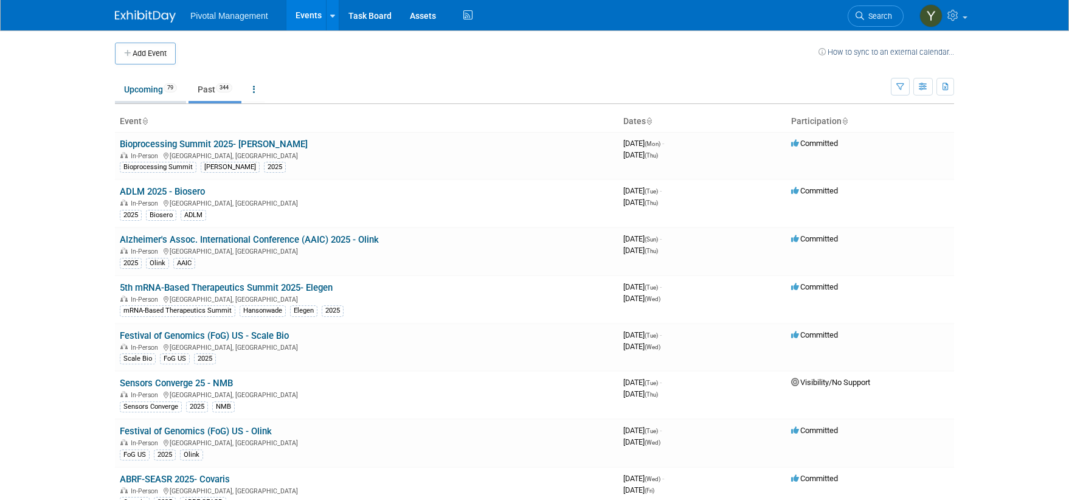
click at [144, 92] on link "Upcoming 79" at bounding box center [150, 89] width 71 height 23
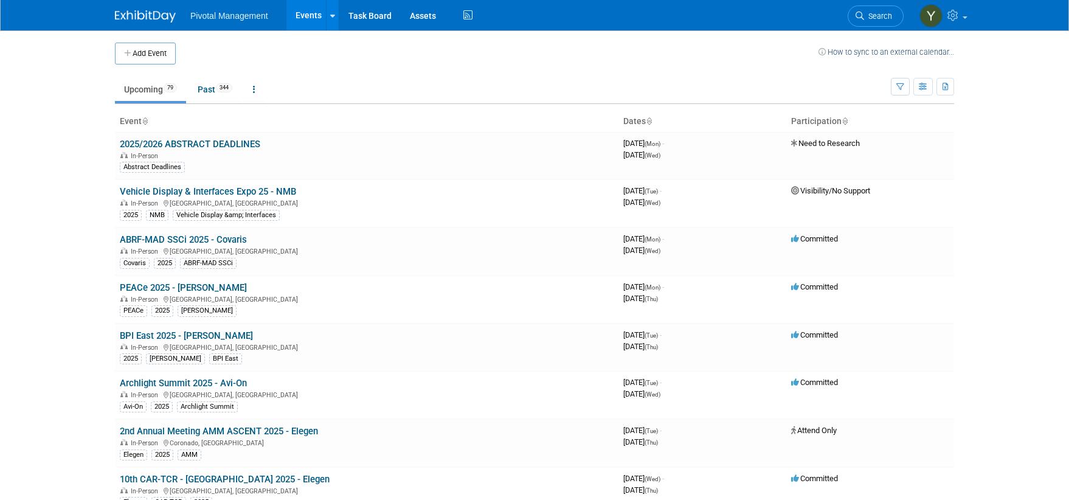
click at [169, 52] on button "Add Event" at bounding box center [145, 54] width 61 height 22
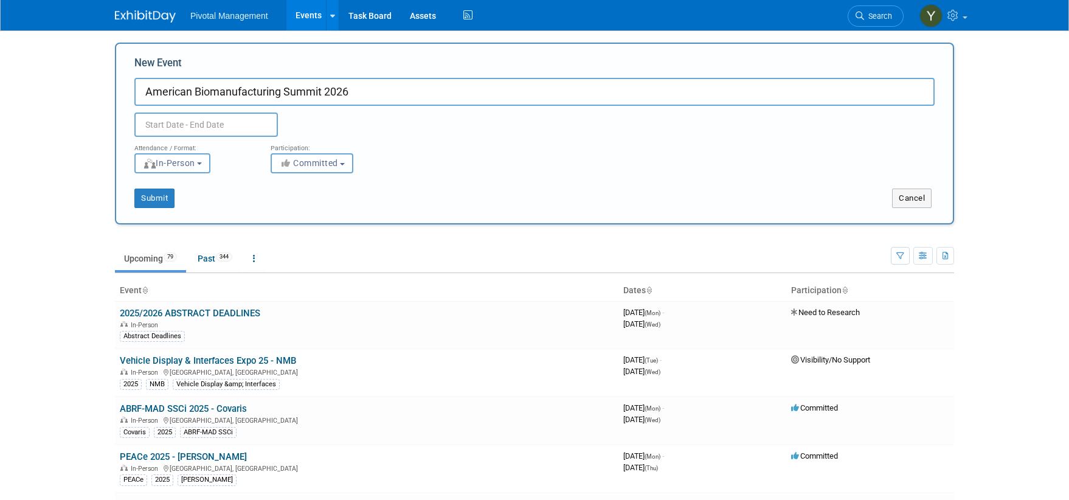
type input "American Biomanufacturing Summit 2026"
click at [86, 133] on body "Pivotal Management Events Add Event Bulk Upload Events Shareable Event Boards R…" at bounding box center [534, 250] width 1069 height 500
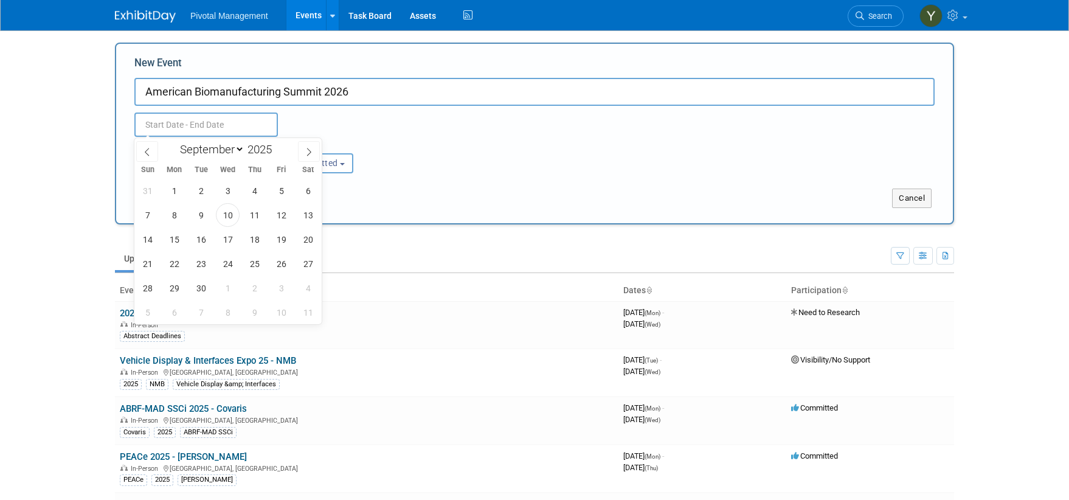
click at [181, 126] on input "text" at bounding box center [206, 124] width 144 height 24
click at [309, 150] on icon at bounding box center [309, 152] width 4 height 8
select select "11"
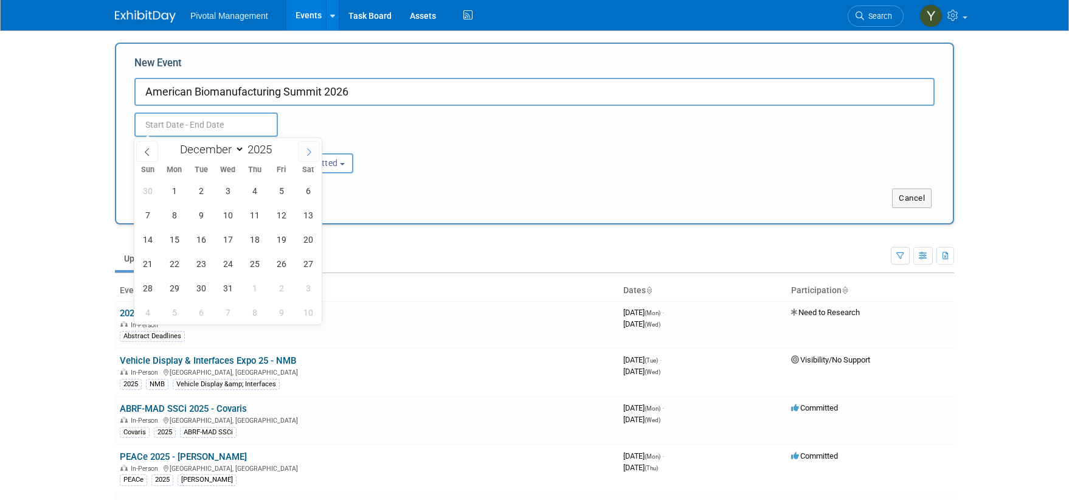
click at [309, 150] on icon at bounding box center [309, 152] width 4 height 8
type input "2026"
click at [309, 150] on icon at bounding box center [309, 152] width 4 height 8
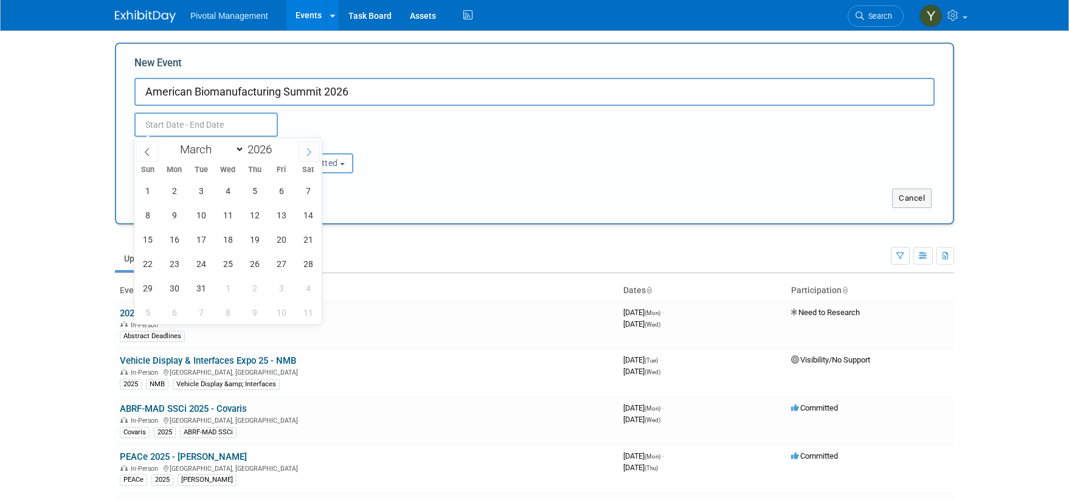
select select "3"
click at [206, 240] on span "14" at bounding box center [201, 239] width 24 height 24
click at [224, 237] on span "15" at bounding box center [228, 239] width 24 height 24
type input "[DATE] to [DATE]"
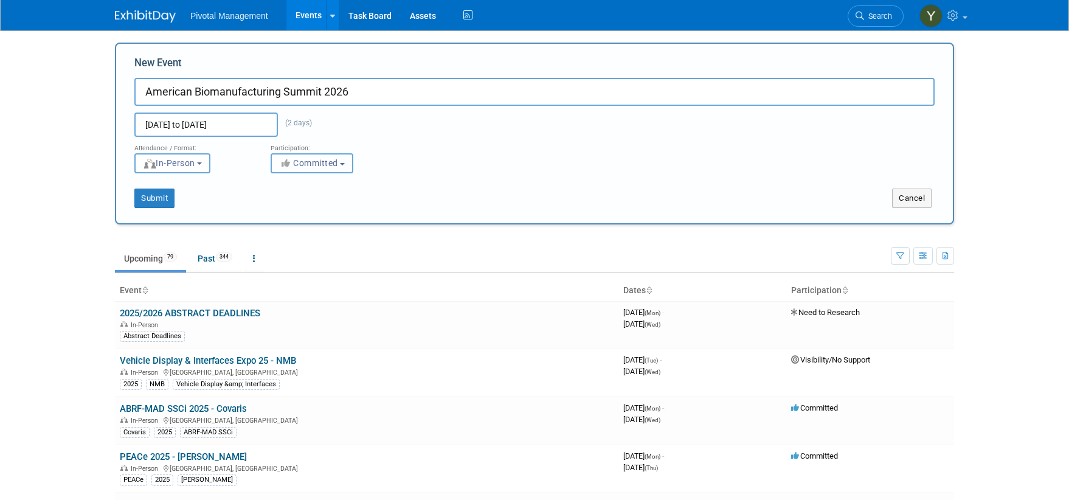
click at [314, 162] on span "Committed" at bounding box center [308, 163] width 59 height 10
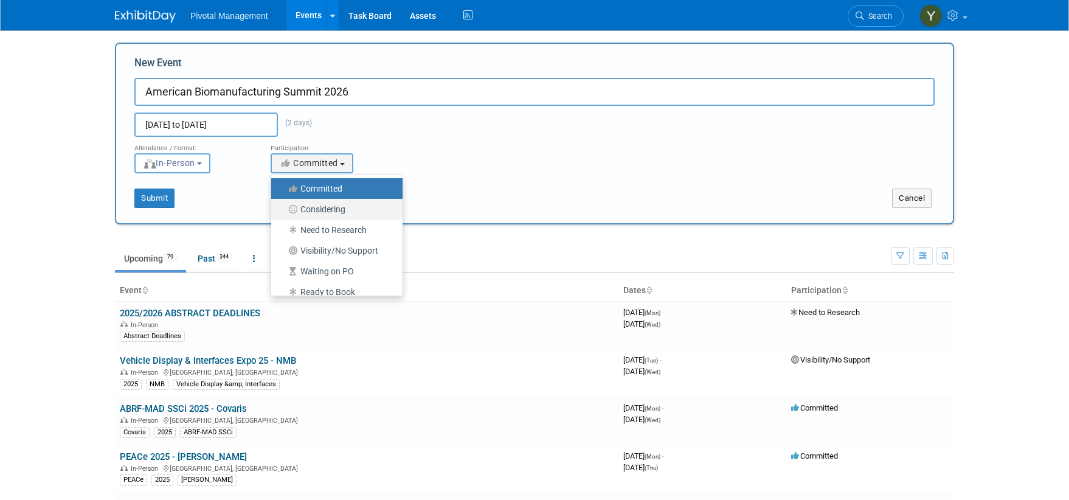
click at [336, 207] on label "Considering" at bounding box center [333, 209] width 113 height 16
click at [282, 207] on input "Considering" at bounding box center [278, 210] width 8 height 8
select select "2"
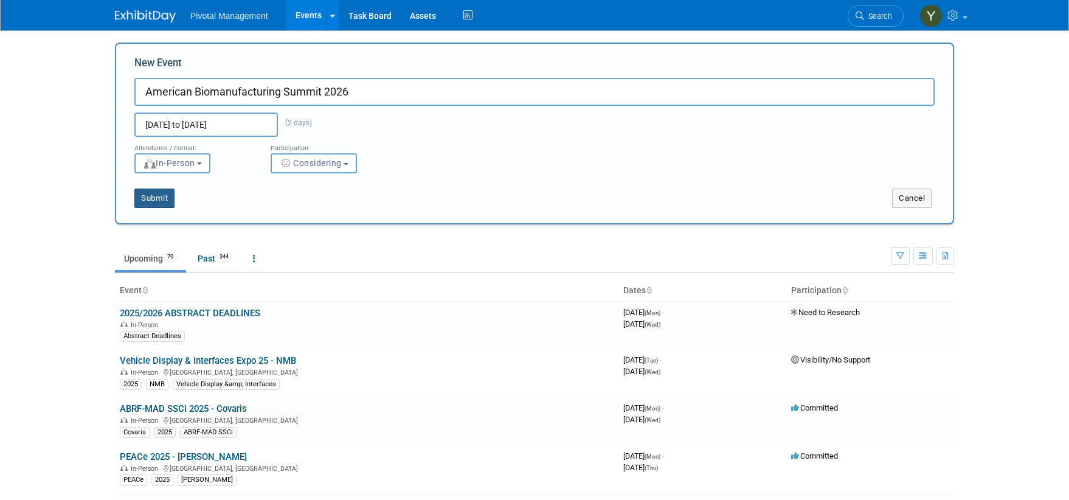
click at [167, 196] on button "Submit" at bounding box center [154, 198] width 40 height 19
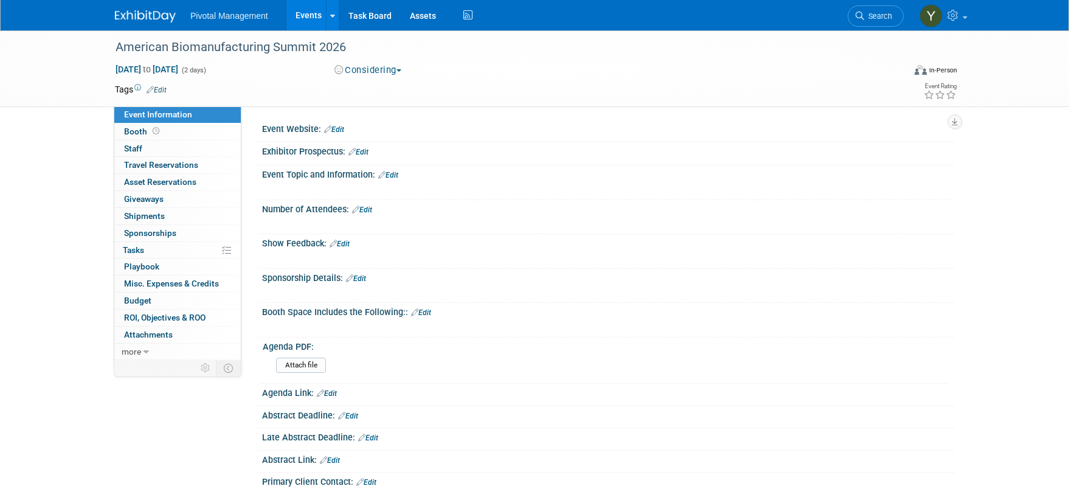
click at [342, 131] on link "Edit" at bounding box center [334, 129] width 20 height 9
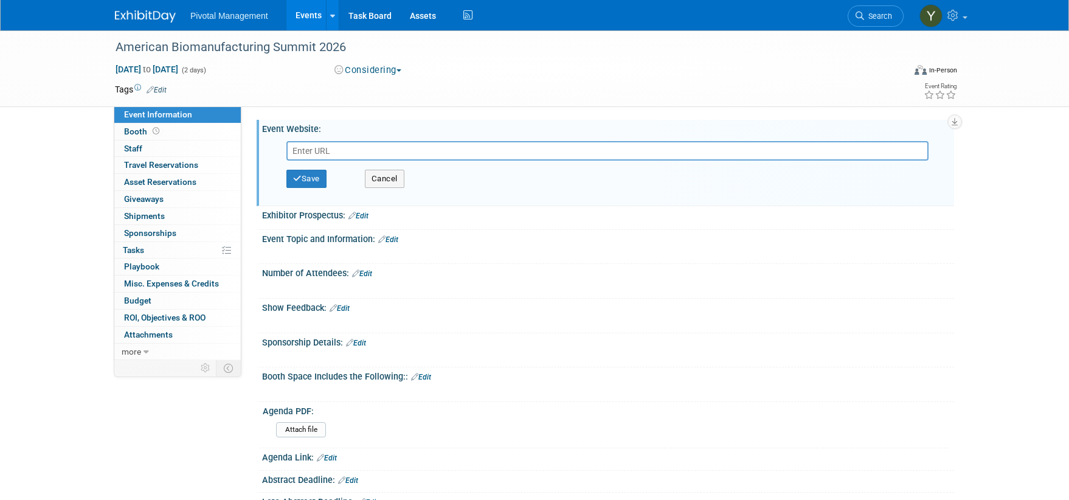
click at [356, 145] on input "text" at bounding box center [607, 150] width 642 height 19
paste input "[URL][DOMAIN_NAME]"
type input "[URL][DOMAIN_NAME]"
click at [325, 178] on button "Save" at bounding box center [306, 179] width 40 height 18
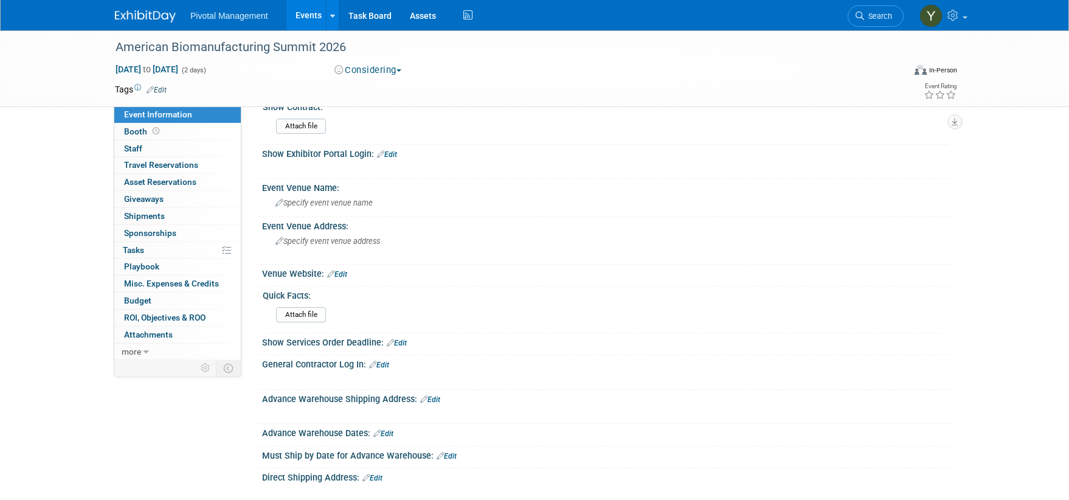
scroll to position [486, 0]
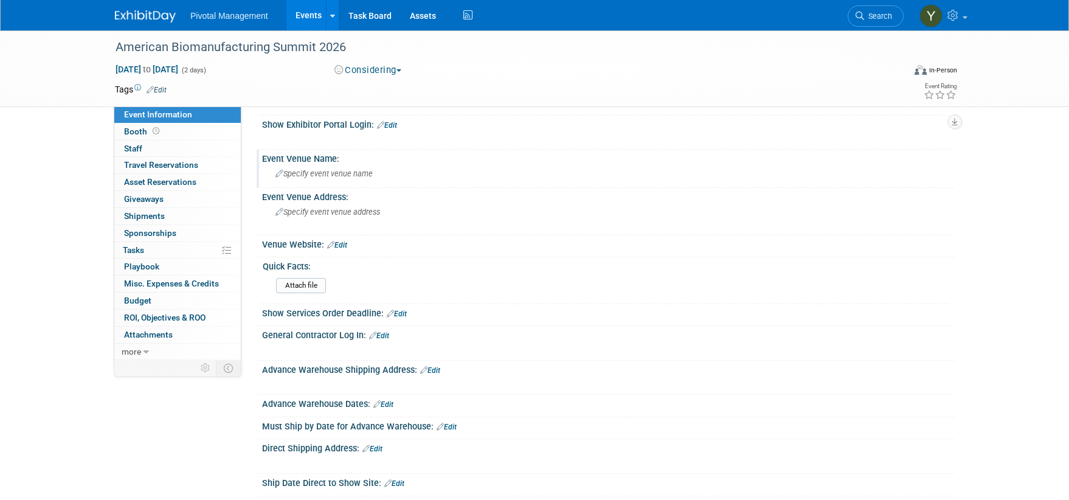
click at [353, 181] on div "Specify event venue name" at bounding box center [608, 173] width 674 height 19
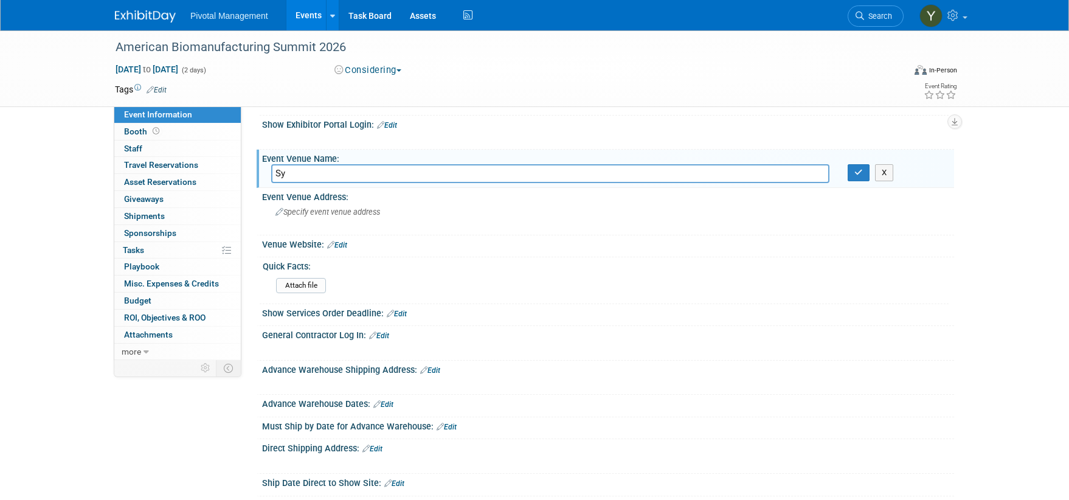
type input "S"
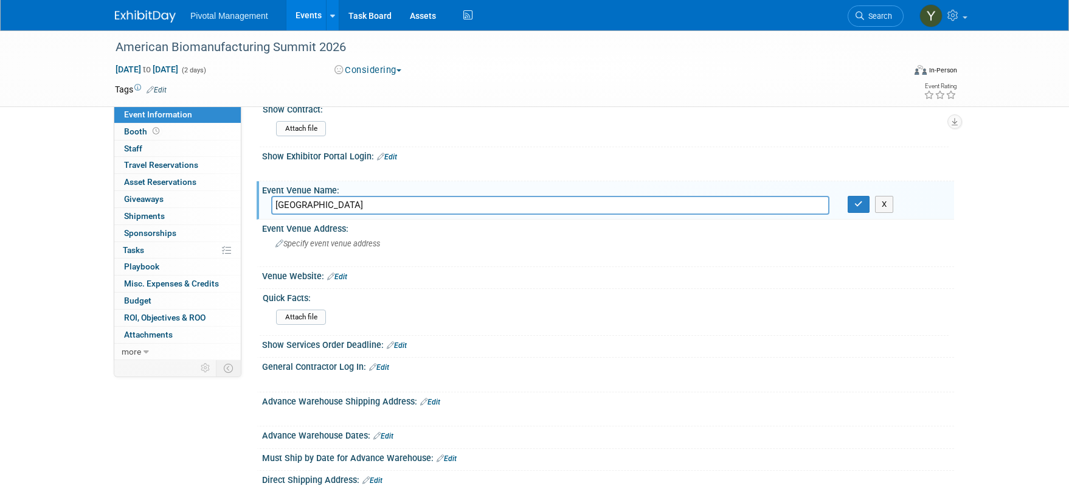
scroll to position [426, 0]
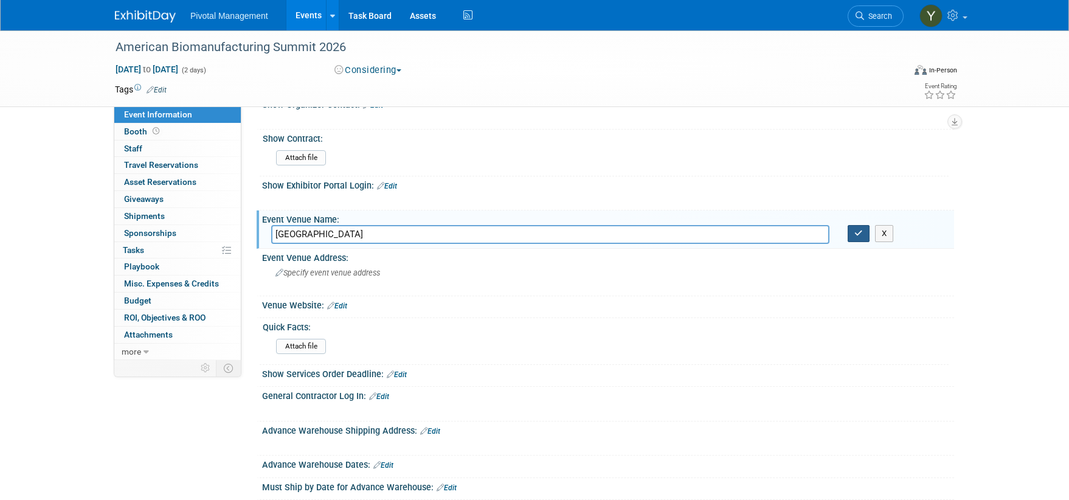
type input "[GEOGRAPHIC_DATA]"
click at [865, 232] on button "button" at bounding box center [859, 233] width 22 height 17
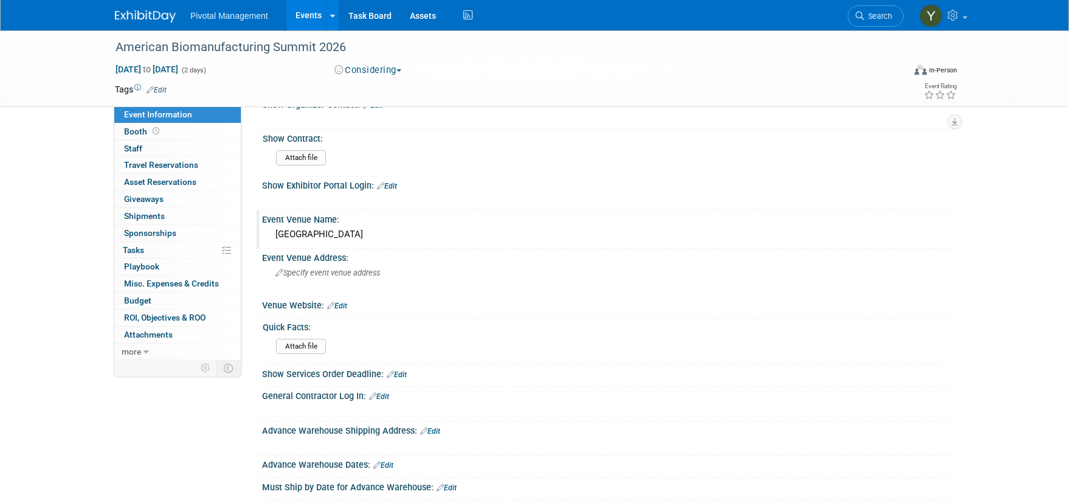
click at [6, 195] on div "American Biomanufacturing Summit 2026 [DATE] to [DATE] (2 days) [DATE] to [DATE…" at bounding box center [534, 257] width 1069 height 1304
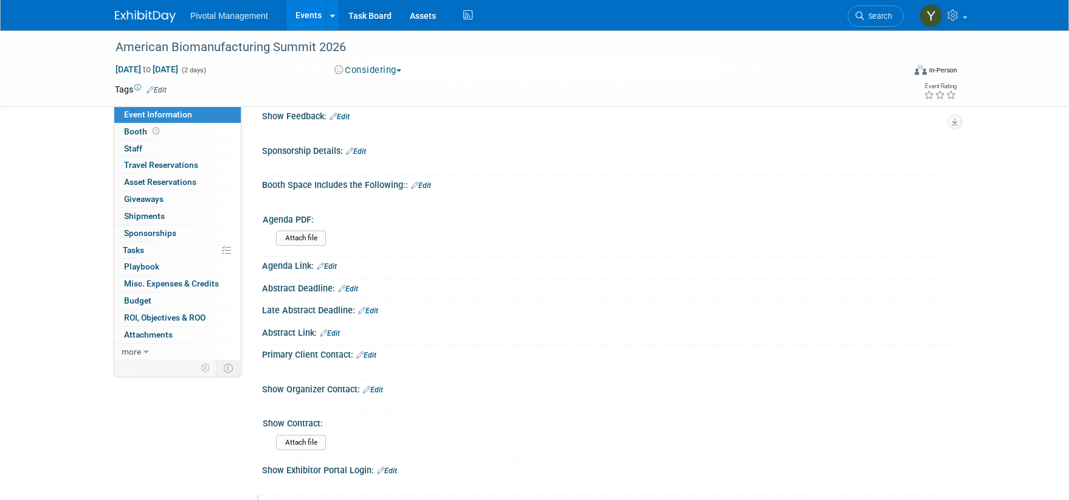
scroll to position [0, 0]
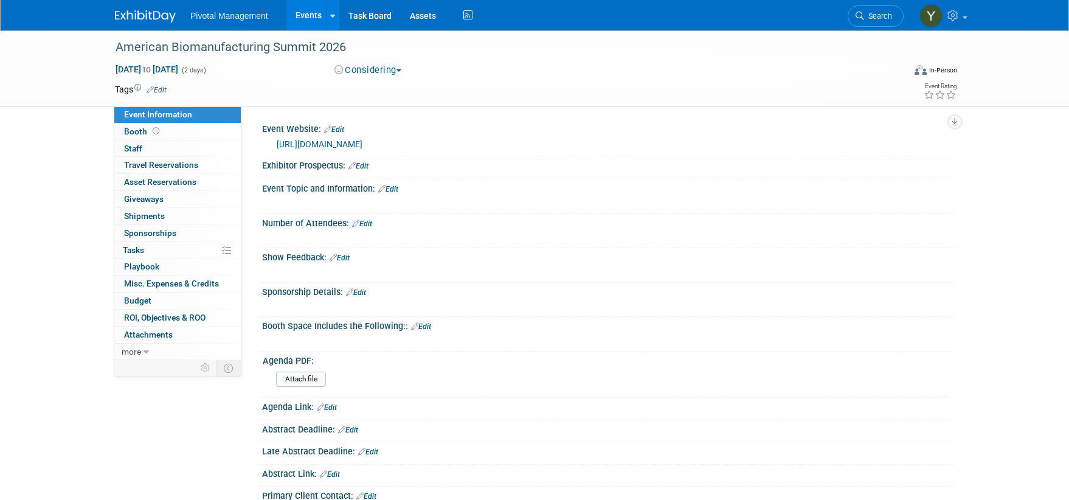
click at [395, 190] on link "Edit" at bounding box center [388, 189] width 20 height 9
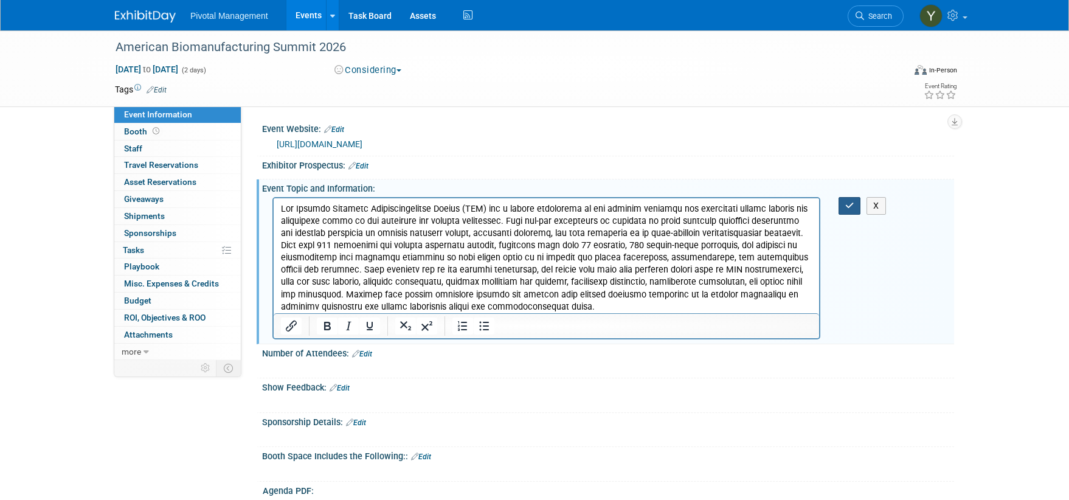
click at [854, 206] on button "button" at bounding box center [850, 206] width 22 height 18
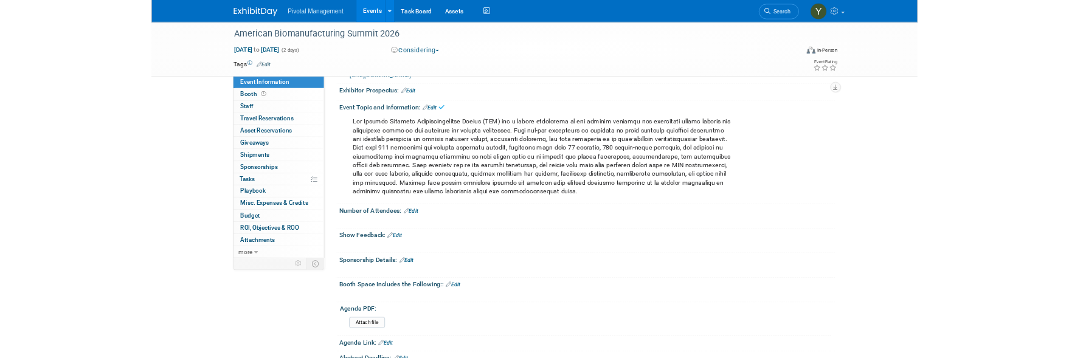
scroll to position [61, 0]
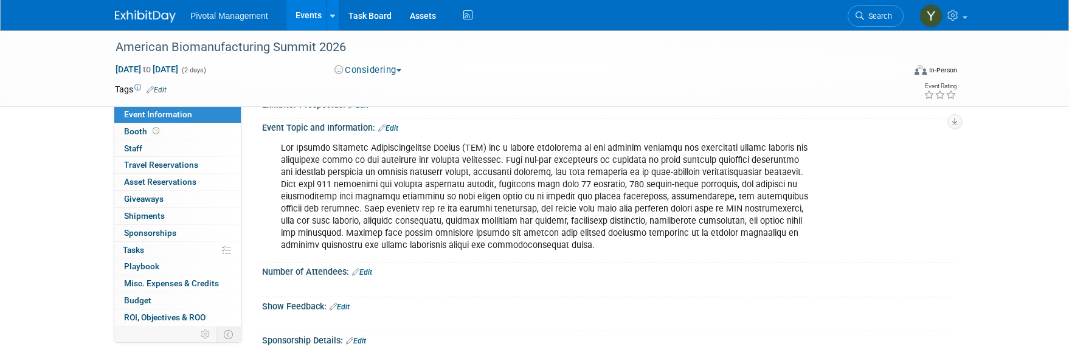
click at [570, 244] on div at bounding box center [546, 197] width 548 height 122
click at [393, 128] on link "Edit" at bounding box center [388, 128] width 20 height 9
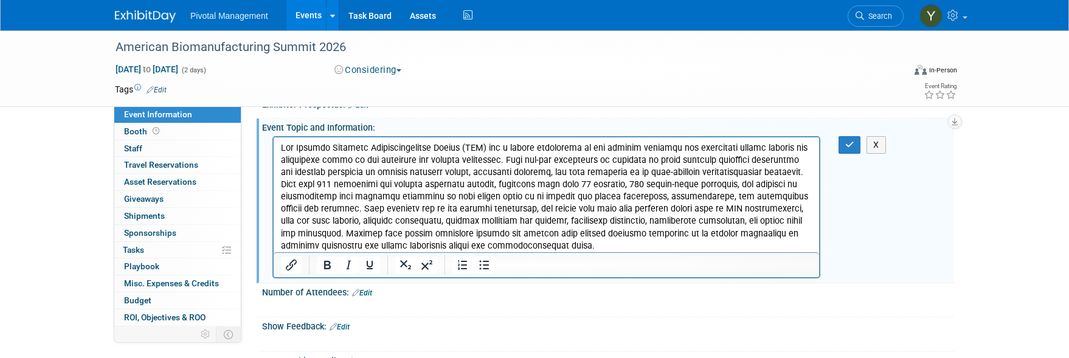
scroll to position [0, 0]
click at [592, 246] on p "Rich Text Area. Press ALT-0 for help." at bounding box center [546, 197] width 531 height 110
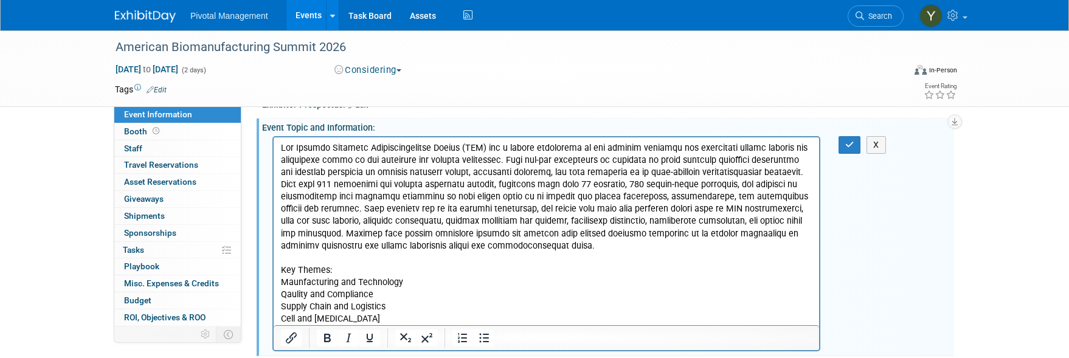
drag, startPoint x: 483, startPoint y: 271, endPoint x: 521, endPoint y: 258, distance: 40.4
click at [483, 271] on p "Key Themes:" at bounding box center [546, 270] width 531 height 12
click at [850, 144] on icon "button" at bounding box center [849, 144] width 9 height 9
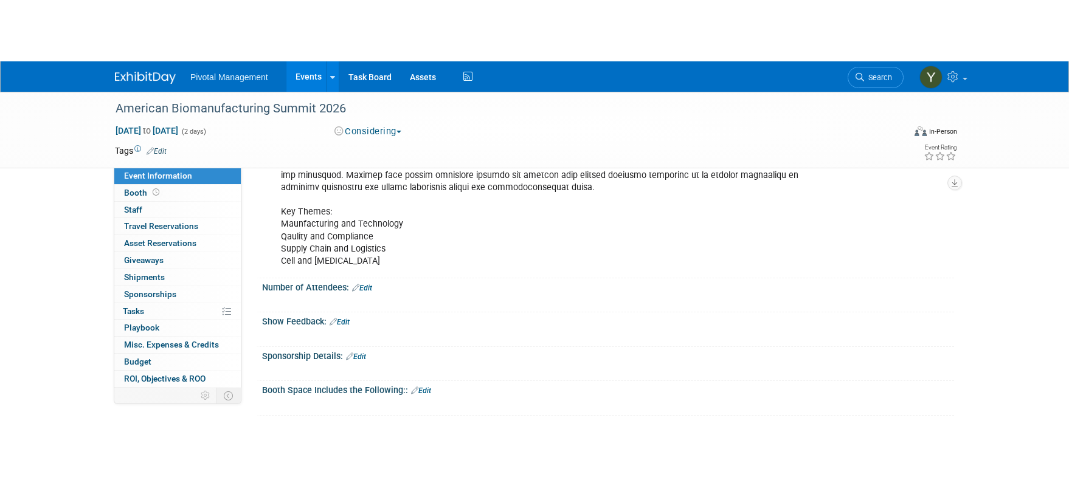
scroll to position [182, 0]
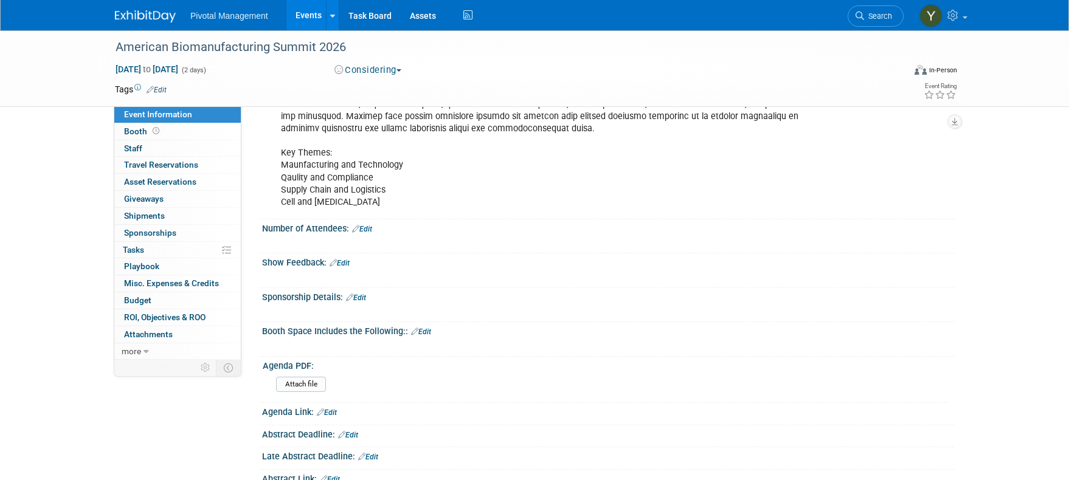
scroll to position [0, 0]
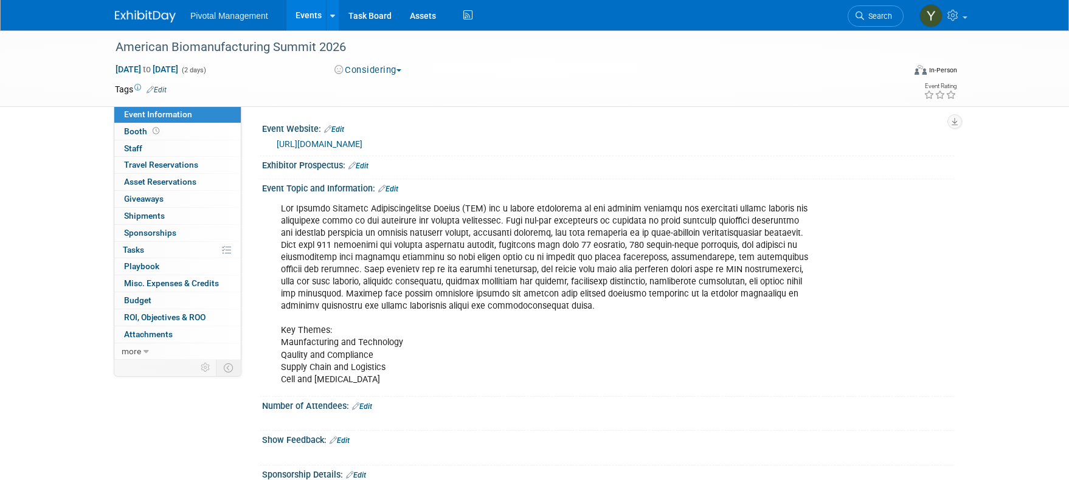
click at [318, 143] on link "https://biomanamerica.com/" at bounding box center [320, 144] width 86 height 10
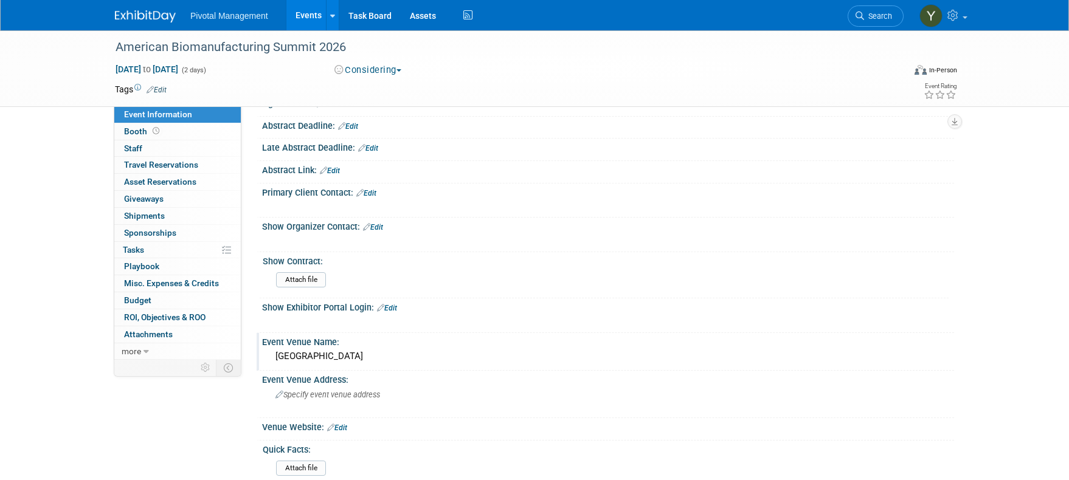
scroll to position [547, 0]
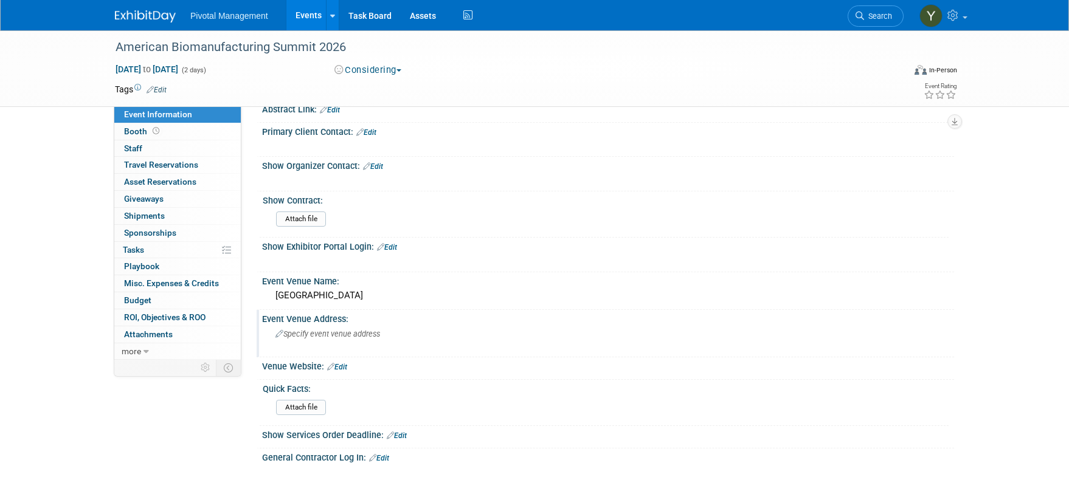
click at [345, 337] on span "Specify event venue address" at bounding box center [327, 334] width 105 height 9
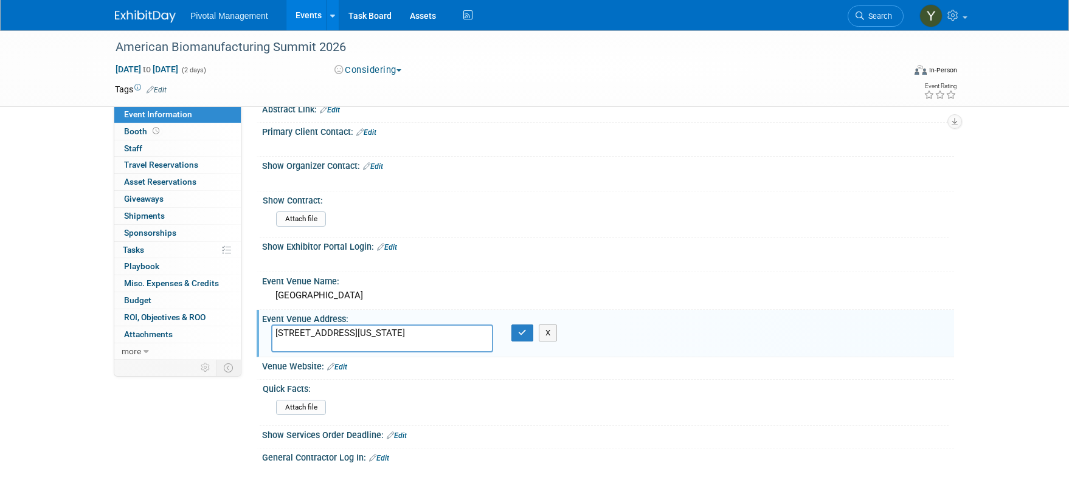
click at [393, 333] on textarea "1333 Old Bayshore Highway, Burlingame, California, USA, 94010" at bounding box center [382, 339] width 222 height 28
type textarea "1333 Old Bayshore Highway Burlingame, California, USA, 94010"
click at [524, 334] on icon "button" at bounding box center [522, 333] width 9 height 8
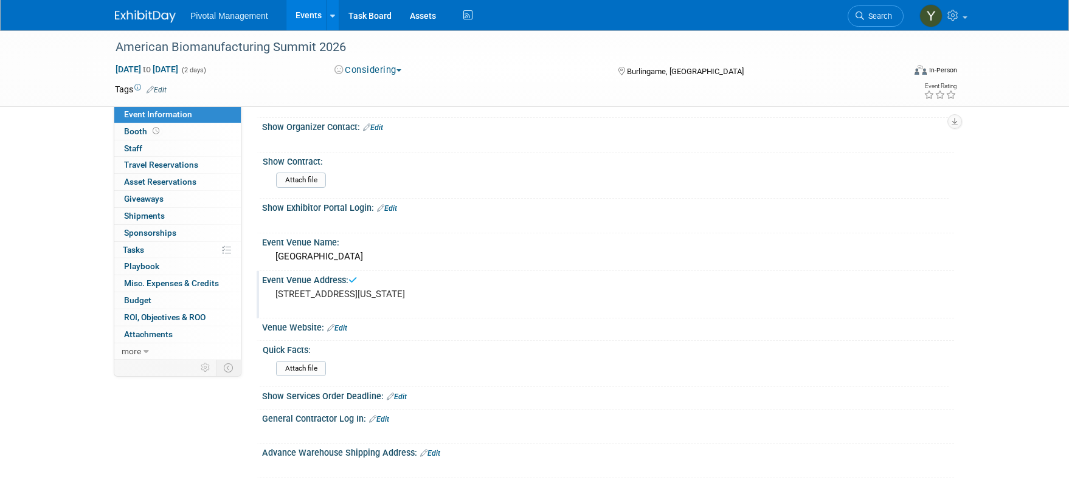
scroll to position [608, 0]
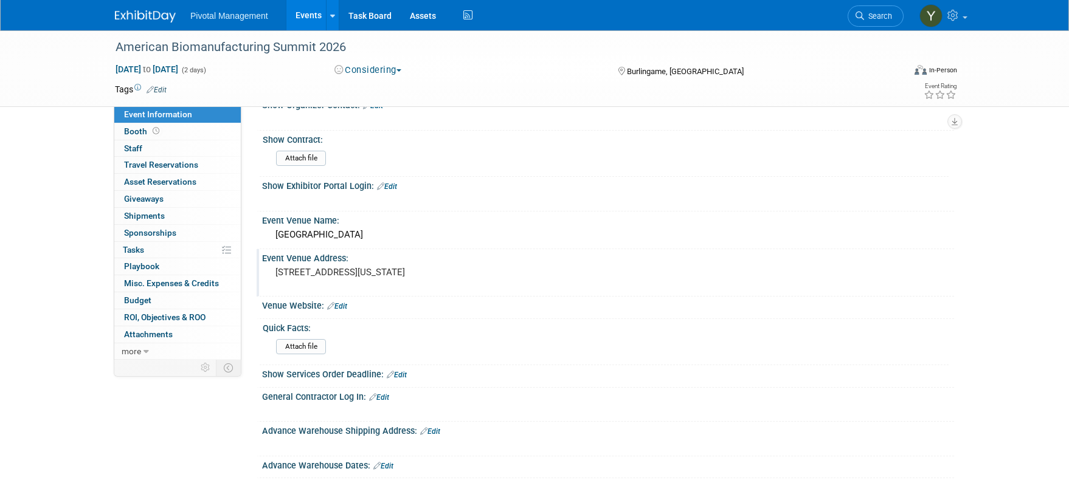
click at [71, 232] on div "American Biomanufacturing Summit 2026 Apr 14, 2026 to Apr 15, 2026 (2 days) Apr…" at bounding box center [534, 165] width 1069 height 1487
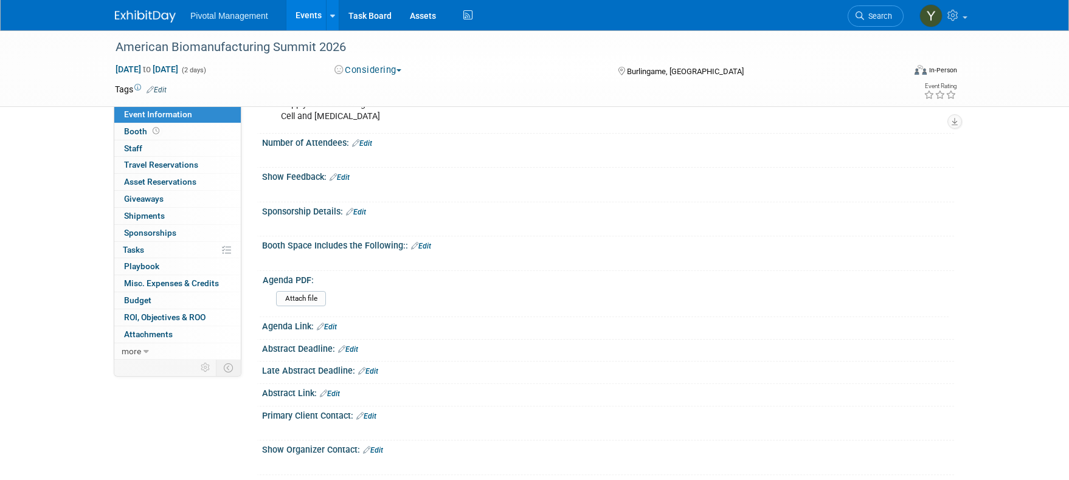
scroll to position [304, 0]
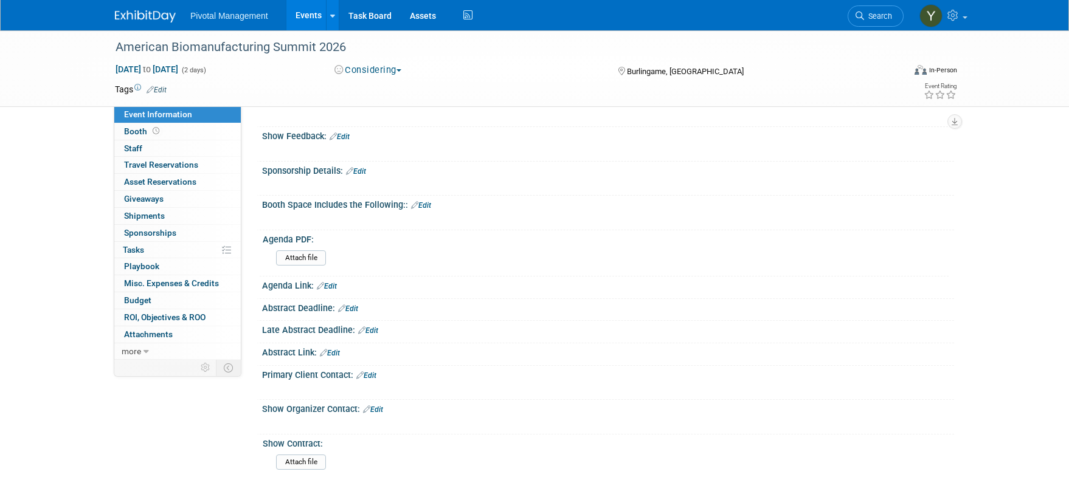
click at [28, 170] on div "American Biomanufacturing Summit 2026 Apr 14, 2026 to Apr 15, 2026 (2 days) Apr…" at bounding box center [534, 469] width 1069 height 1487
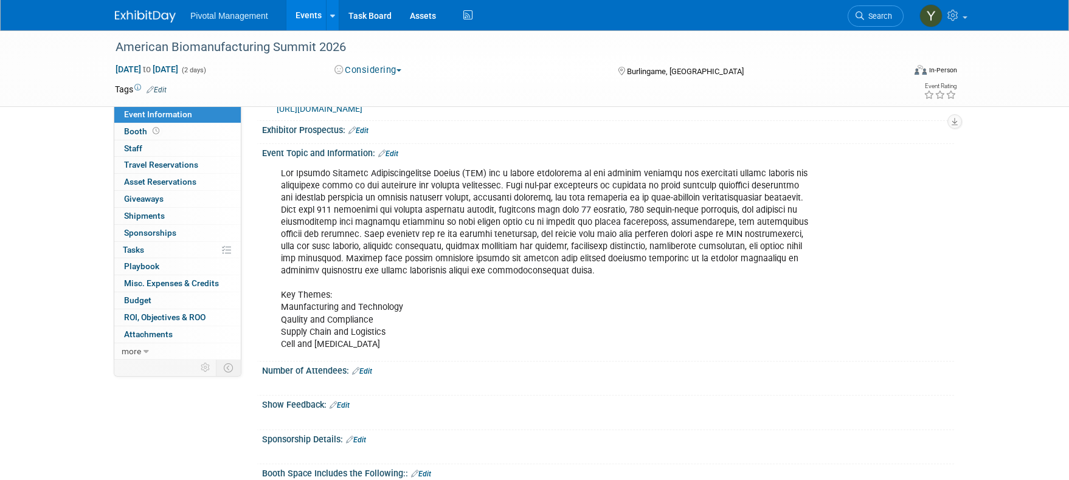
scroll to position [0, 0]
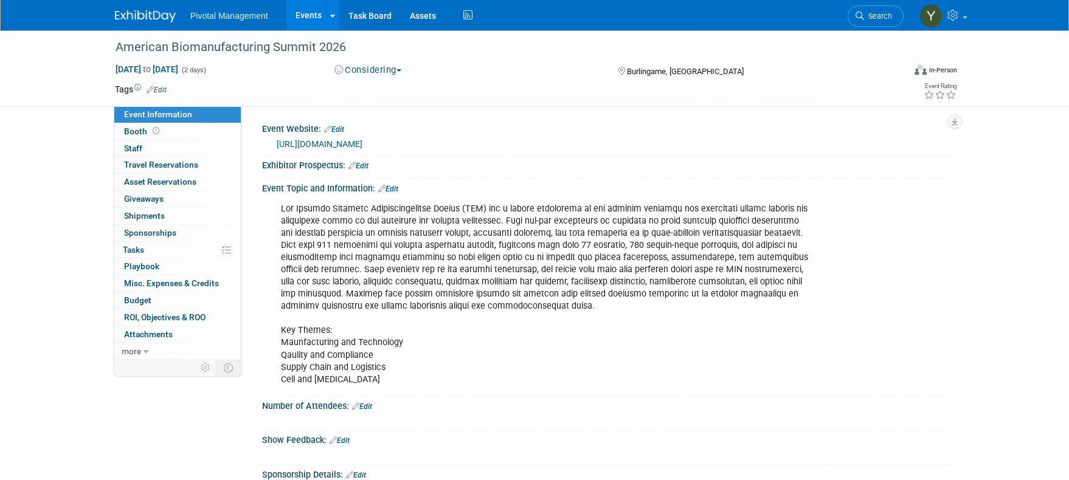
click at [311, 10] on link "Events" at bounding box center [308, 15] width 44 height 30
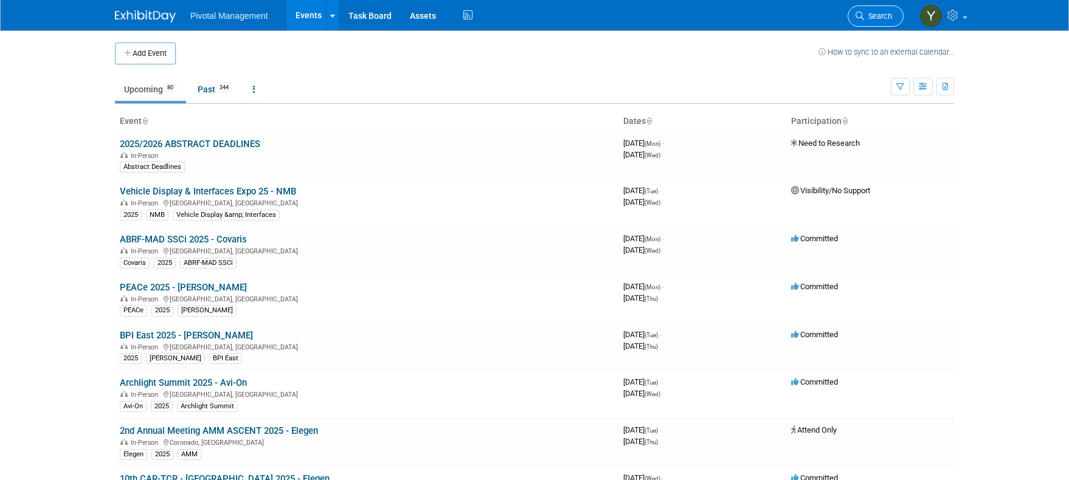
click at [882, 19] on span "Search" at bounding box center [878, 16] width 28 height 9
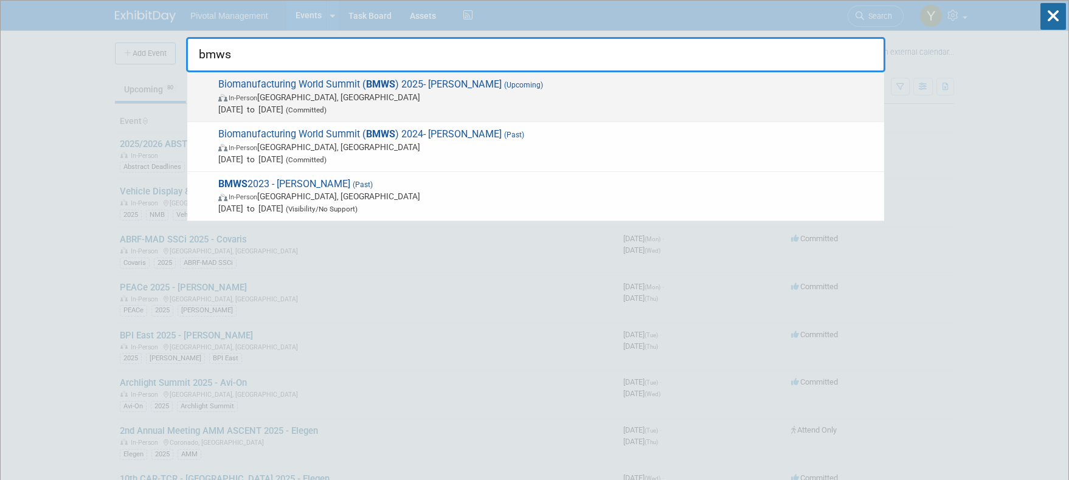
type input "bmws"
click at [293, 82] on span "Biomanufacturing World Summit ( BMWS ) 2025- [PERSON_NAME] (Upcoming) In-Person…" at bounding box center [546, 96] width 663 height 37
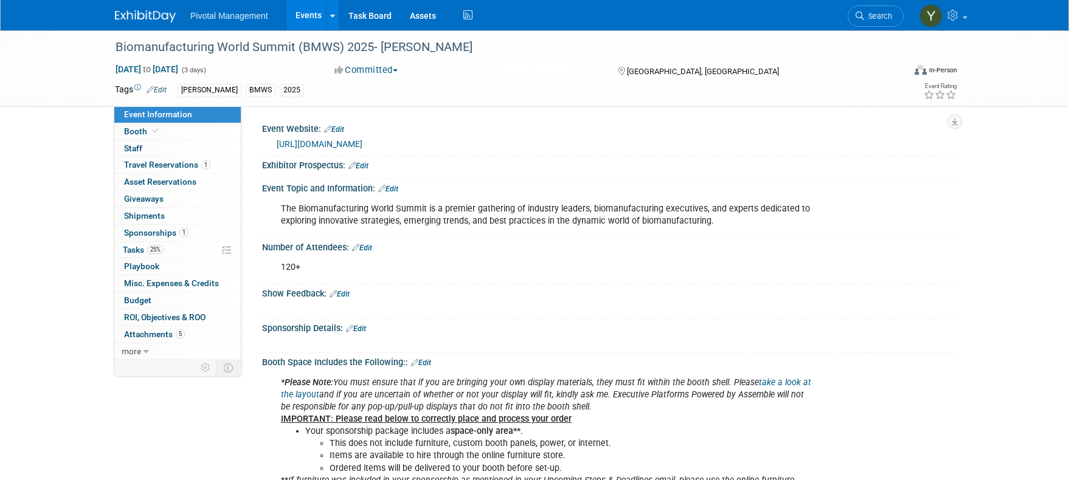
click at [961, 18] on link at bounding box center [943, 15] width 60 height 30
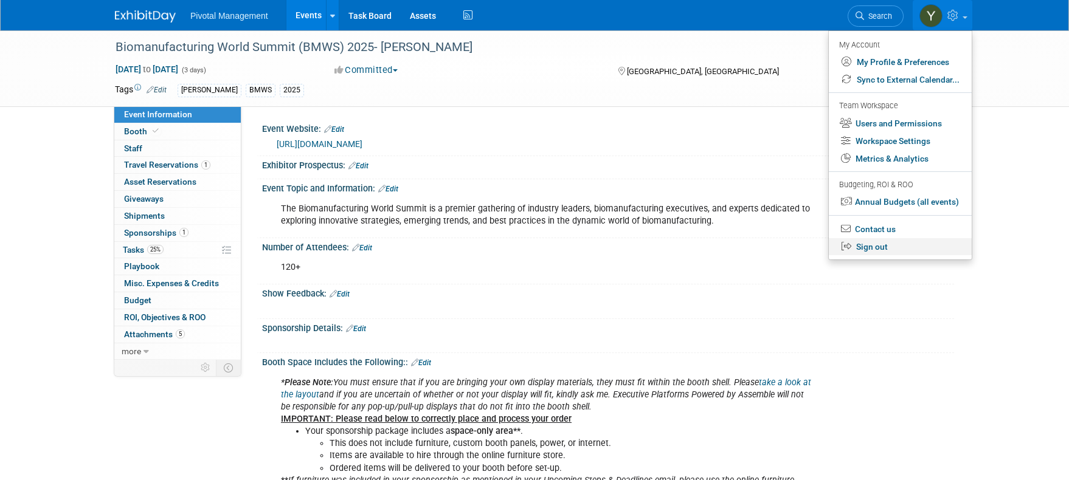
click at [881, 247] on link "Sign out" at bounding box center [900, 247] width 143 height 18
